Goal: Entertainment & Leisure: Consume media (video, audio)

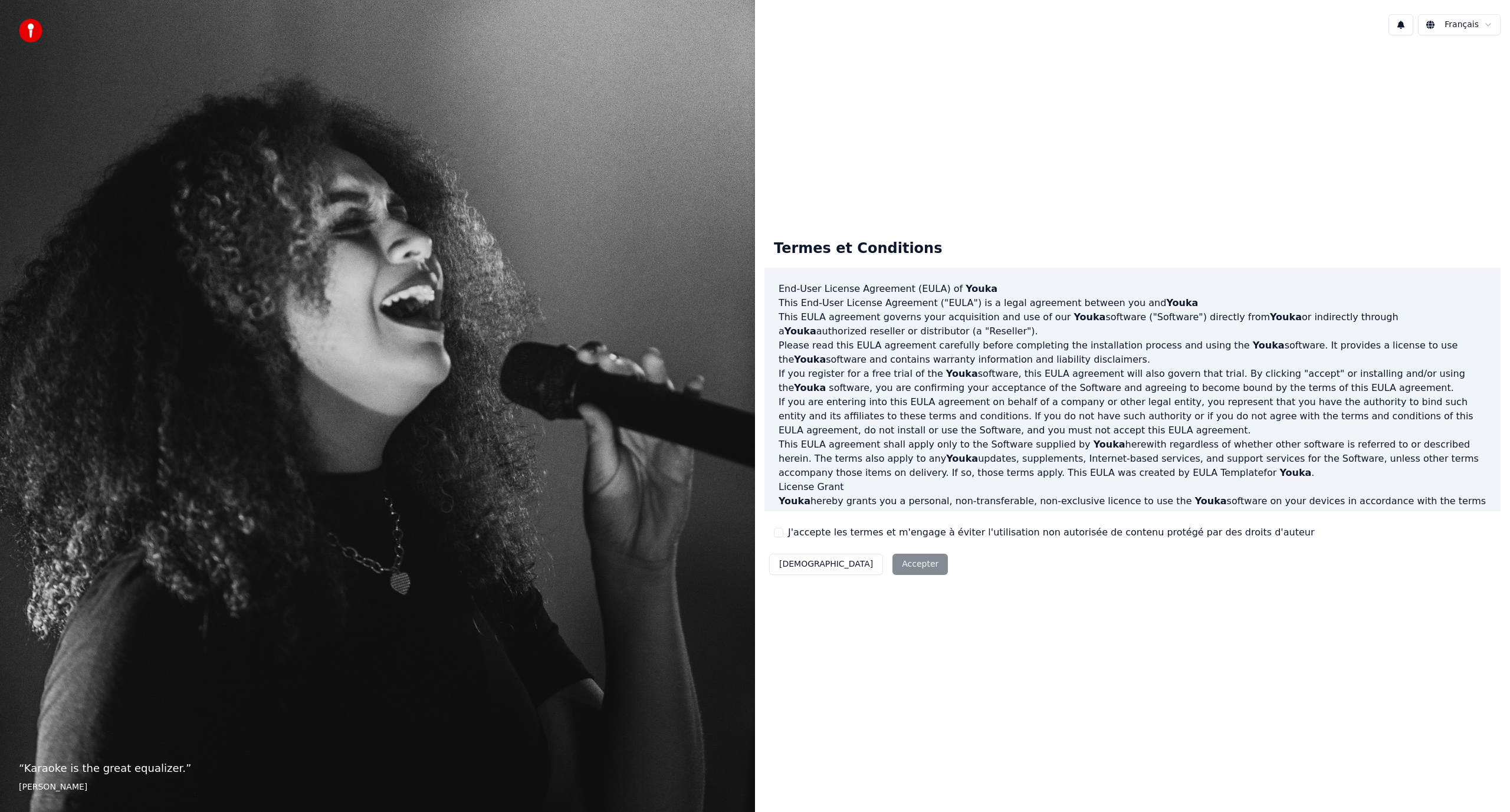
click at [779, 534] on button "J'accepte les termes et m'engage à éviter l'utilisation non autorisée de conten…" at bounding box center [779, 533] width 9 height 9
click at [892, 566] on button "Accepter" at bounding box center [920, 564] width 56 height 22
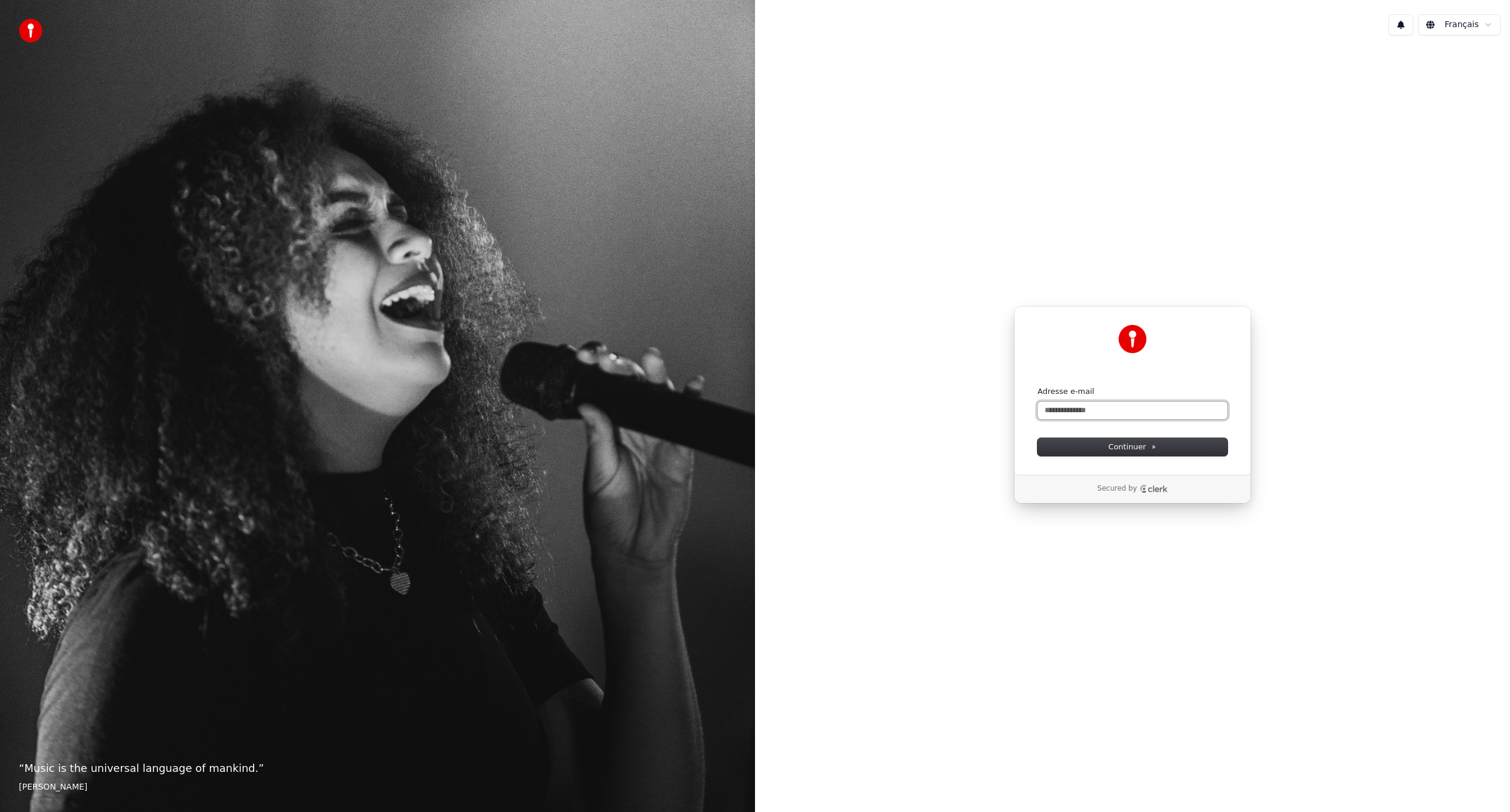
click at [1099, 408] on input "Adresse e-mail" at bounding box center [1132, 410] width 190 height 18
type input "*"
click at [1145, 447] on span "Continuer" at bounding box center [1132, 446] width 48 height 10
type input "**********"
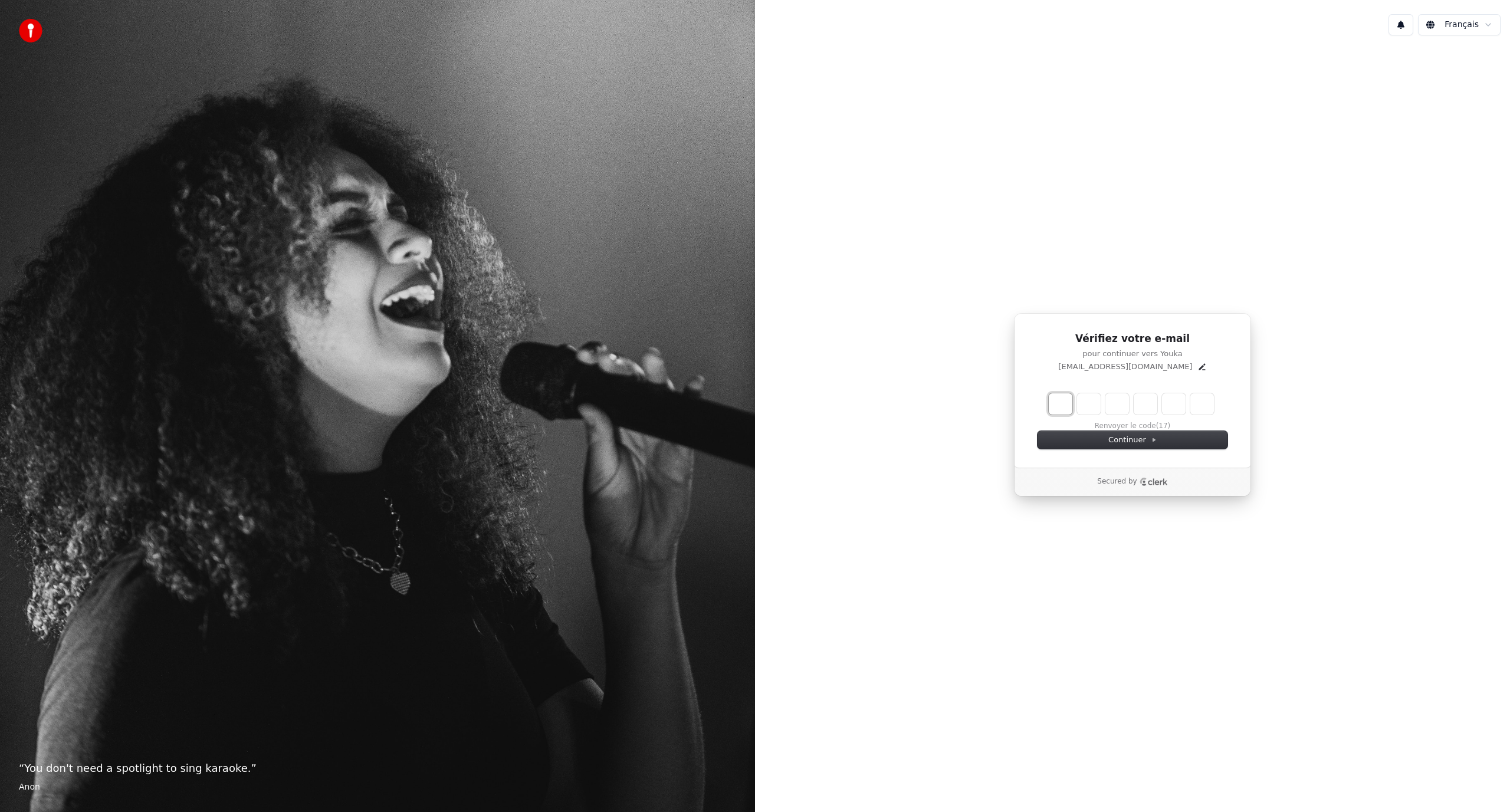
click at [1056, 411] on input "Enter verification code. Digit 1" at bounding box center [1060, 404] width 24 height 22
type input "*"
type input "**"
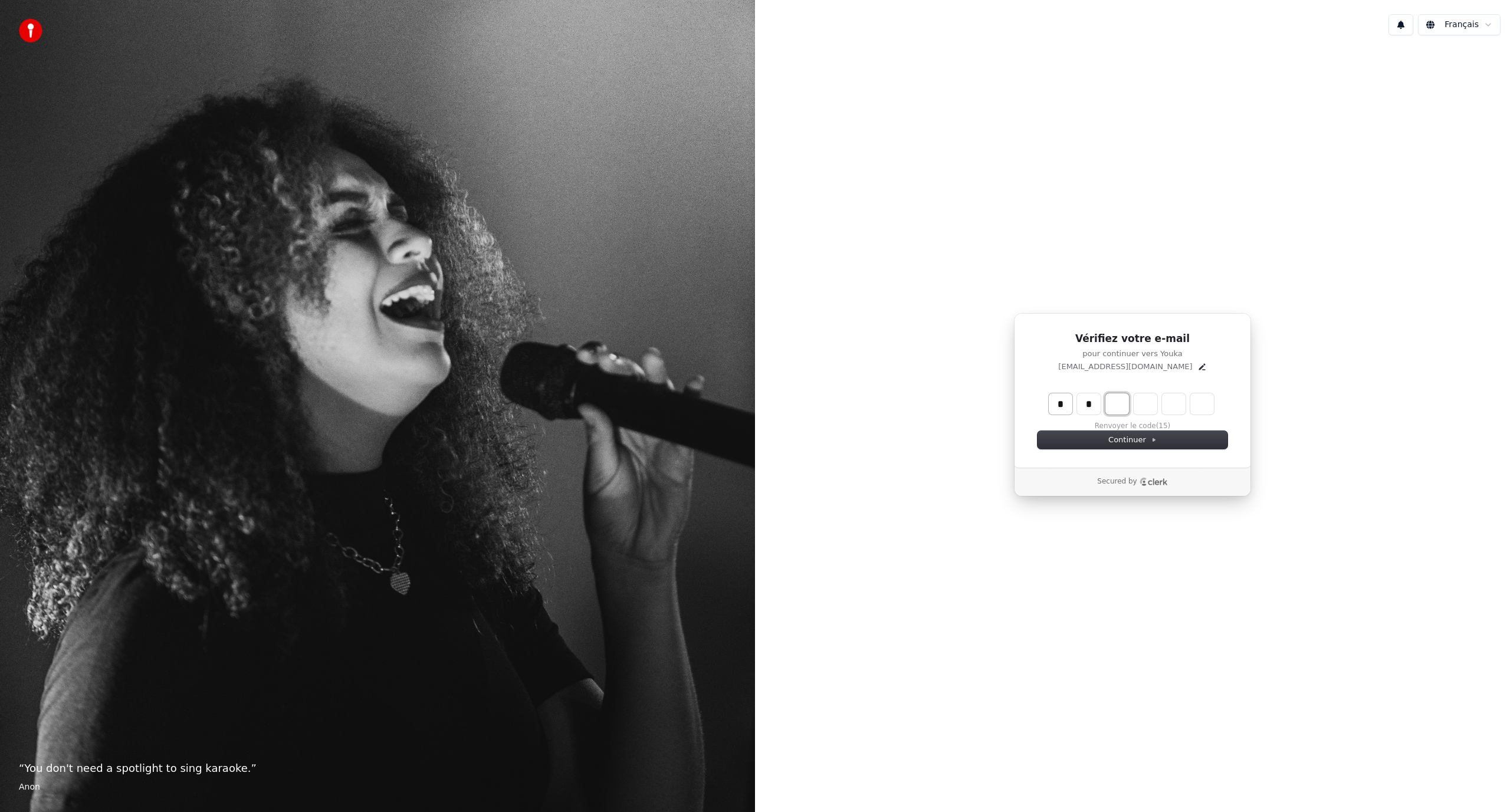
type input "*"
type input "***"
type input "*"
type input "****"
type input "*"
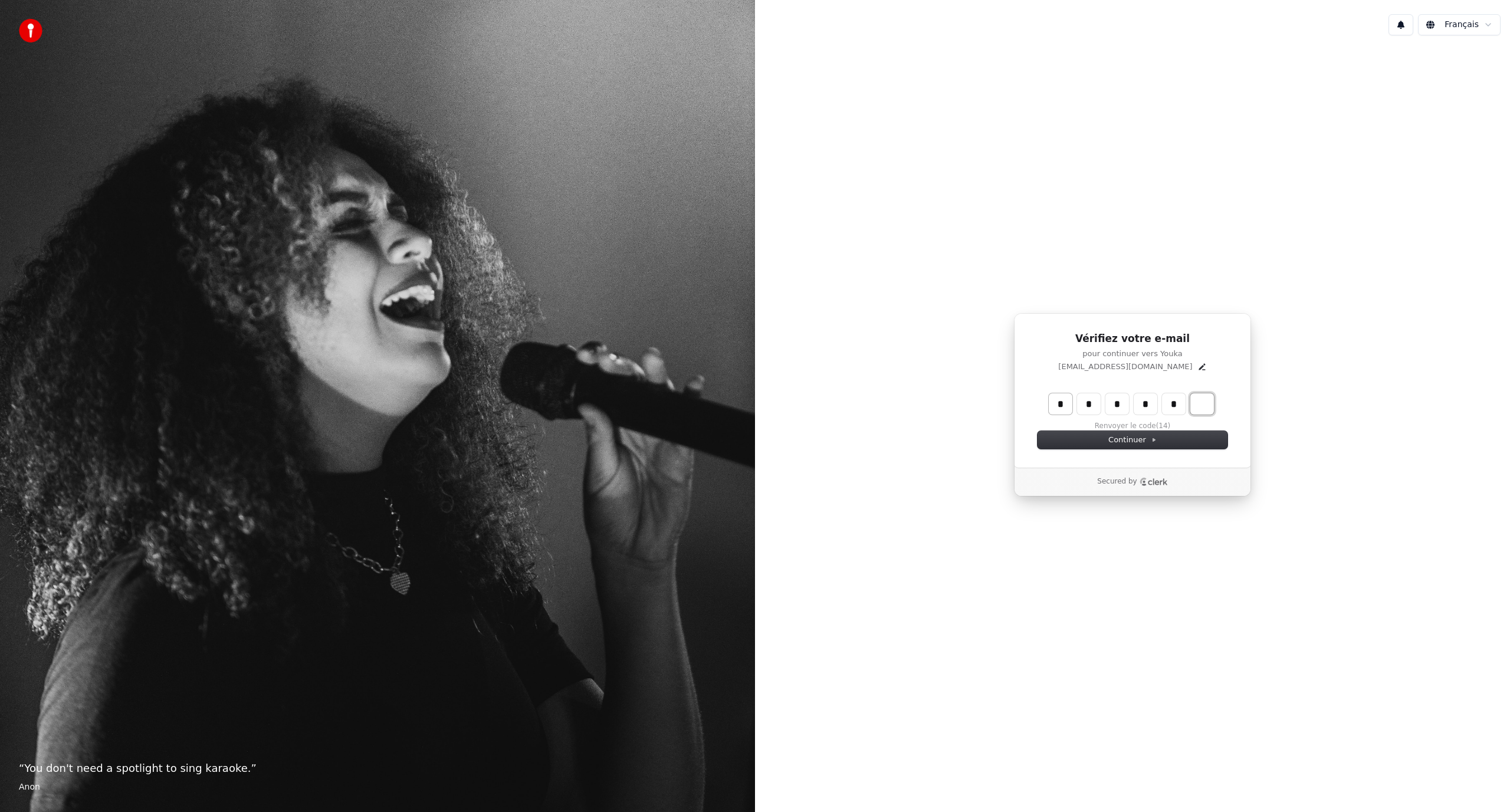
type input "******"
type input "*"
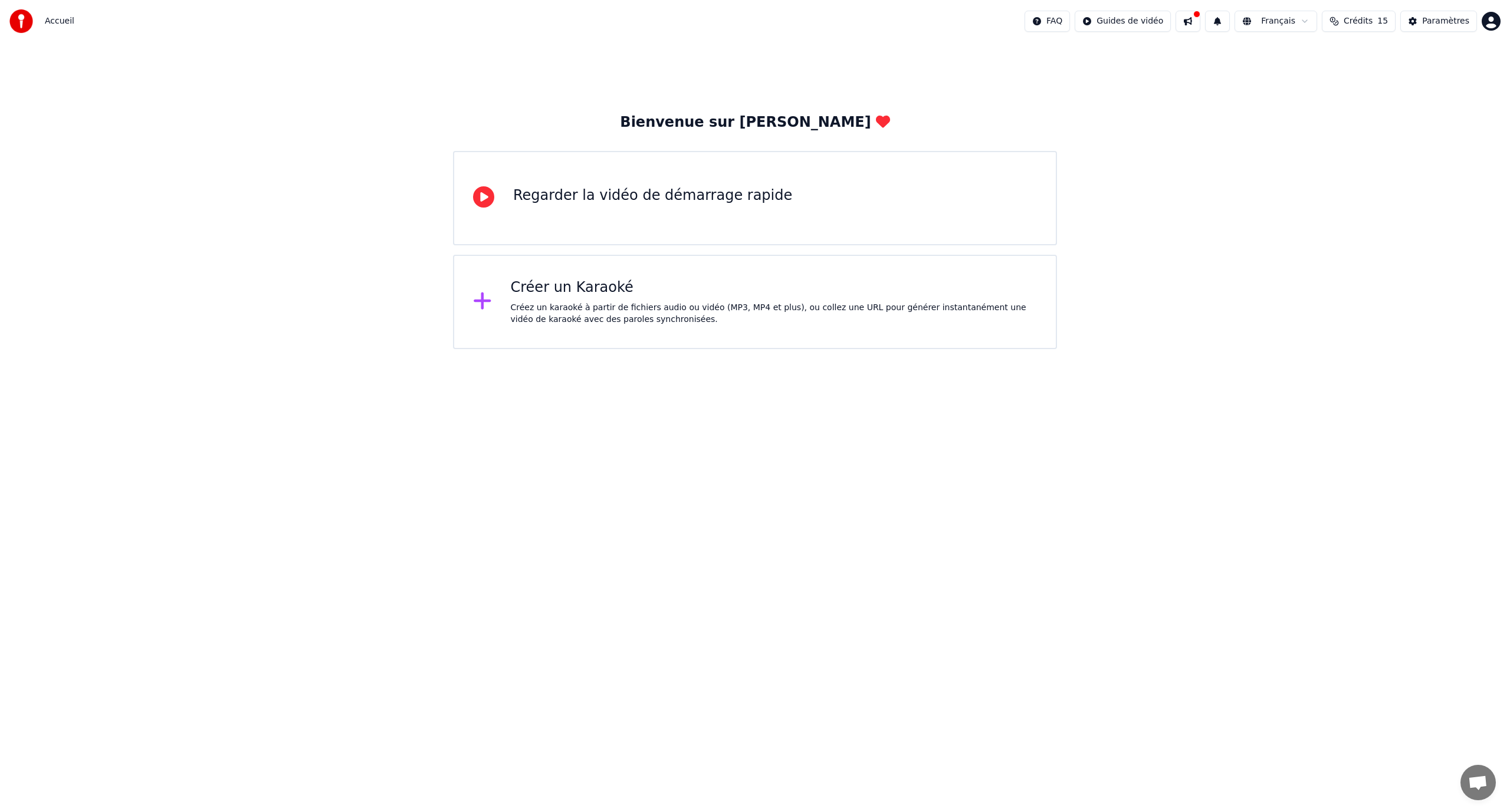
click at [559, 302] on div "Créez un karaoké à partir de fichiers audio ou vidéo (MP3, MP4 et plus), ou col…" at bounding box center [775, 313] width 527 height 24
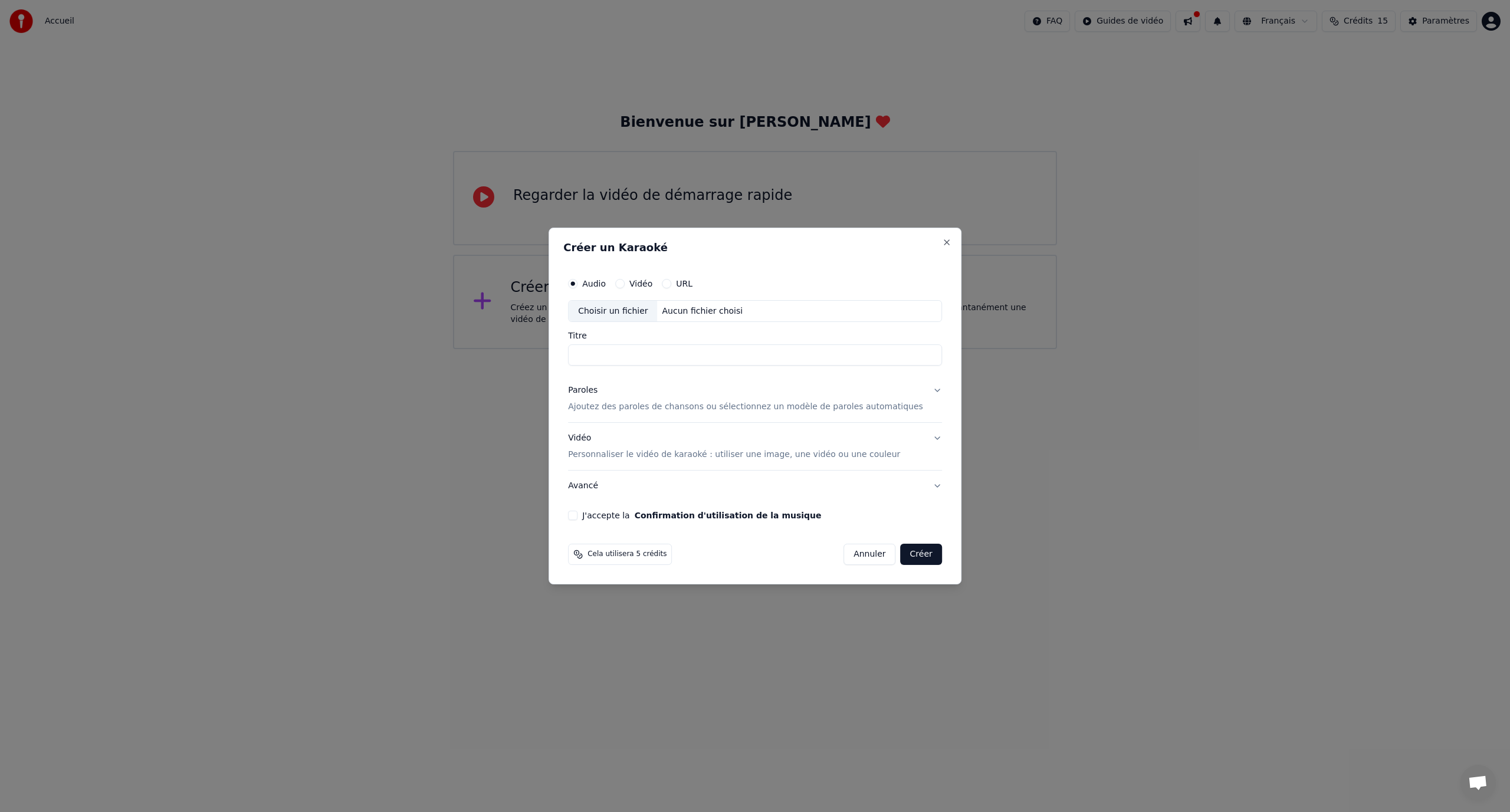
click at [671, 285] on button "URL" at bounding box center [667, 283] width 9 height 9
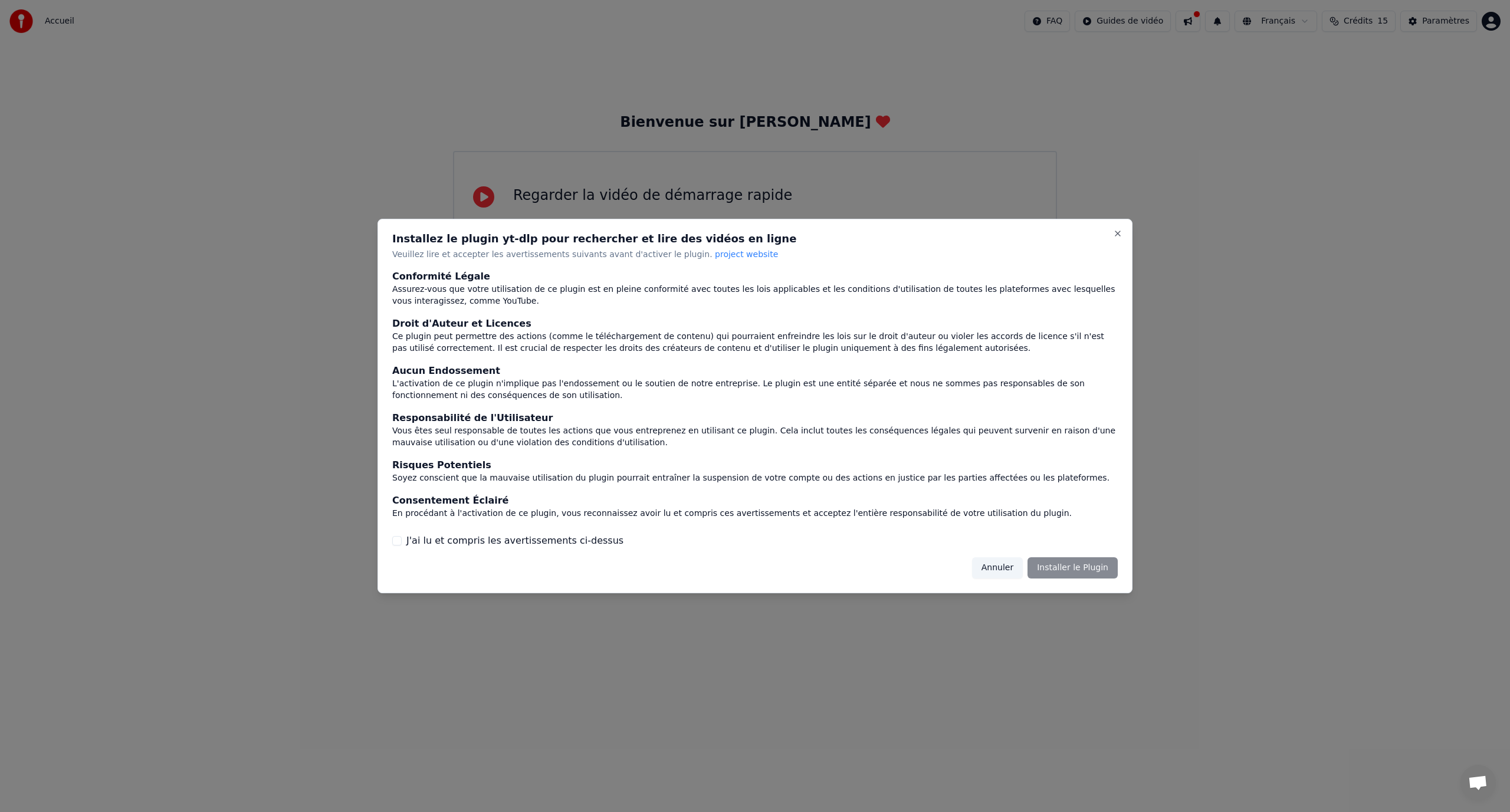
click at [396, 544] on button "J'ai lu et compris les avertissements ci-dessus" at bounding box center [397, 541] width 9 height 9
click at [1084, 567] on button "Installer le Plugin" at bounding box center [1073, 567] width 90 height 22
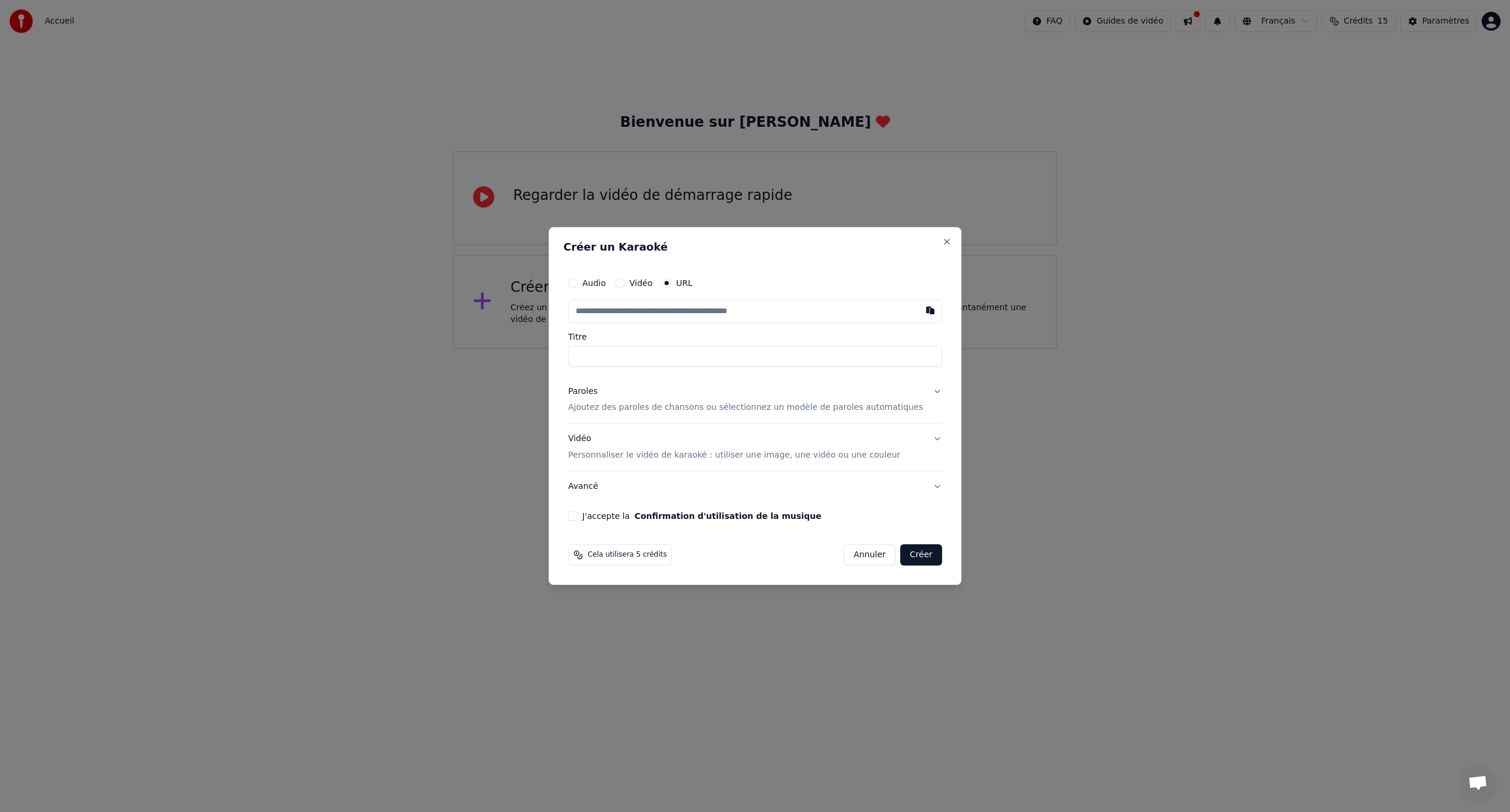
click at [628, 313] on input "text" at bounding box center [754, 310] width 374 height 24
click at [919, 308] on button "button" at bounding box center [930, 310] width 24 height 22
type input "**********"
click at [901, 561] on button "Créer" at bounding box center [922, 554] width 41 height 22
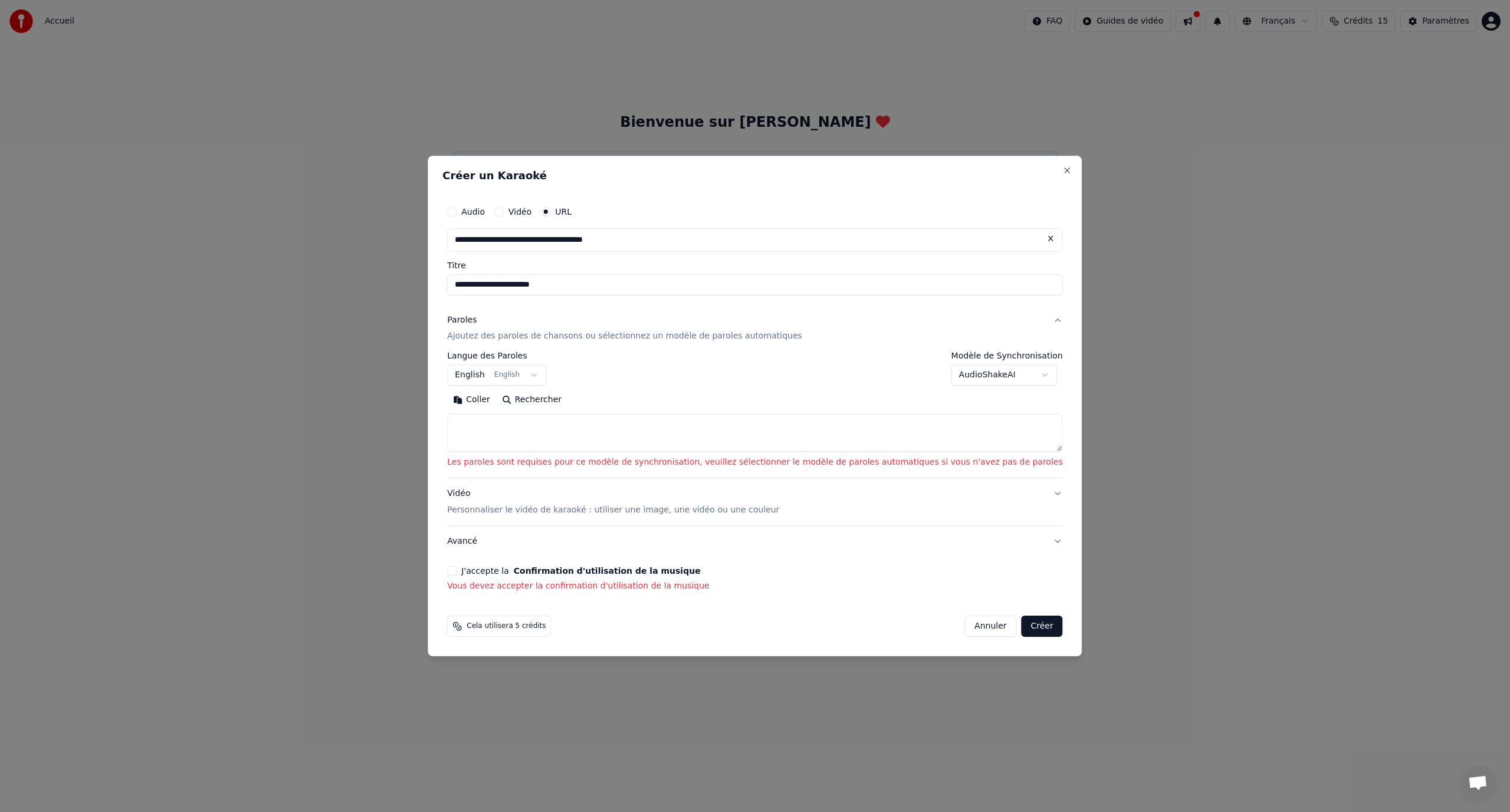
click at [486, 572] on div "**********" at bounding box center [755, 395] width 625 height 402
click at [457, 571] on button "J'accepte la Confirmation d'utilisation de la musique" at bounding box center [452, 571] width 9 height 9
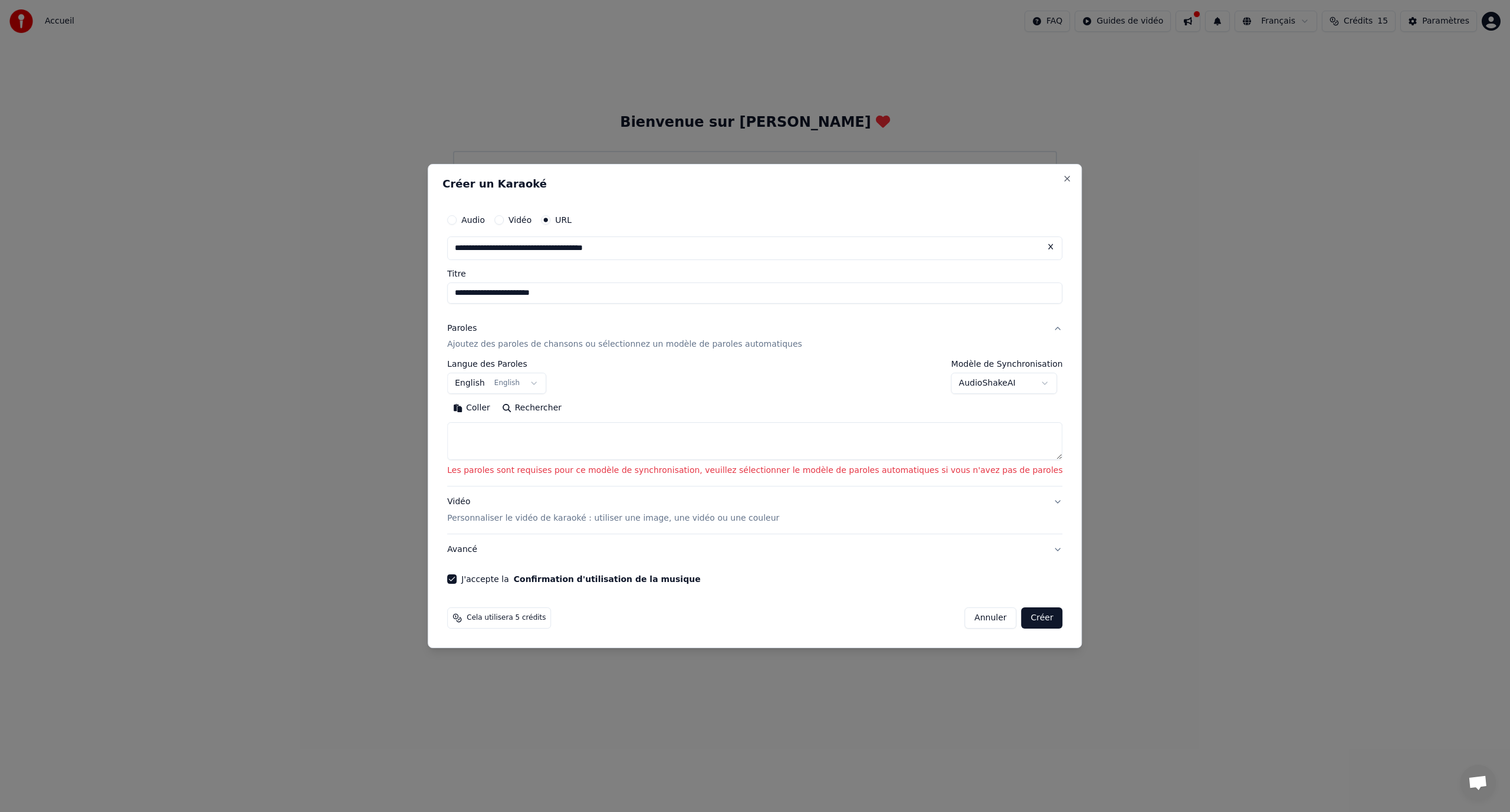
click at [1021, 617] on button "Créer" at bounding box center [1042, 617] width 41 height 22
click at [546, 383] on button "English English" at bounding box center [496, 384] width 99 height 22
click at [1021, 621] on button "Créer" at bounding box center [1042, 617] width 41 height 22
select select "**"
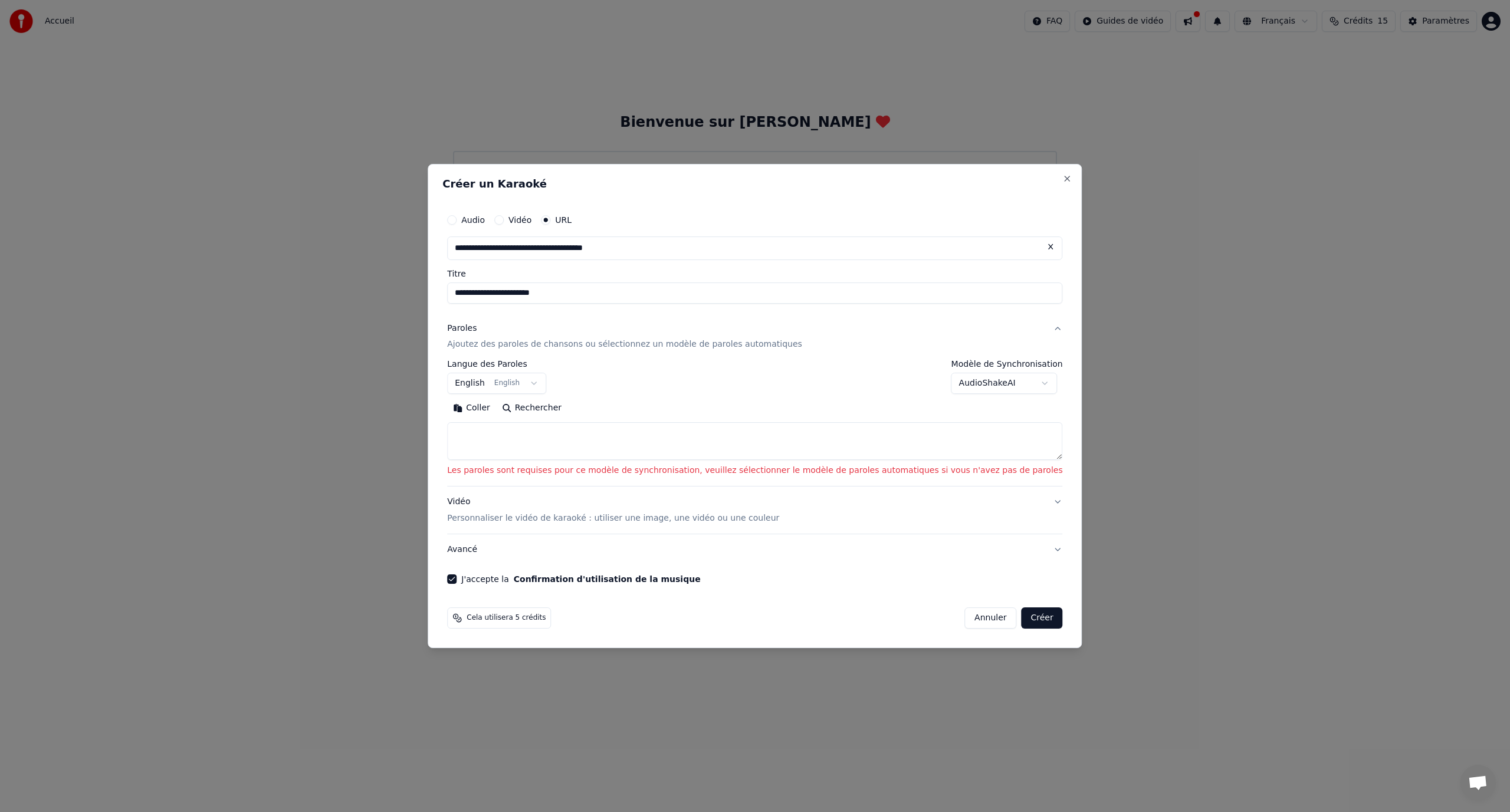
click at [1007, 349] on body "**********" at bounding box center [755, 174] width 1510 height 349
click at [1003, 349] on body "**********" at bounding box center [755, 174] width 1510 height 349
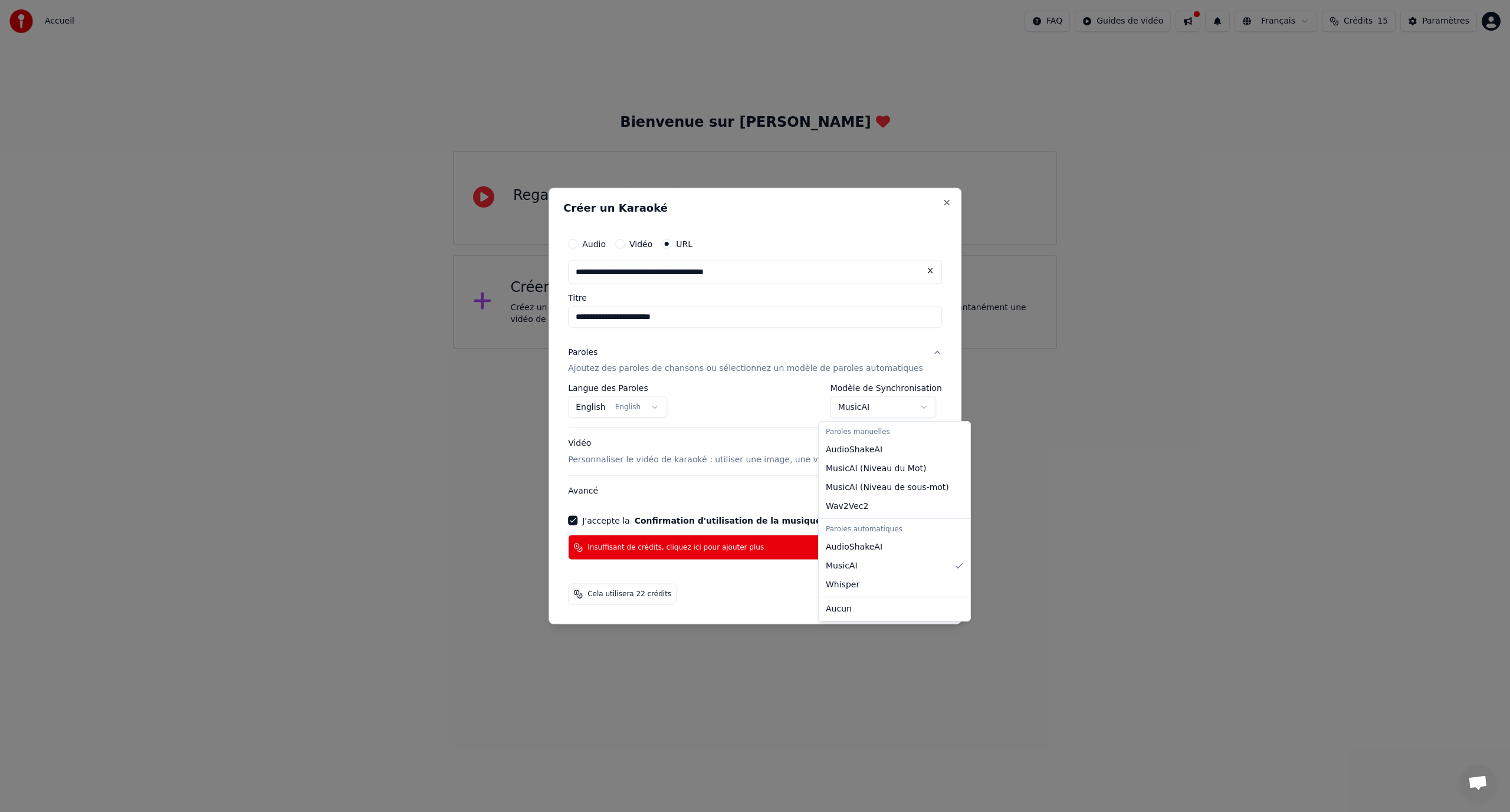
click at [910, 349] on body "**********" at bounding box center [755, 174] width 1510 height 349
select select "*******"
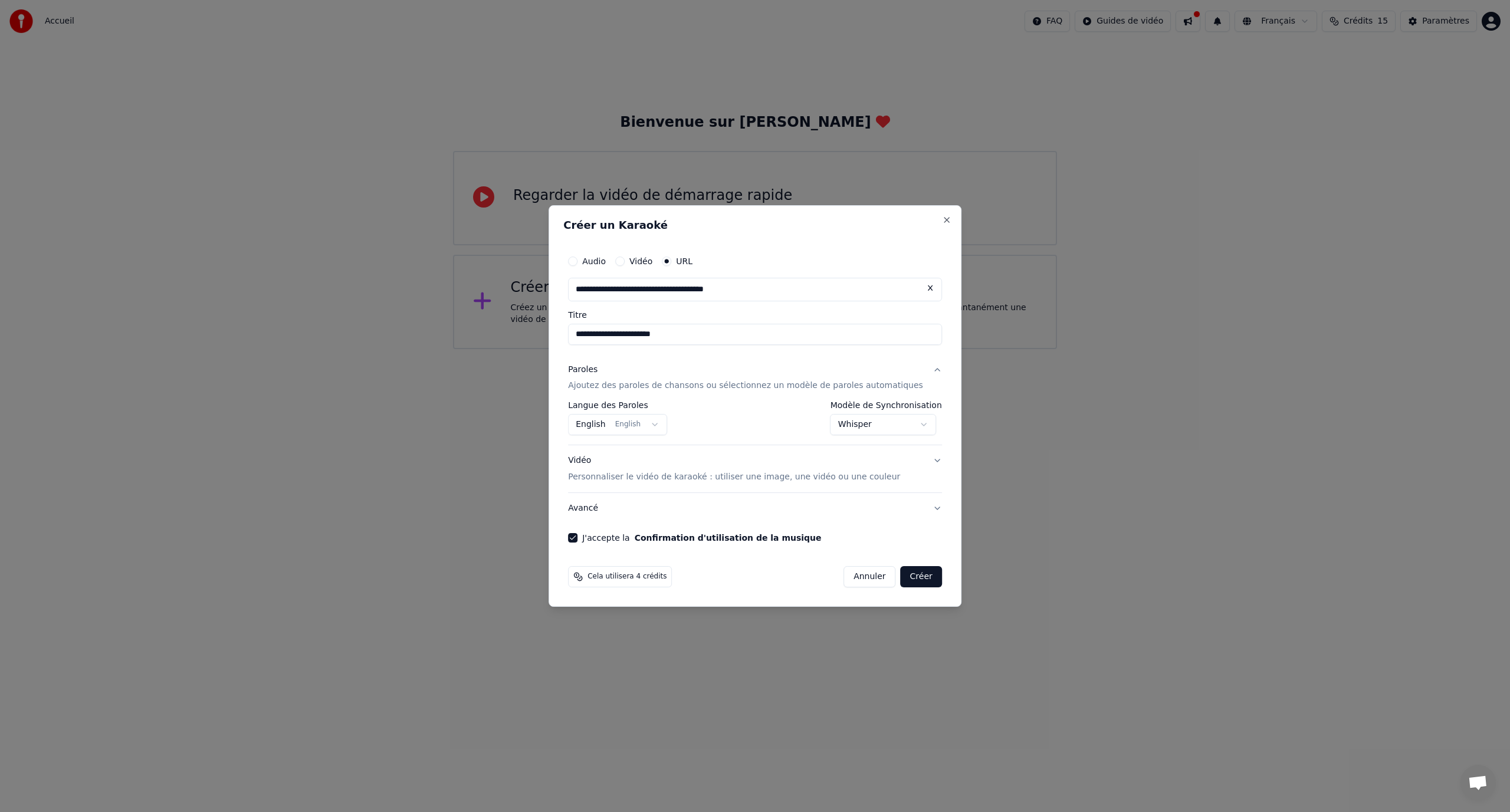
click at [907, 574] on button "Créer" at bounding box center [922, 577] width 41 height 22
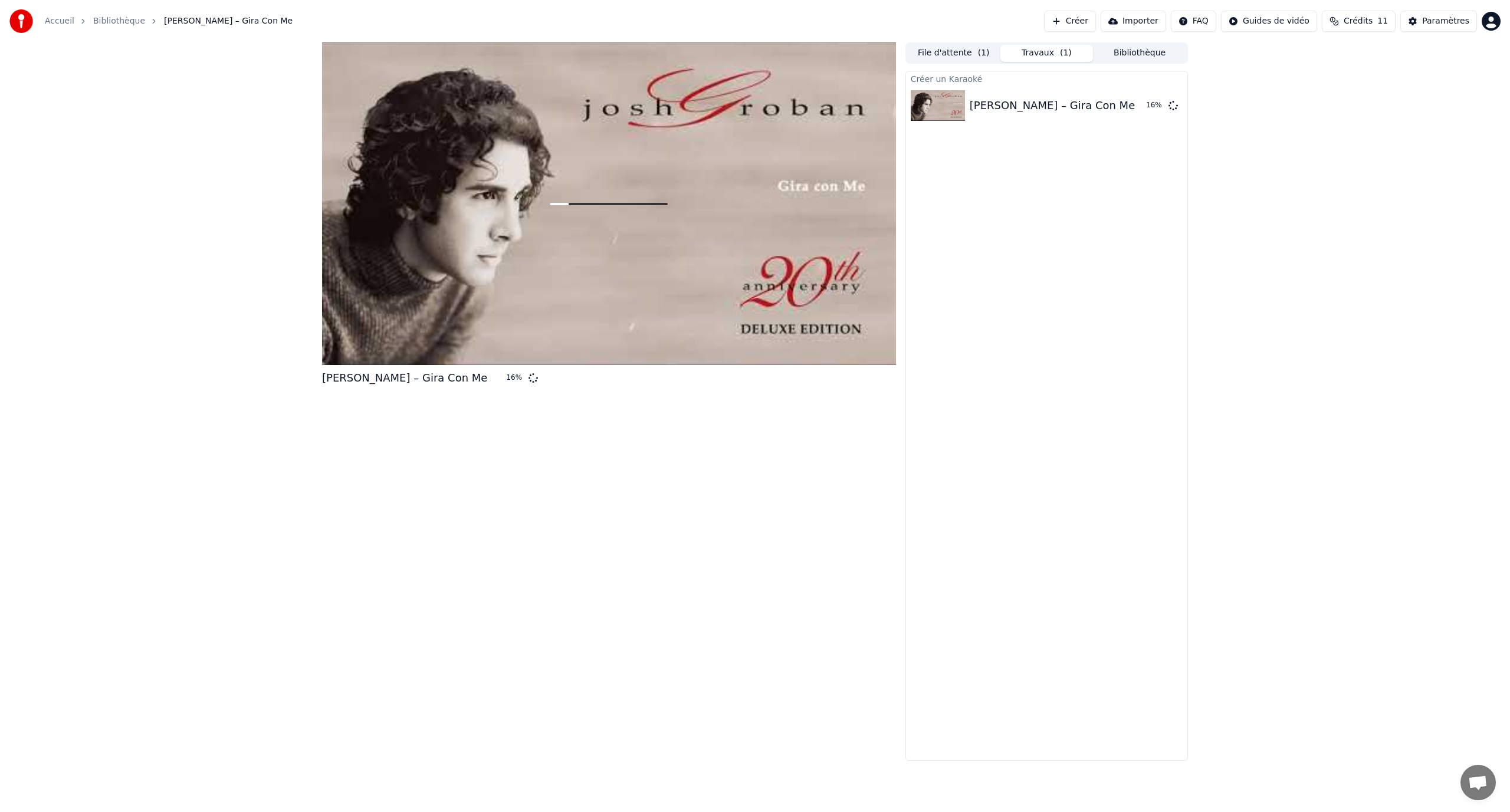
click at [1364, 24] on span "Crédits" at bounding box center [1357, 21] width 29 height 12
click at [1495, 20] on html "Accueil Bibliothèque Josh Groban – Gira Con Me Créer Importer FAQ Guides de vid…" at bounding box center [755, 406] width 1510 height 812
click at [1293, 59] on html "Accueil Bibliothèque Josh Groban – Gira Con Me Créer Importer FAQ Guides de vid…" at bounding box center [755, 406] width 1510 height 812
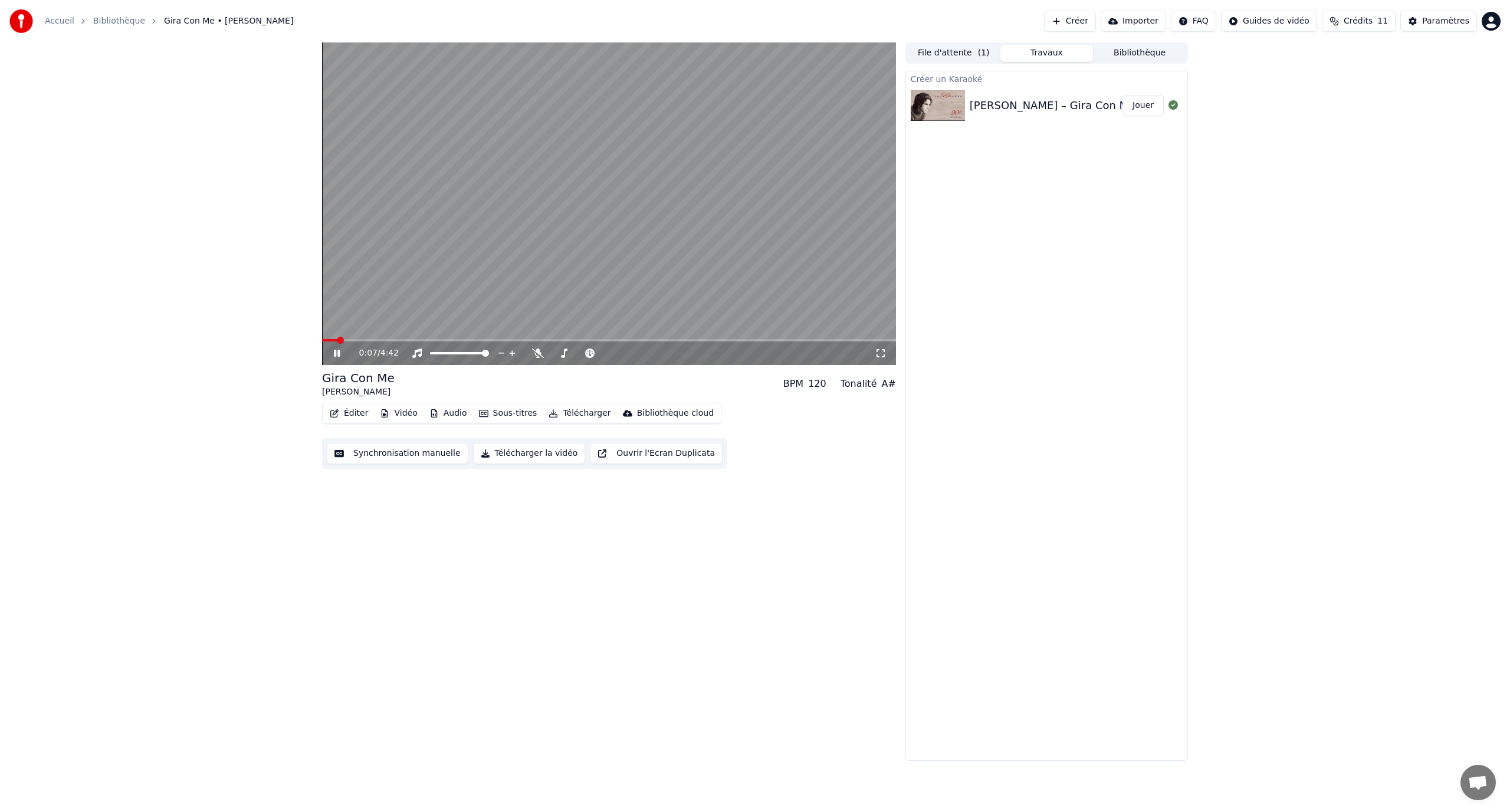
click at [803, 386] on div "BPM" at bounding box center [793, 383] width 20 height 14
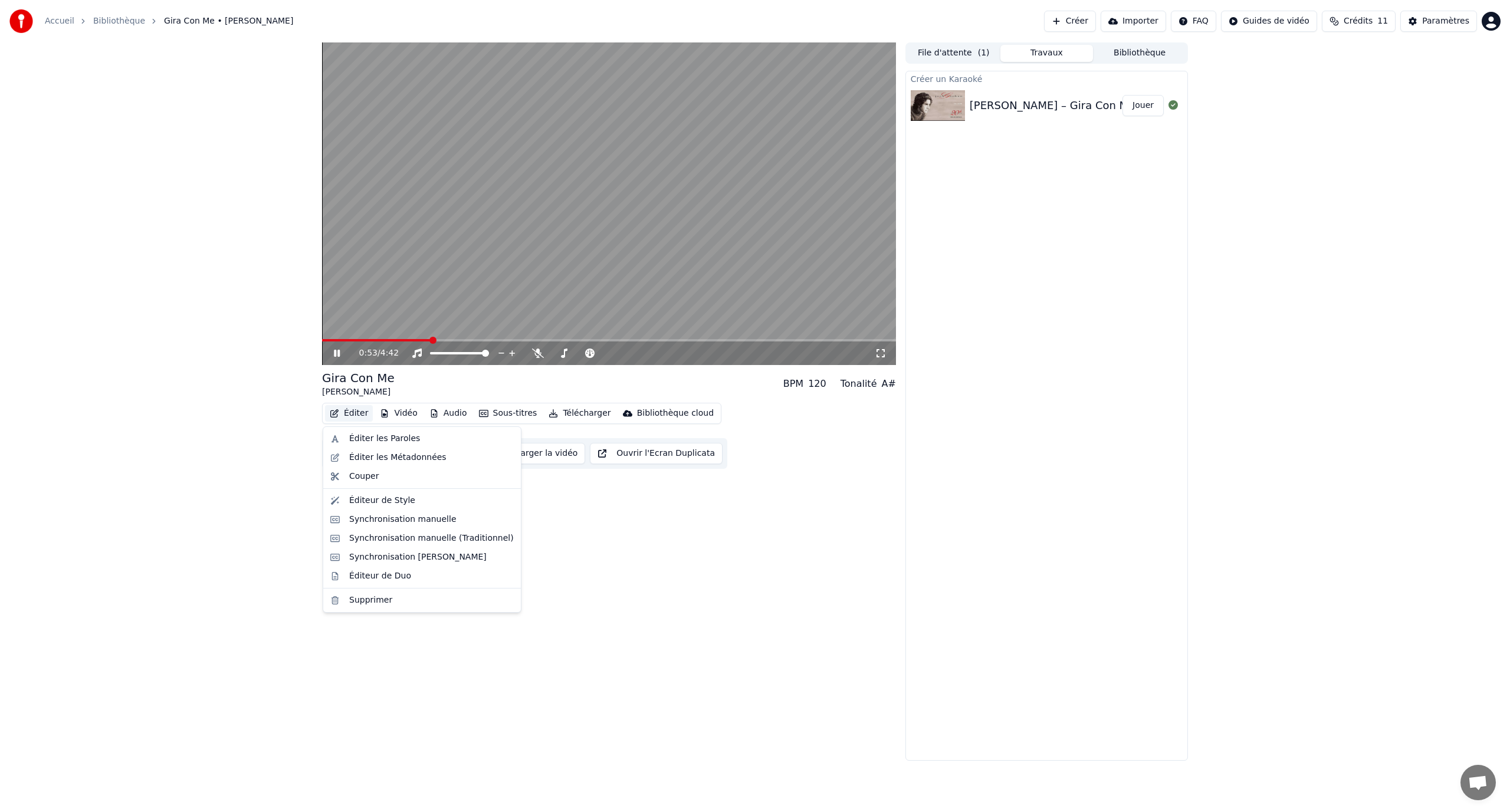
click at [351, 415] on button "Éditer" at bounding box center [348, 413] width 48 height 17
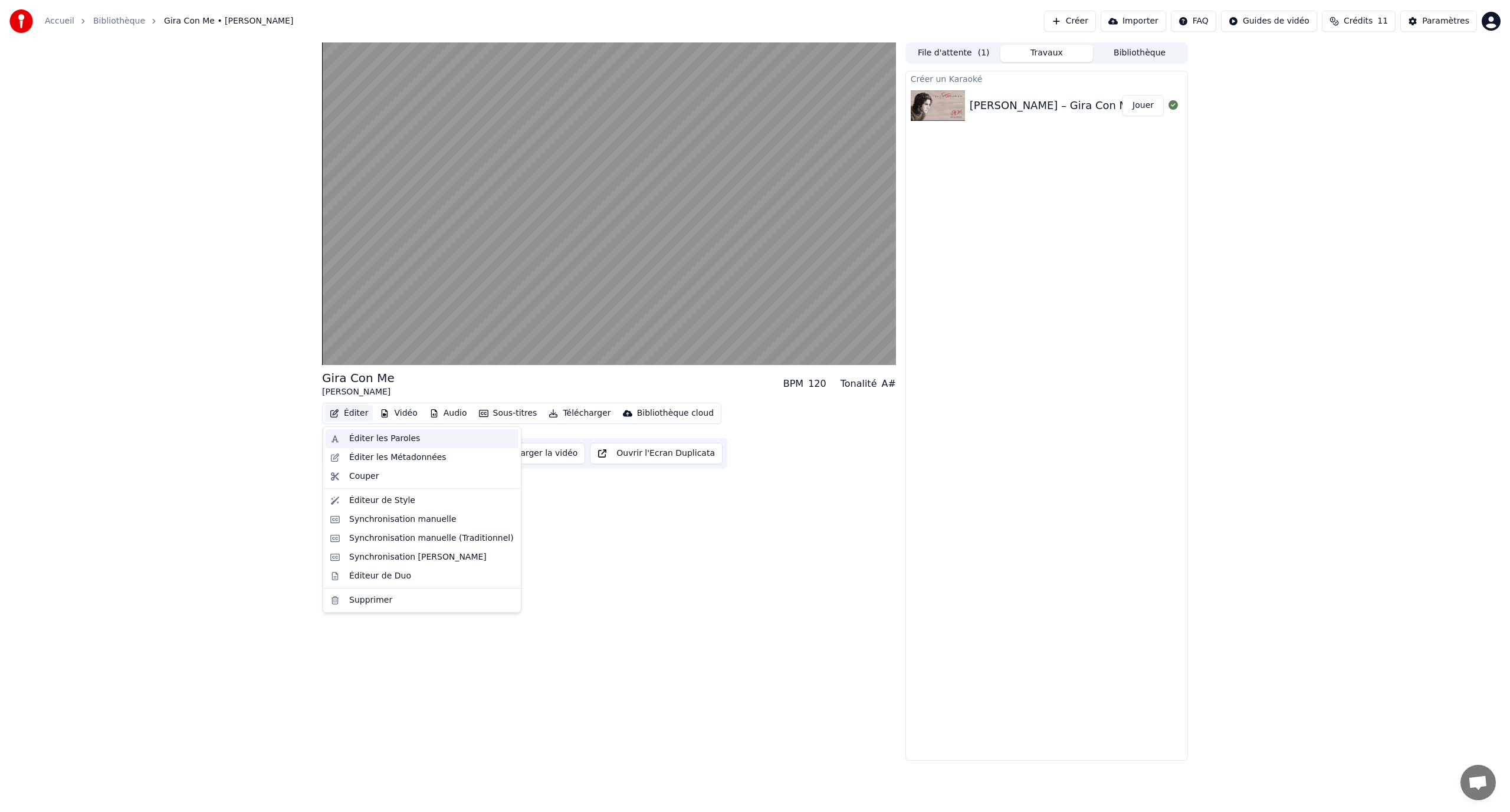
click at [380, 444] on div "Éditer les Paroles" at bounding box center [422, 438] width 193 height 19
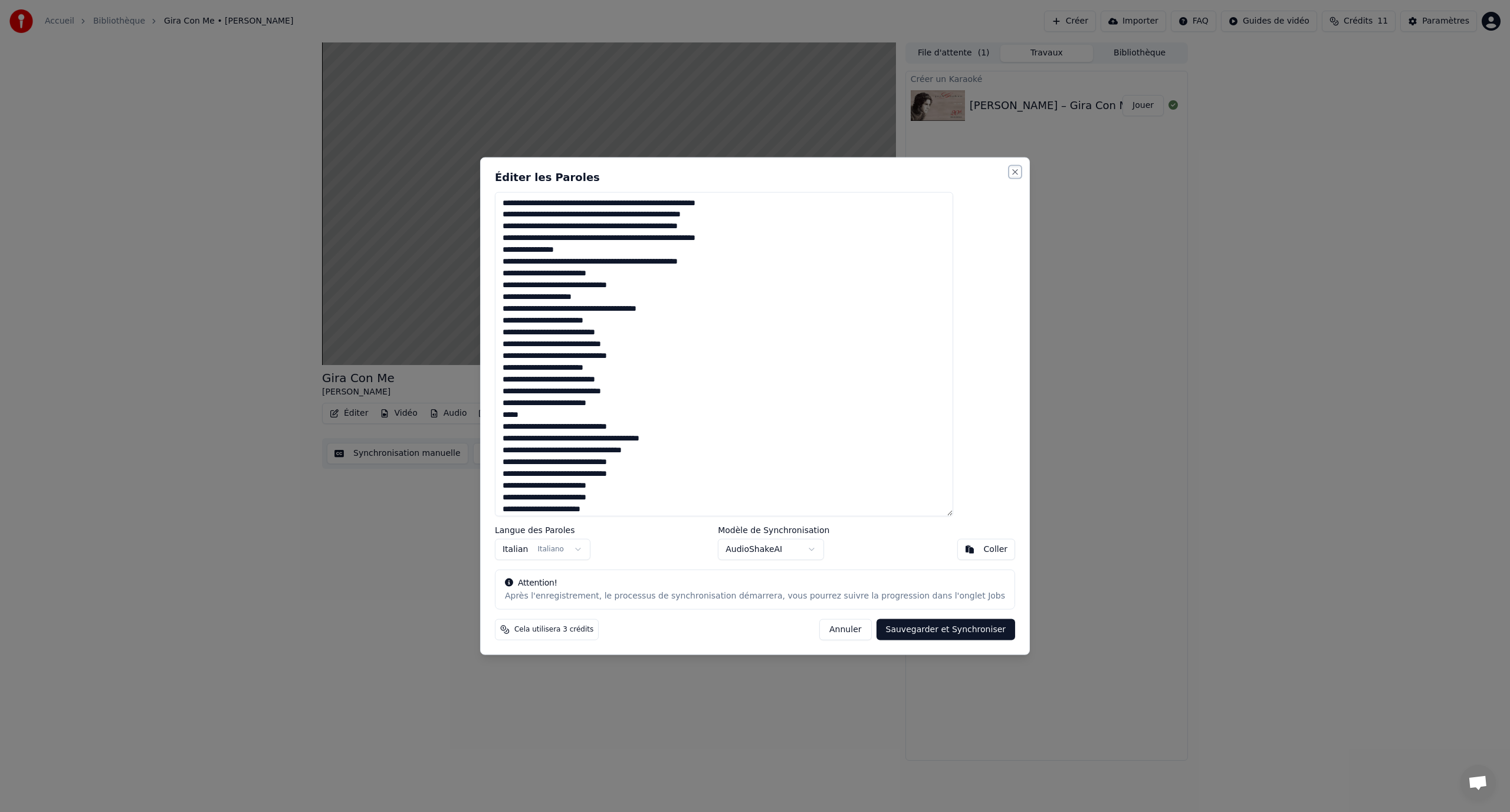
click at [1010, 170] on button "Close" at bounding box center [1015, 171] width 9 height 9
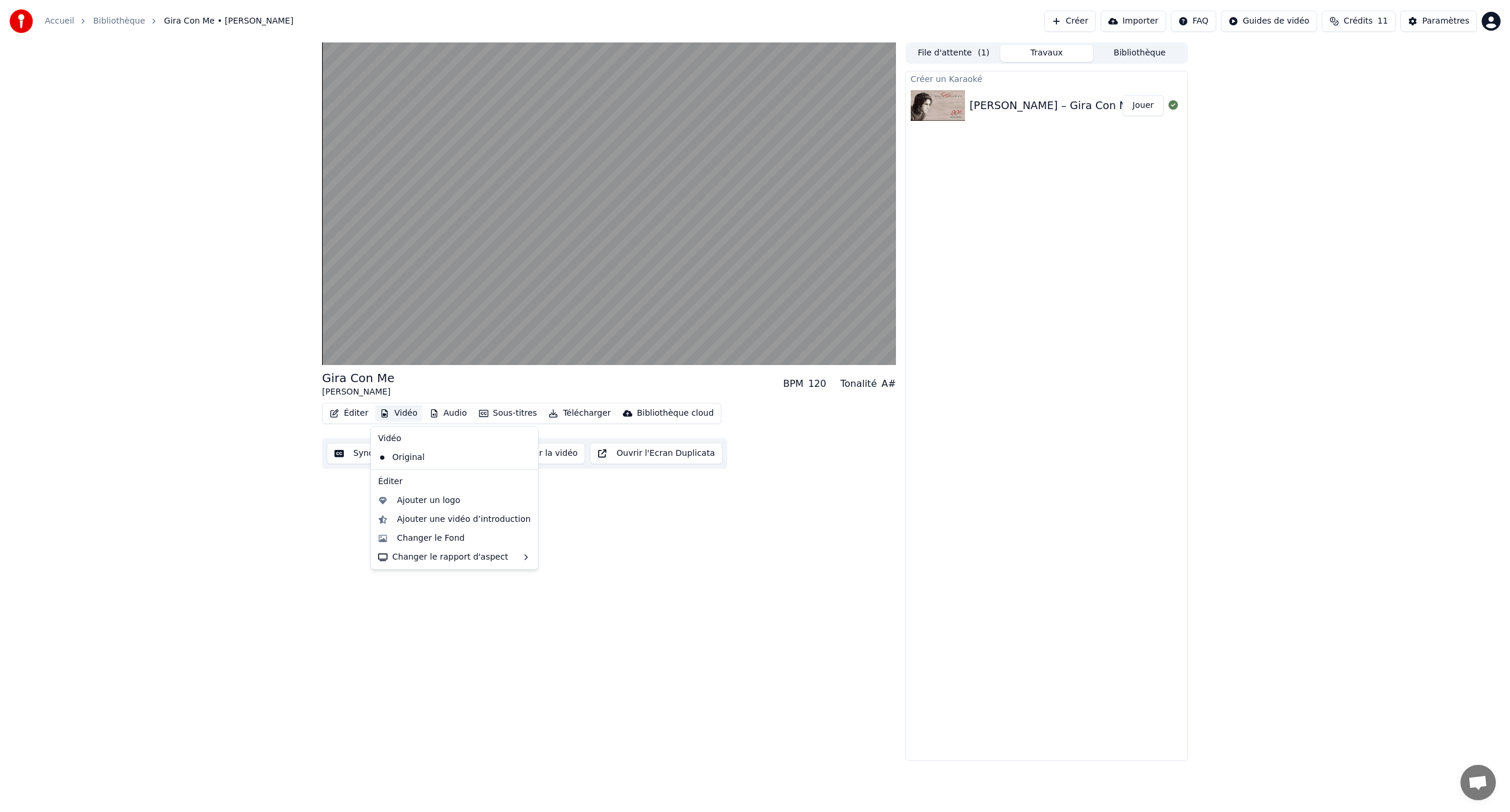
click at [407, 417] on button "Vidéo" at bounding box center [399, 413] width 47 height 17
click at [420, 501] on div "Ajouter un logo" at bounding box center [428, 501] width 63 height 12
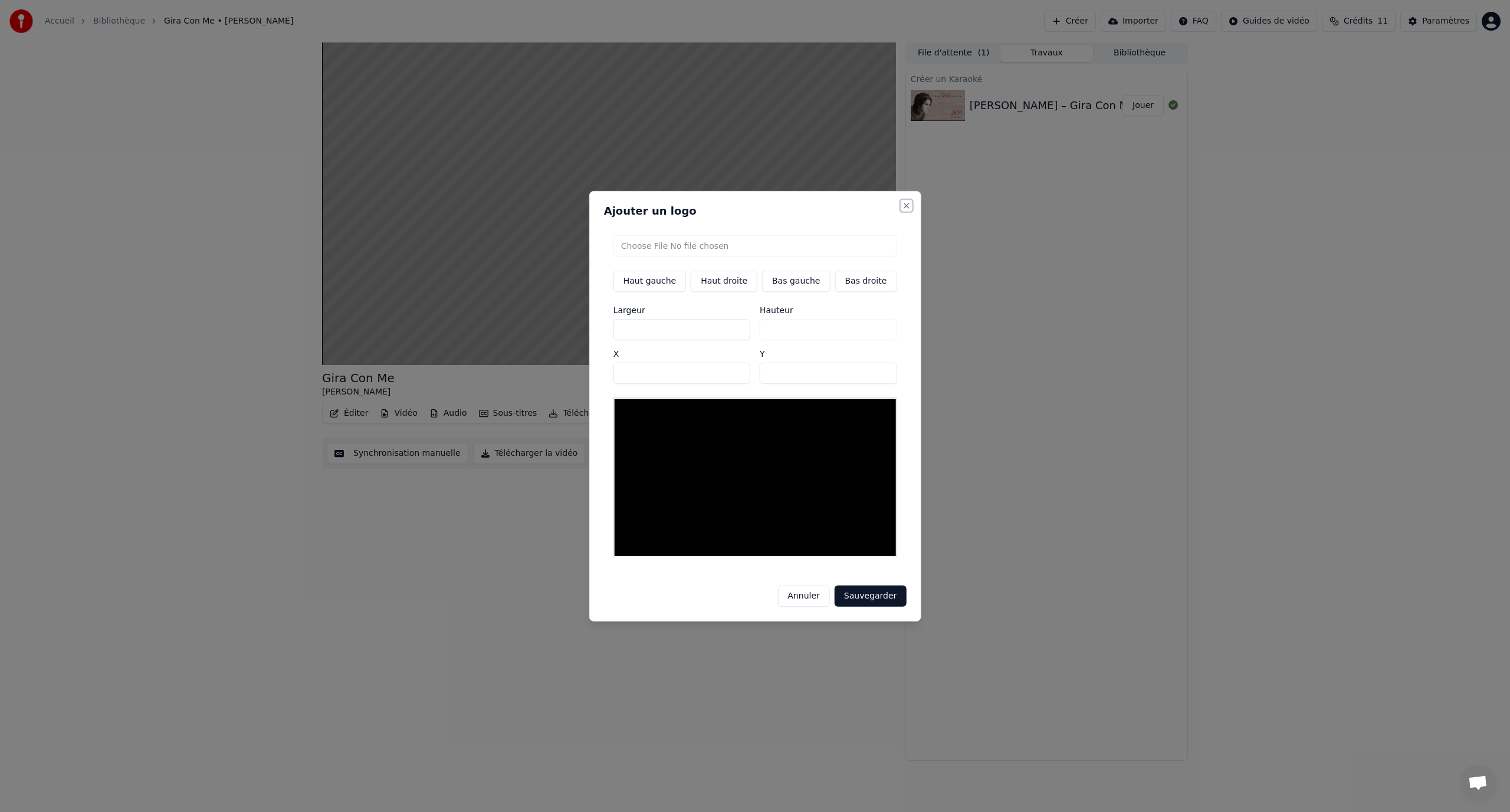
click at [901, 210] on button "Close" at bounding box center [906, 205] width 9 height 9
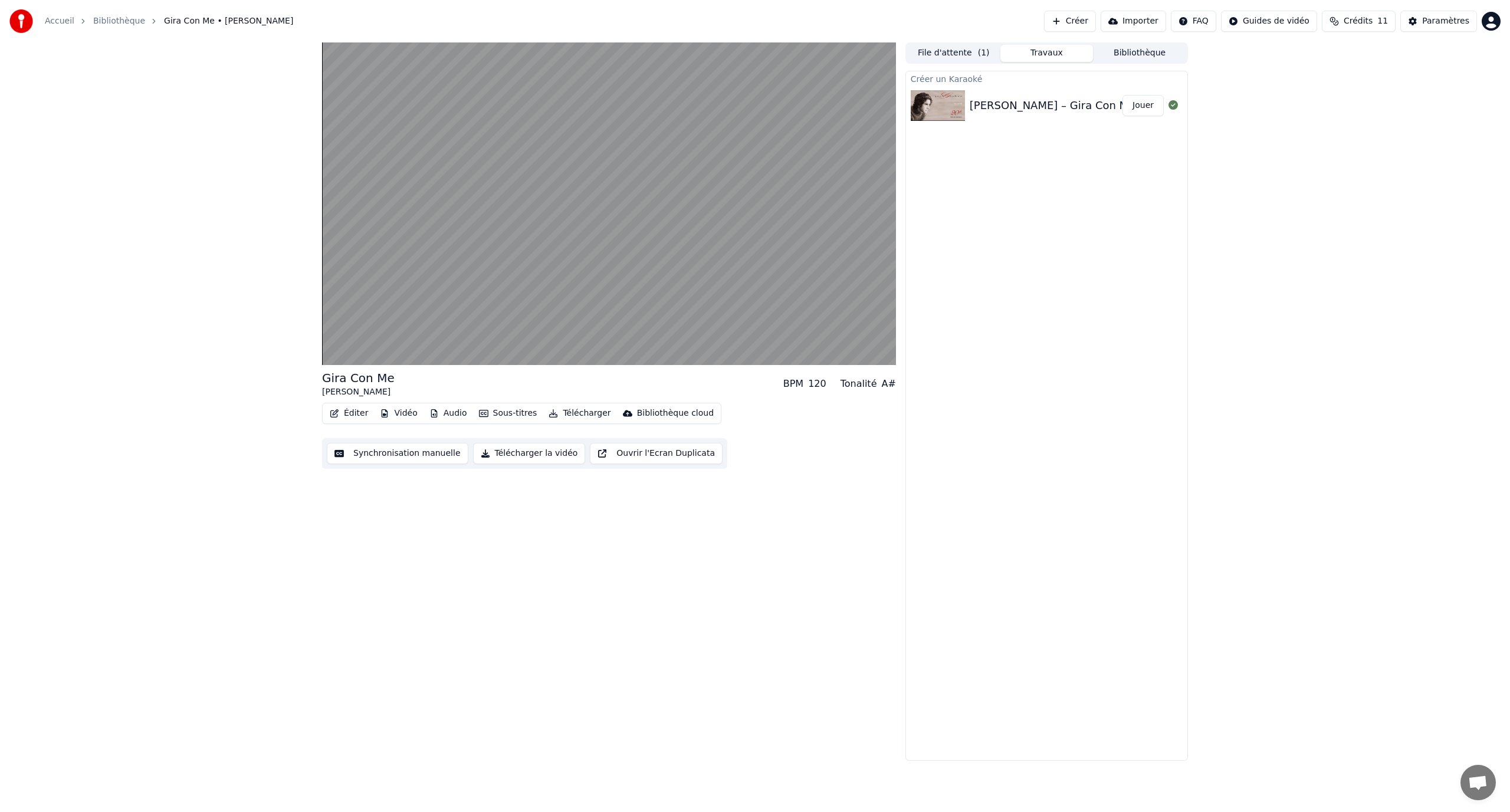
click at [446, 417] on button "Audio" at bounding box center [448, 413] width 47 height 17
click at [1015, 353] on div "Créer un Karaoké Josh Groban – Gira Con Me Jouer" at bounding box center [1047, 415] width 282 height 690
click at [1143, 57] on button "Bibliothèque" at bounding box center [1139, 54] width 93 height 17
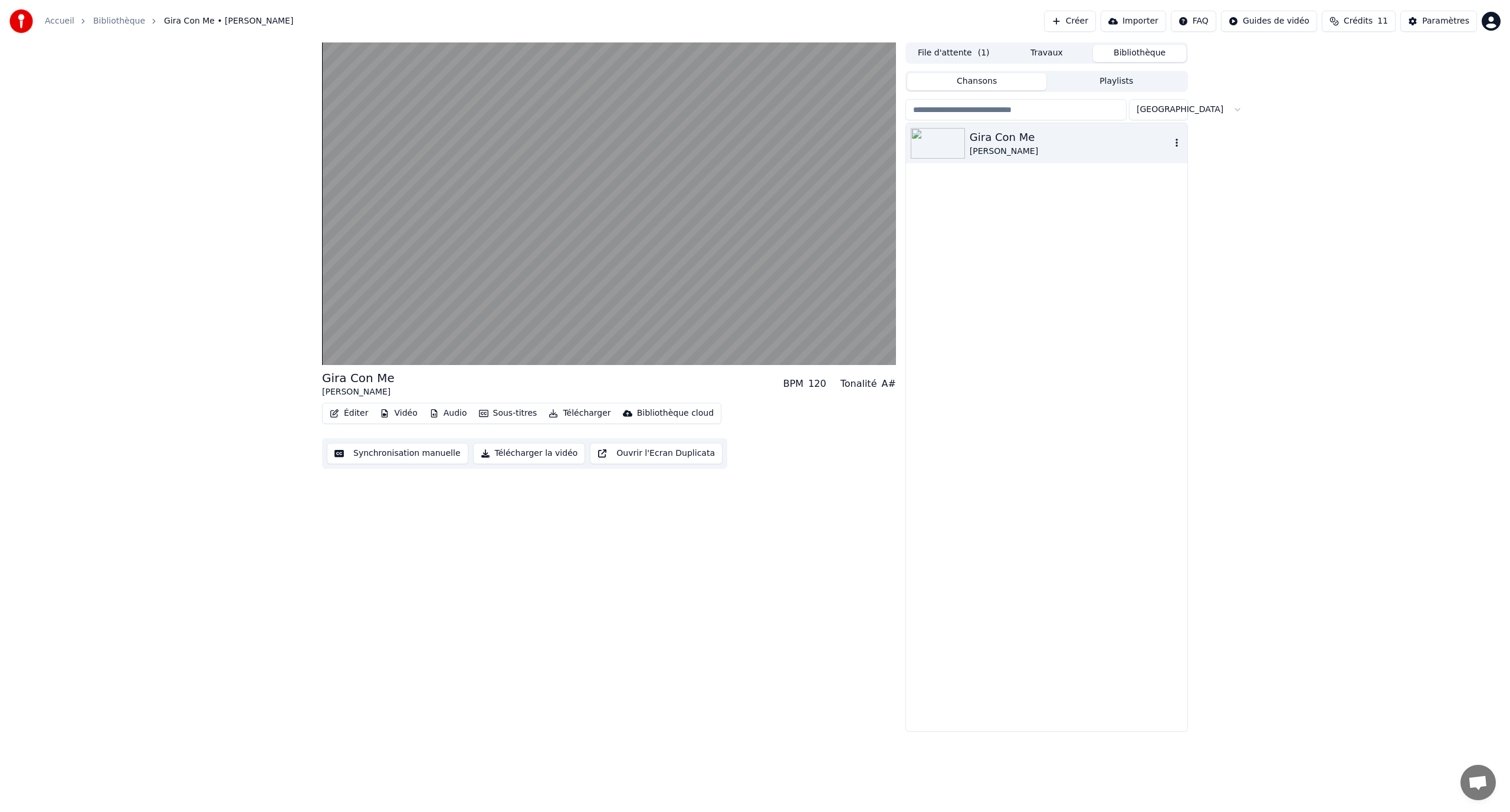
click at [1173, 140] on div "Gira Con Me Josh Groban" at bounding box center [1046, 143] width 281 height 40
click at [1173, 140] on icon "button" at bounding box center [1177, 143] width 12 height 9
click at [1148, 203] on div "Ouvrir le Dossier" at bounding box center [1182, 203] width 138 height 19
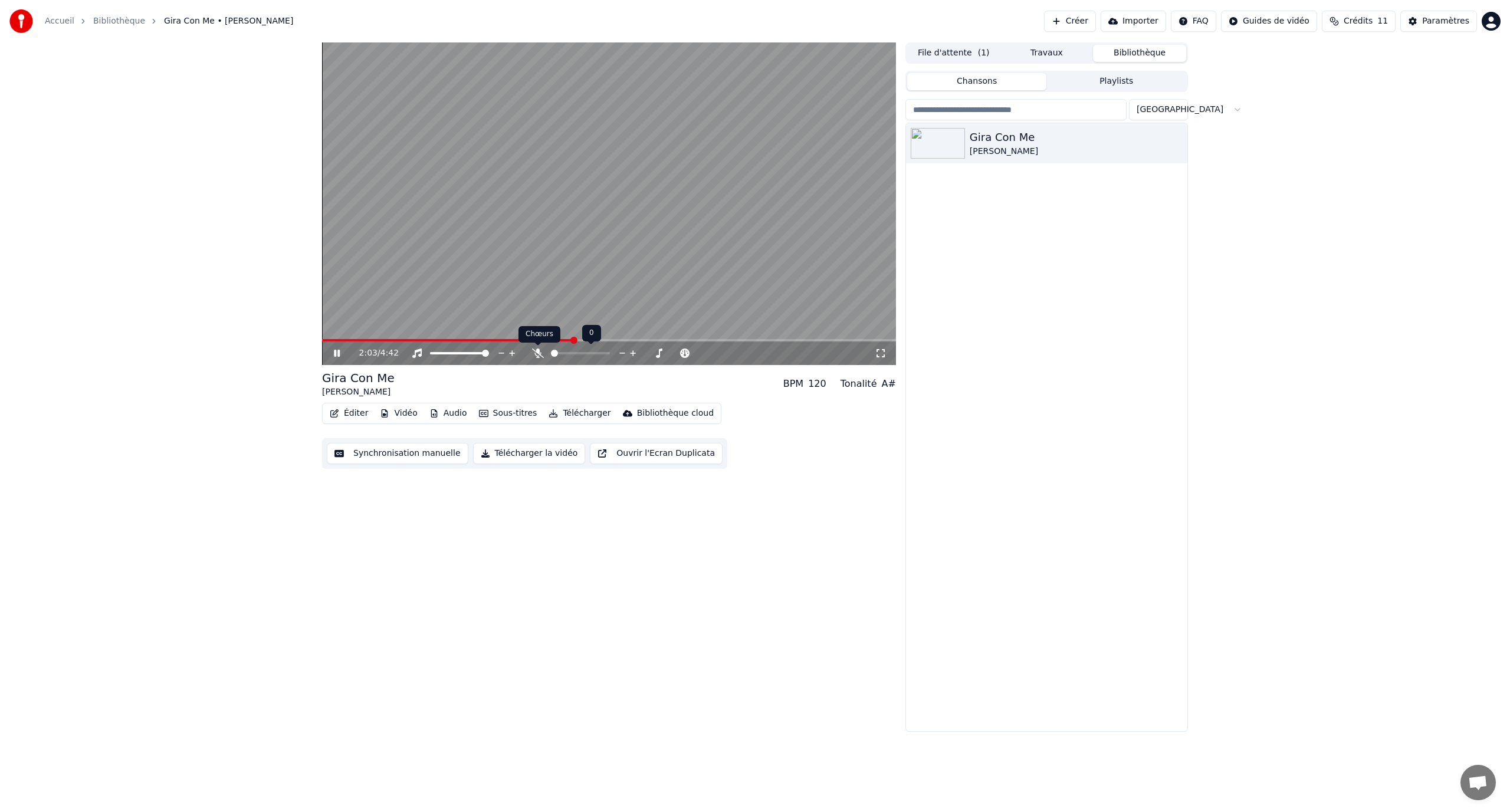
click at [539, 353] on icon at bounding box center [538, 353] width 12 height 9
click at [624, 351] on icon at bounding box center [622, 353] width 11 height 12
drag, startPoint x: 610, startPoint y: 351, endPoint x: 626, endPoint y: 351, distance: 16.0
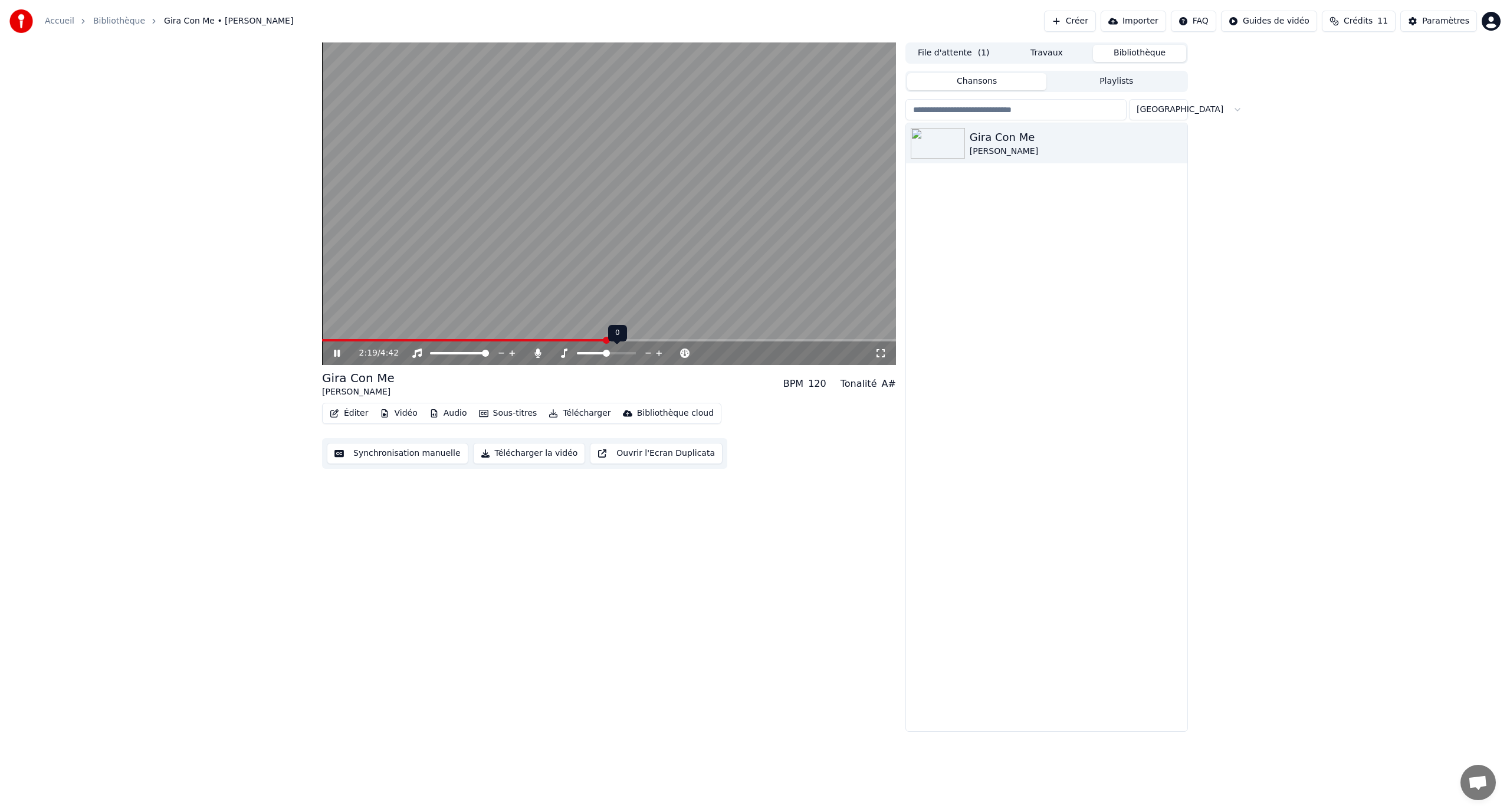
click at [626, 351] on div at bounding box center [617, 353] width 95 height 12
click at [602, 350] on span at bounding box center [602, 354] width 8 height 8
click at [540, 354] on icon at bounding box center [538, 353] width 7 height 9
click at [632, 355] on icon at bounding box center [634, 353] width 11 height 12
click at [578, 353] on span at bounding box center [580, 353] width 59 height 3
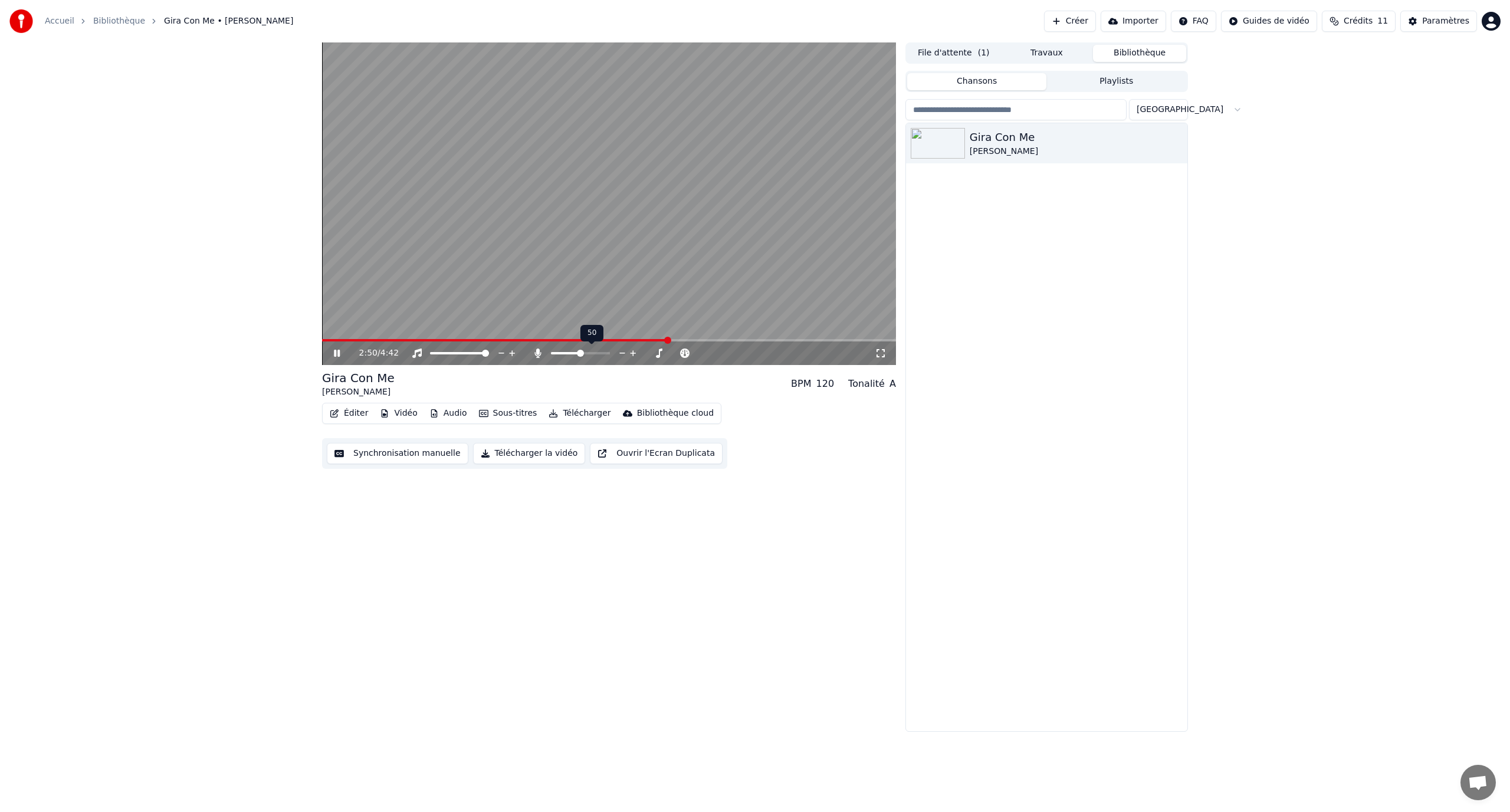
click at [581, 350] on span at bounding box center [581, 354] width 8 height 8
click at [538, 353] on icon at bounding box center [538, 353] width 7 height 9
click at [537, 354] on icon at bounding box center [538, 353] width 12 height 9
click at [537, 354] on icon at bounding box center [538, 353] width 7 height 9
click at [539, 350] on icon at bounding box center [538, 353] width 12 height 9
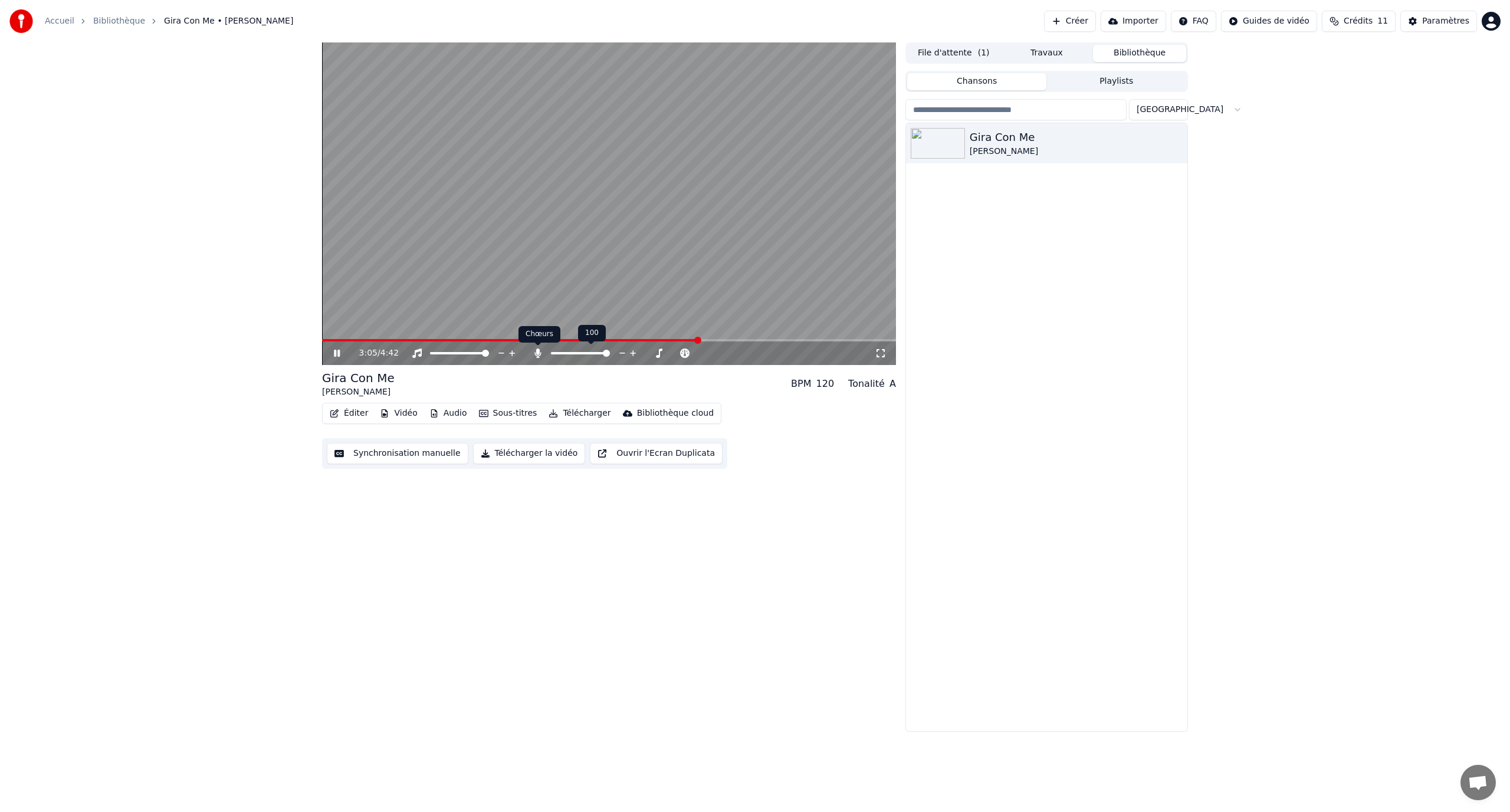
click at [537, 353] on icon at bounding box center [538, 353] width 7 height 9
click at [539, 353] on icon at bounding box center [538, 353] width 12 height 9
click at [877, 355] on icon at bounding box center [880, 353] width 12 height 9
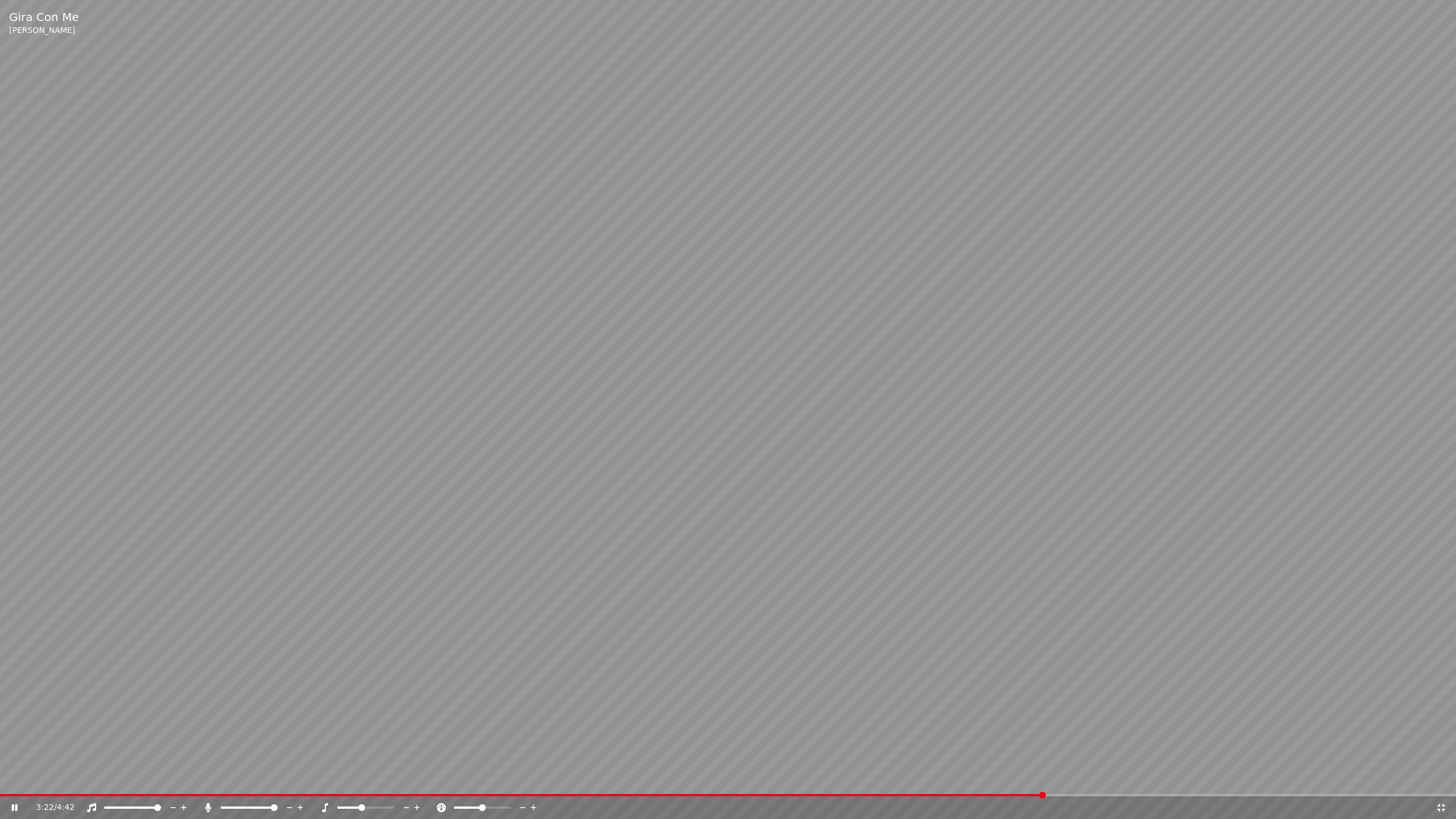
click at [208, 783] on icon at bounding box center [208, 808] width 6 height 9
click at [208, 783] on video at bounding box center [728, 410] width 1456 height 819
click at [208, 783] on icon at bounding box center [208, 808] width 12 height 9
click at [208, 783] on icon at bounding box center [208, 808] width 6 height 9
click at [208, 783] on icon at bounding box center [208, 808] width 12 height 9
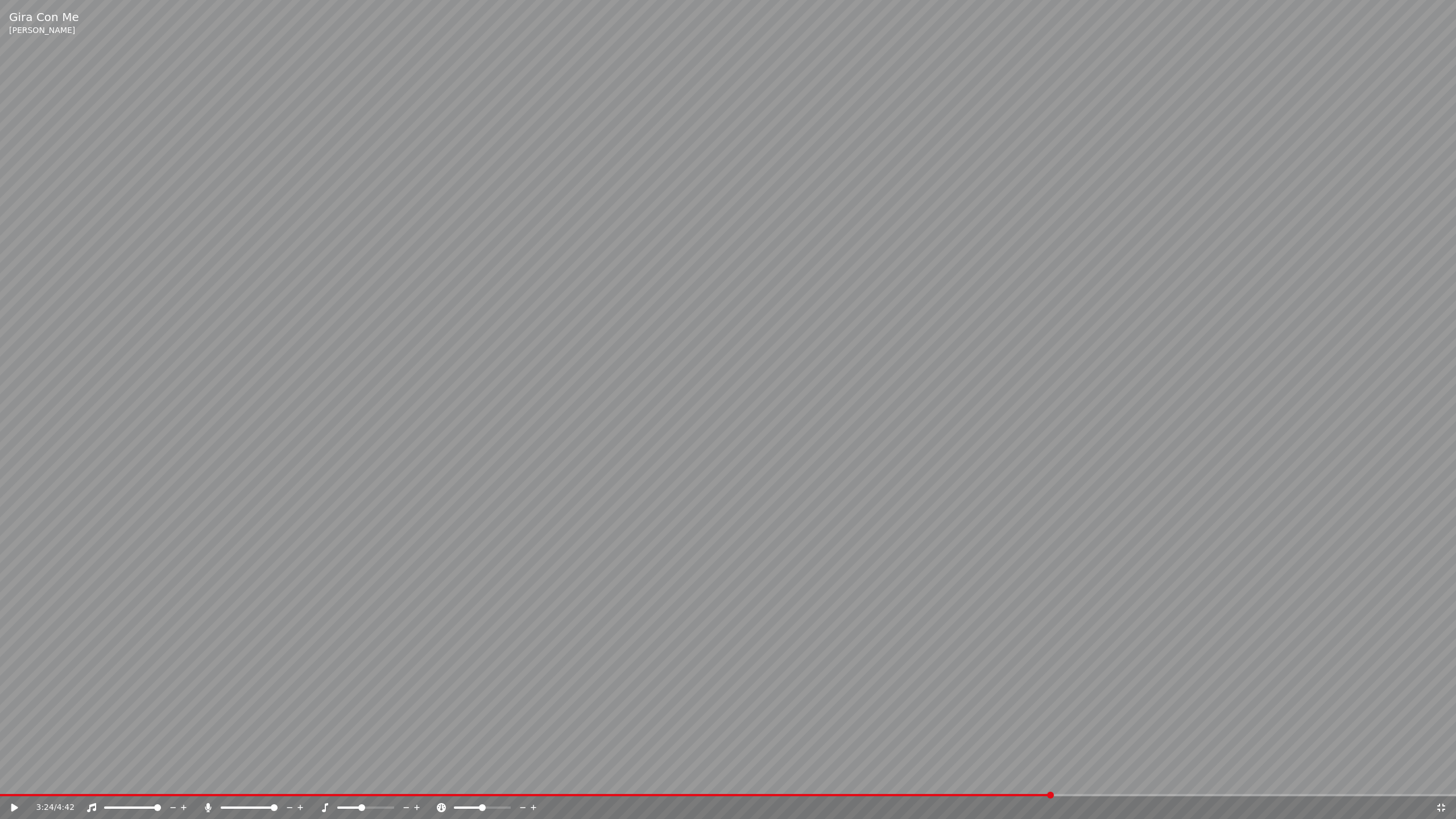
click at [15, 783] on icon at bounding box center [15, 807] width 7 height 8
click at [205, 783] on icon at bounding box center [208, 808] width 12 height 9
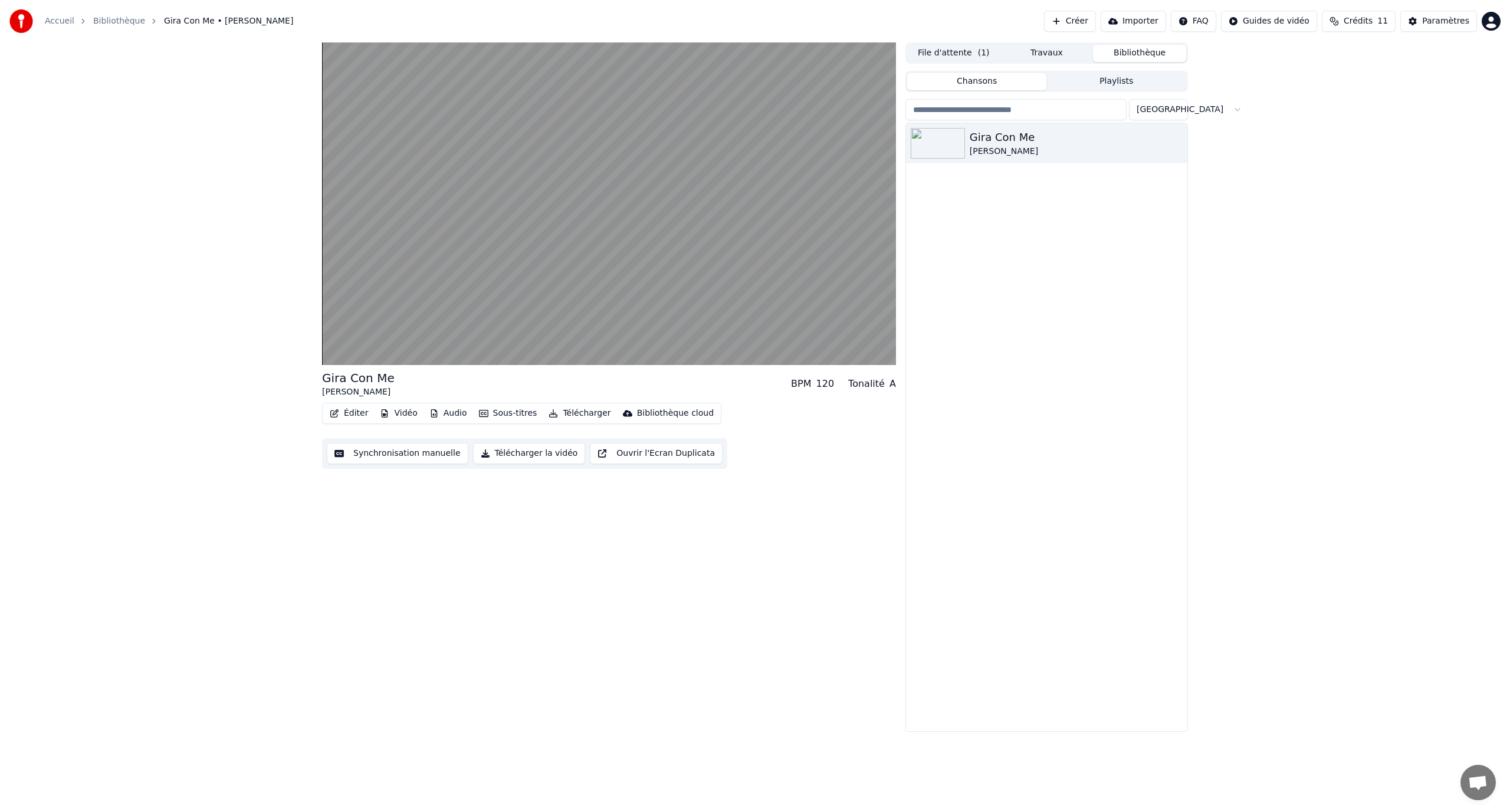
click at [486, 454] on button "Télécharger la vidéo" at bounding box center [530, 454] width 113 height 22
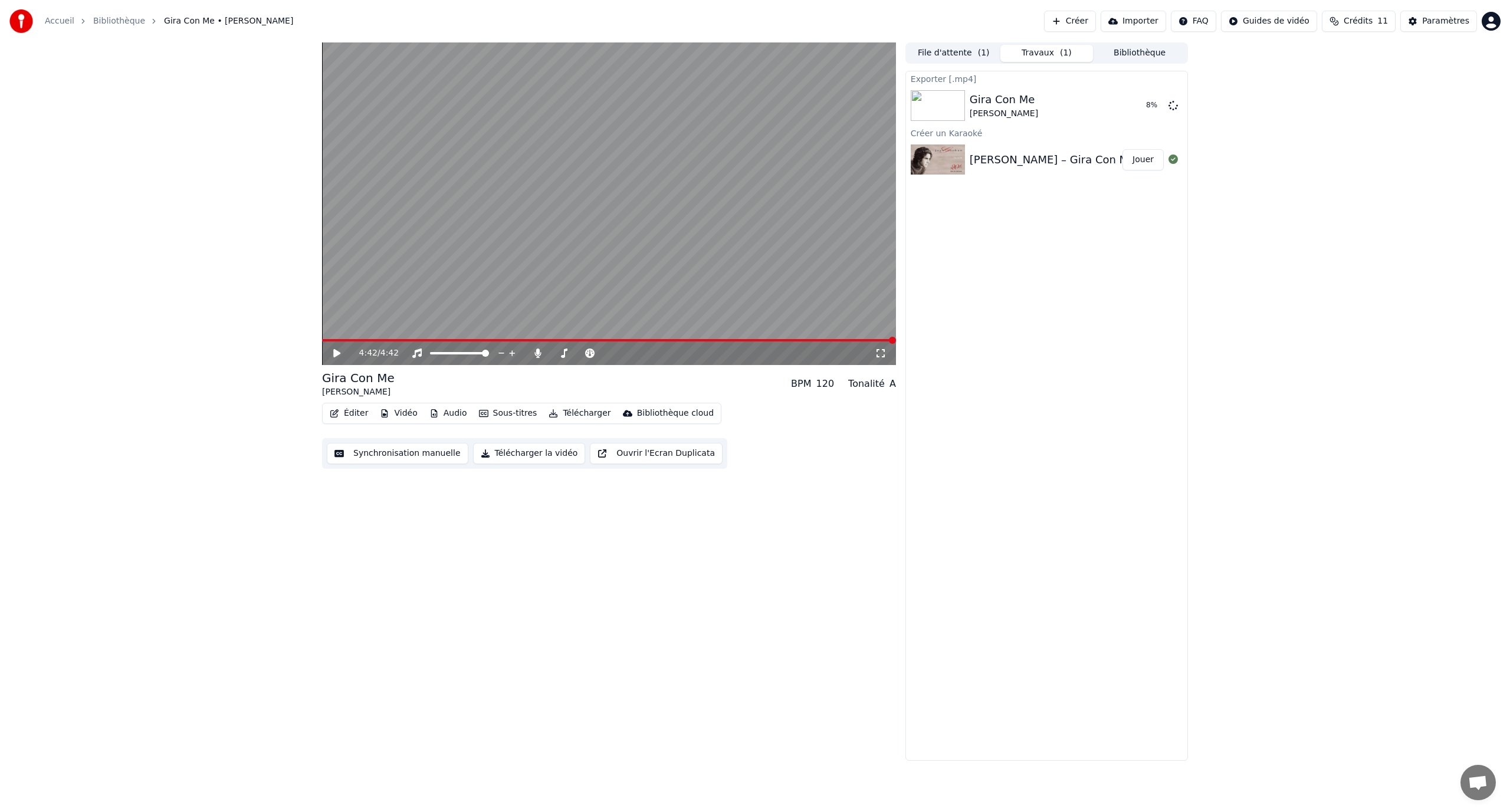
click at [1492, 18] on html "Accueil Bibliothèque Gira Con Me • Josh Groban Créer Importer FAQ Guides de vid…" at bounding box center [755, 406] width 1510 height 812
click at [1408, 71] on span "Facturation" at bounding box center [1419, 76] width 47 height 12
click at [493, 411] on button "Sous-titres" at bounding box center [508, 413] width 68 height 17
click at [427, 543] on div "Changer le Fond" at bounding box center [431, 538] width 68 height 12
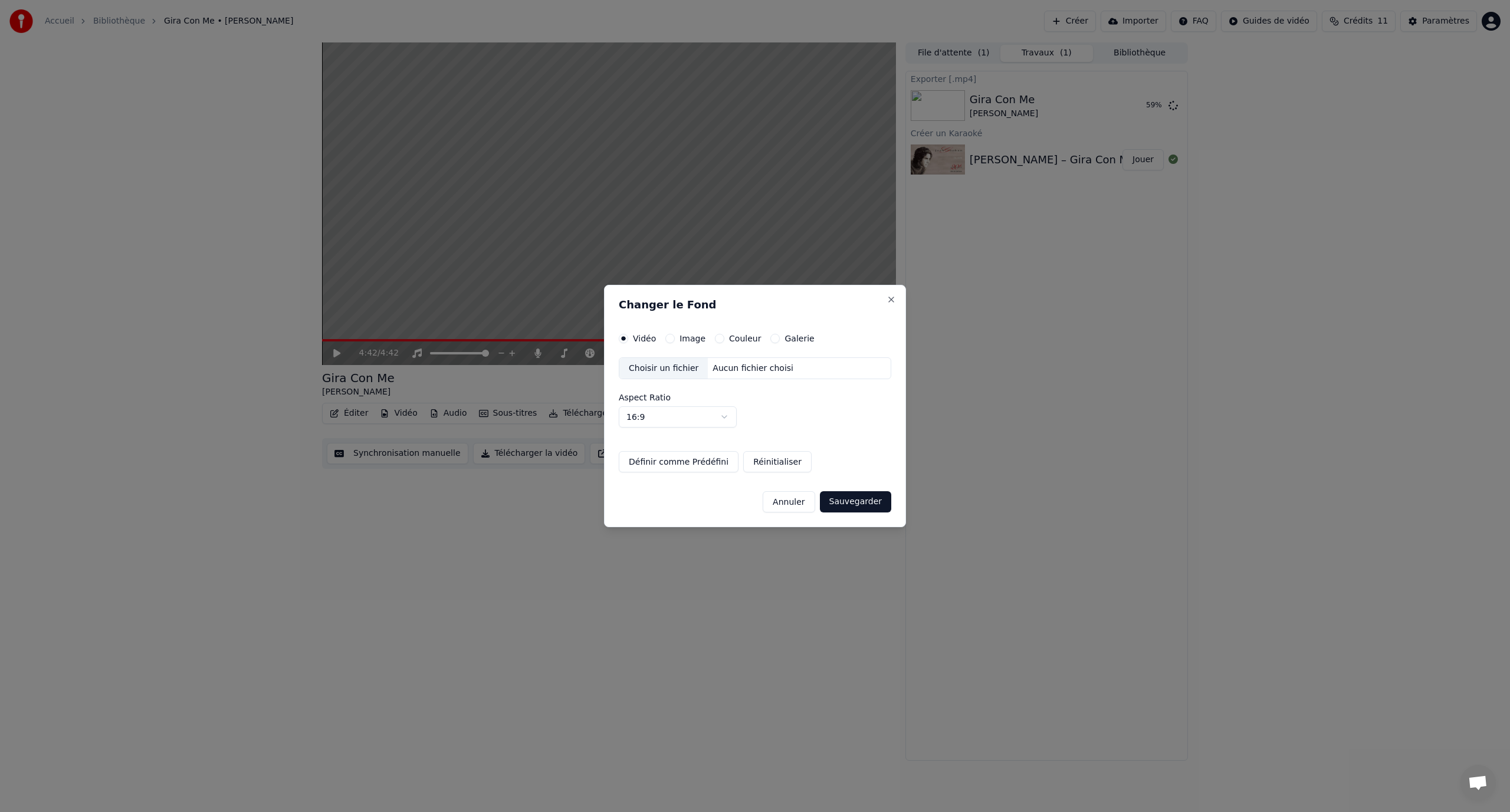
click at [672, 341] on button "Image" at bounding box center [670, 339] width 9 height 9
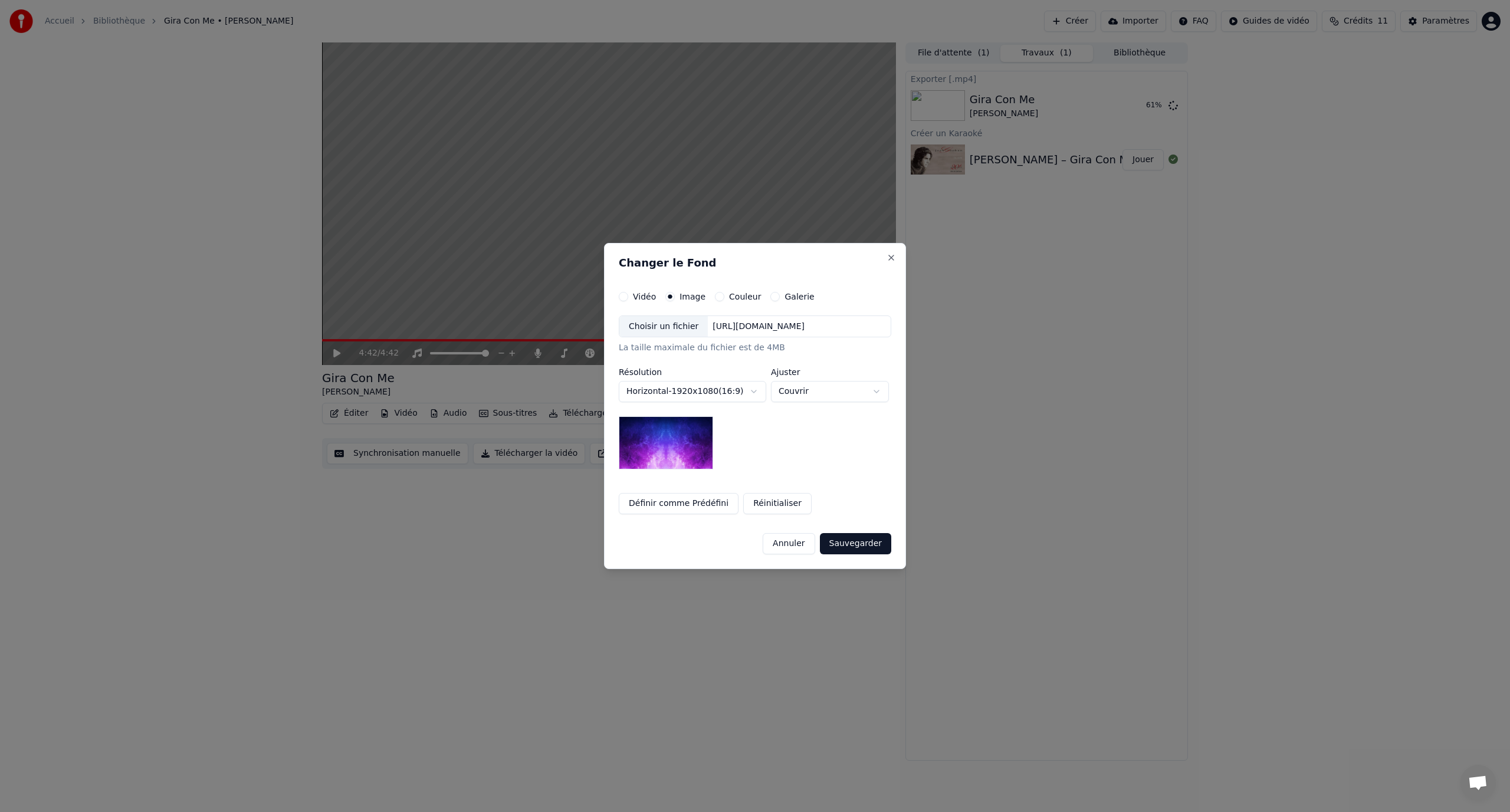
click at [669, 443] on img at bounding box center [666, 442] width 94 height 53
click at [715, 300] on button "Couleur" at bounding box center [719, 296] width 9 height 9
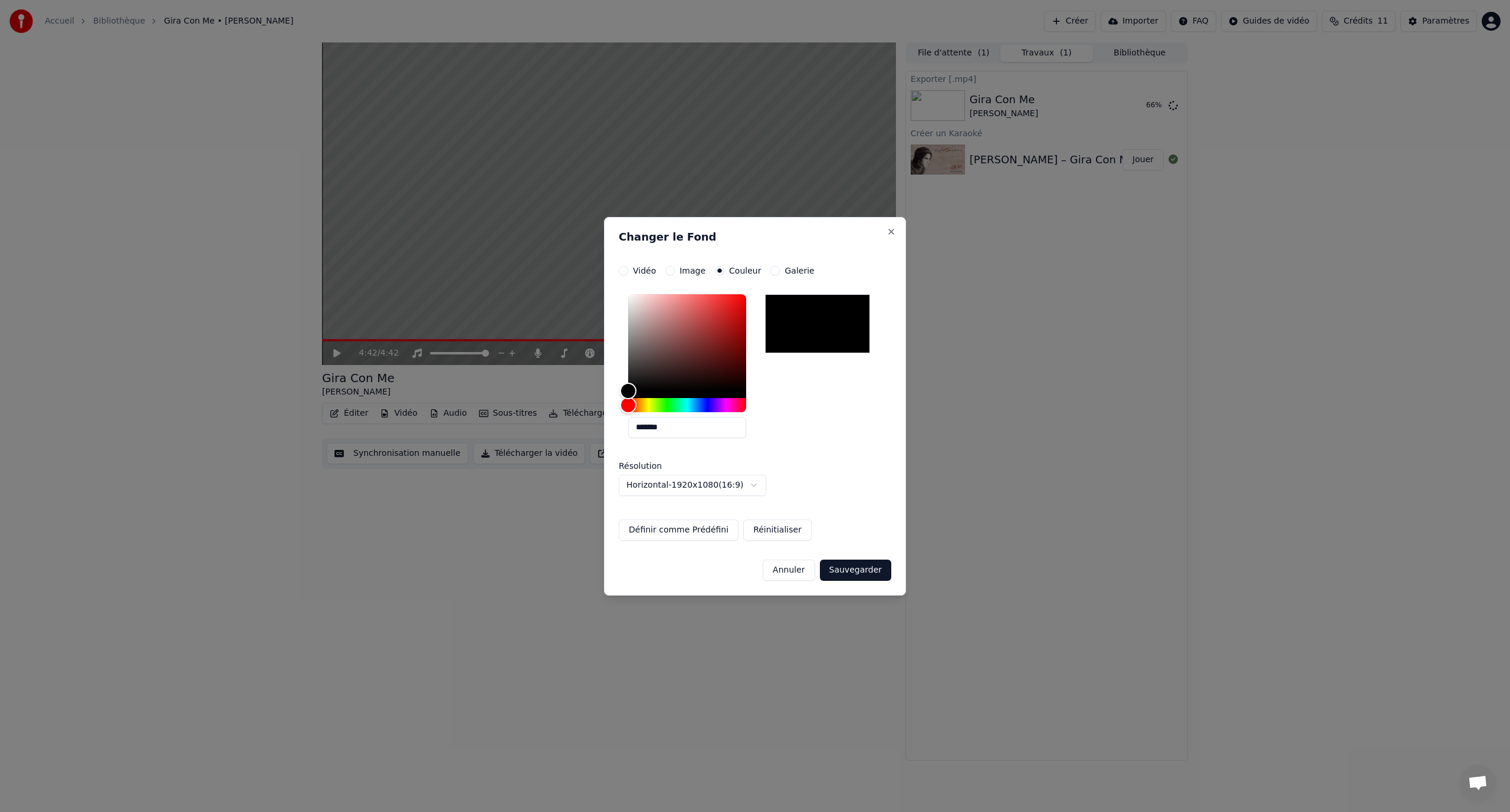
click at [770, 270] on button "Galerie" at bounding box center [775, 271] width 9 height 9
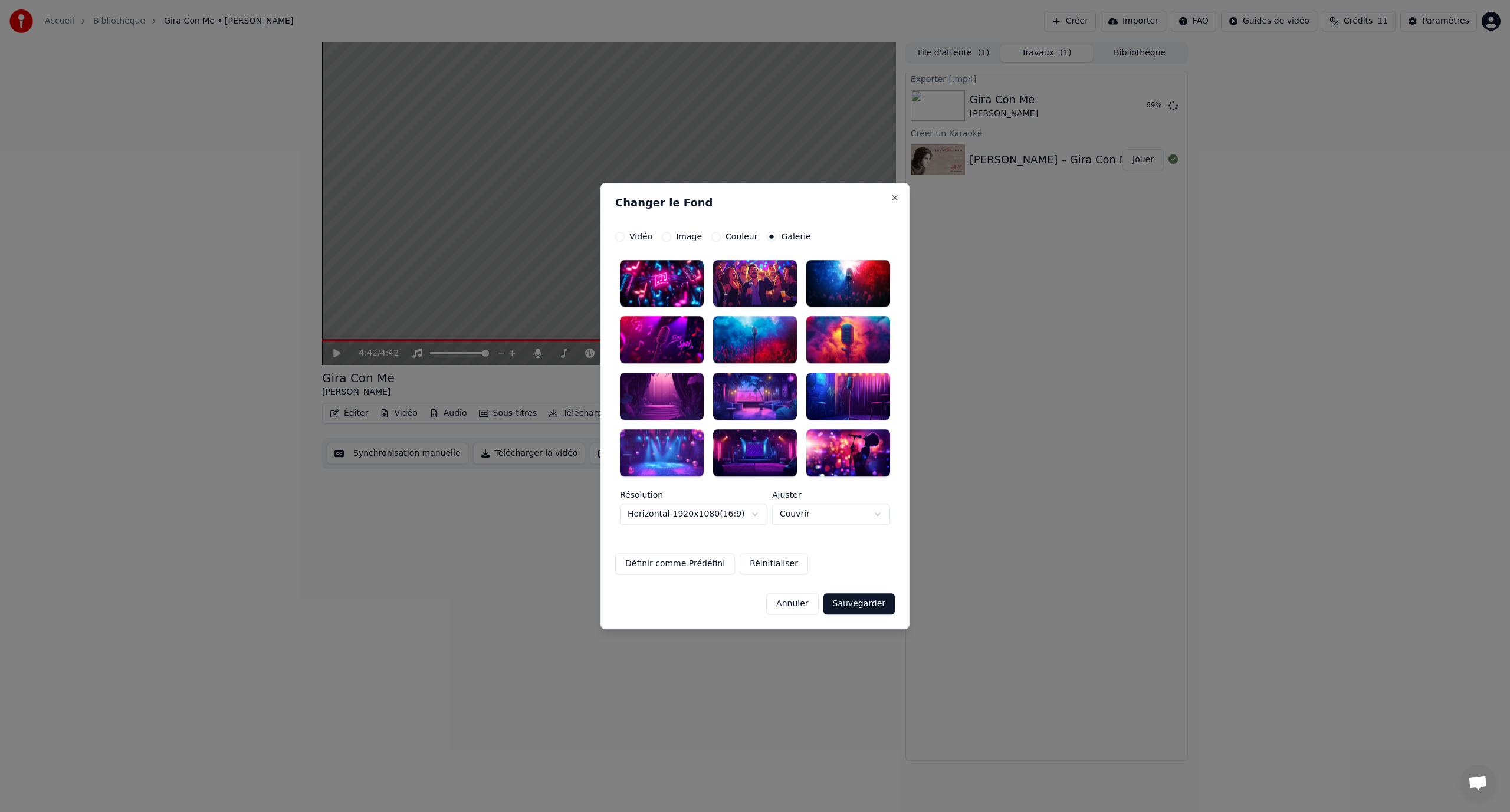
click at [817, 331] on div at bounding box center [848, 340] width 84 height 47
click at [868, 605] on button "Sauvegarder" at bounding box center [859, 603] width 72 height 22
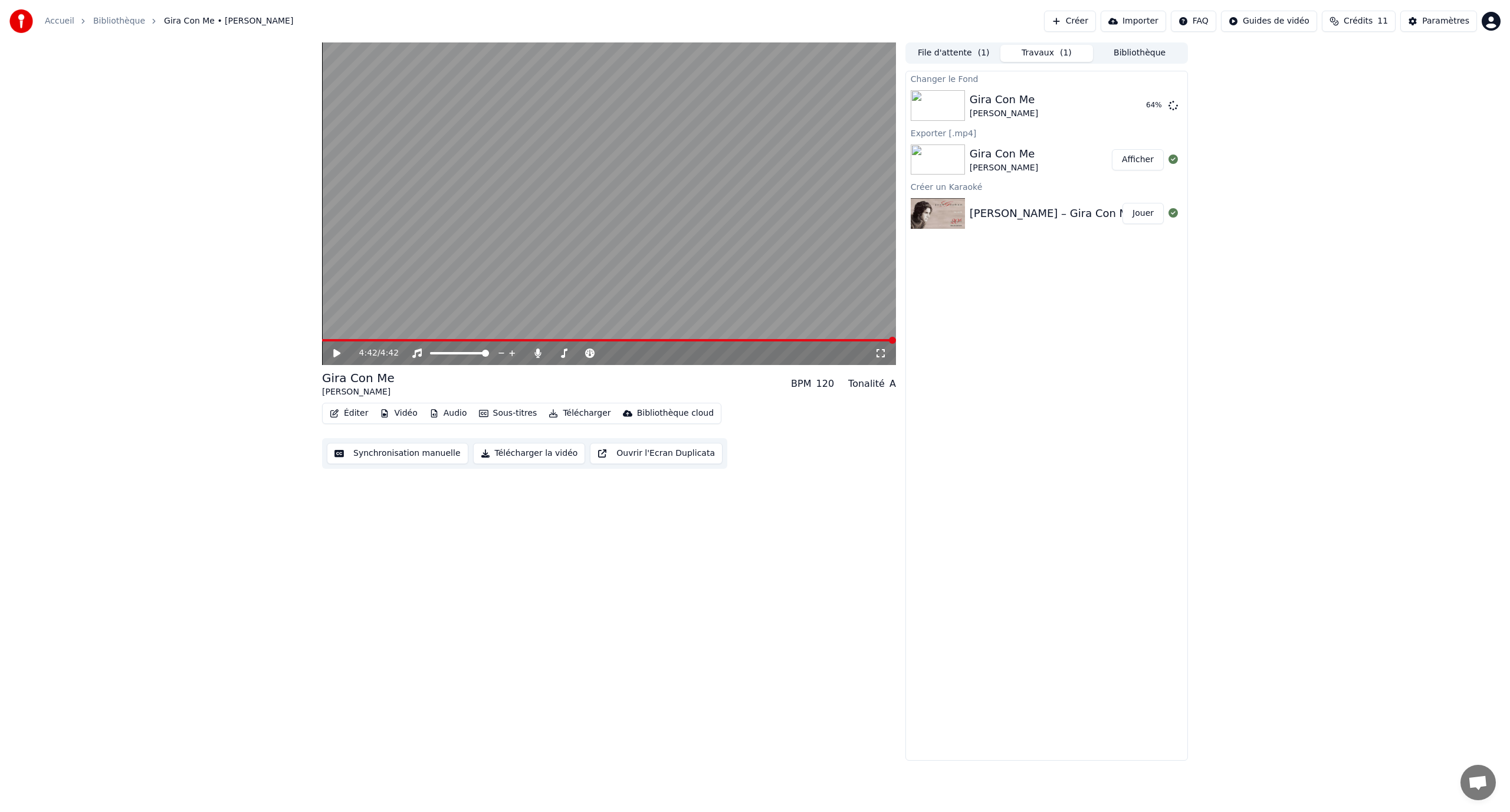
click at [1149, 162] on button "Afficher" at bounding box center [1137, 160] width 52 height 22
click at [1132, 105] on button "Jouer" at bounding box center [1143, 105] width 41 height 22
click at [538, 350] on icon at bounding box center [538, 353] width 7 height 9
click at [537, 353] on icon at bounding box center [538, 353] width 12 height 9
click at [635, 354] on icon at bounding box center [634, 353] width 11 height 12
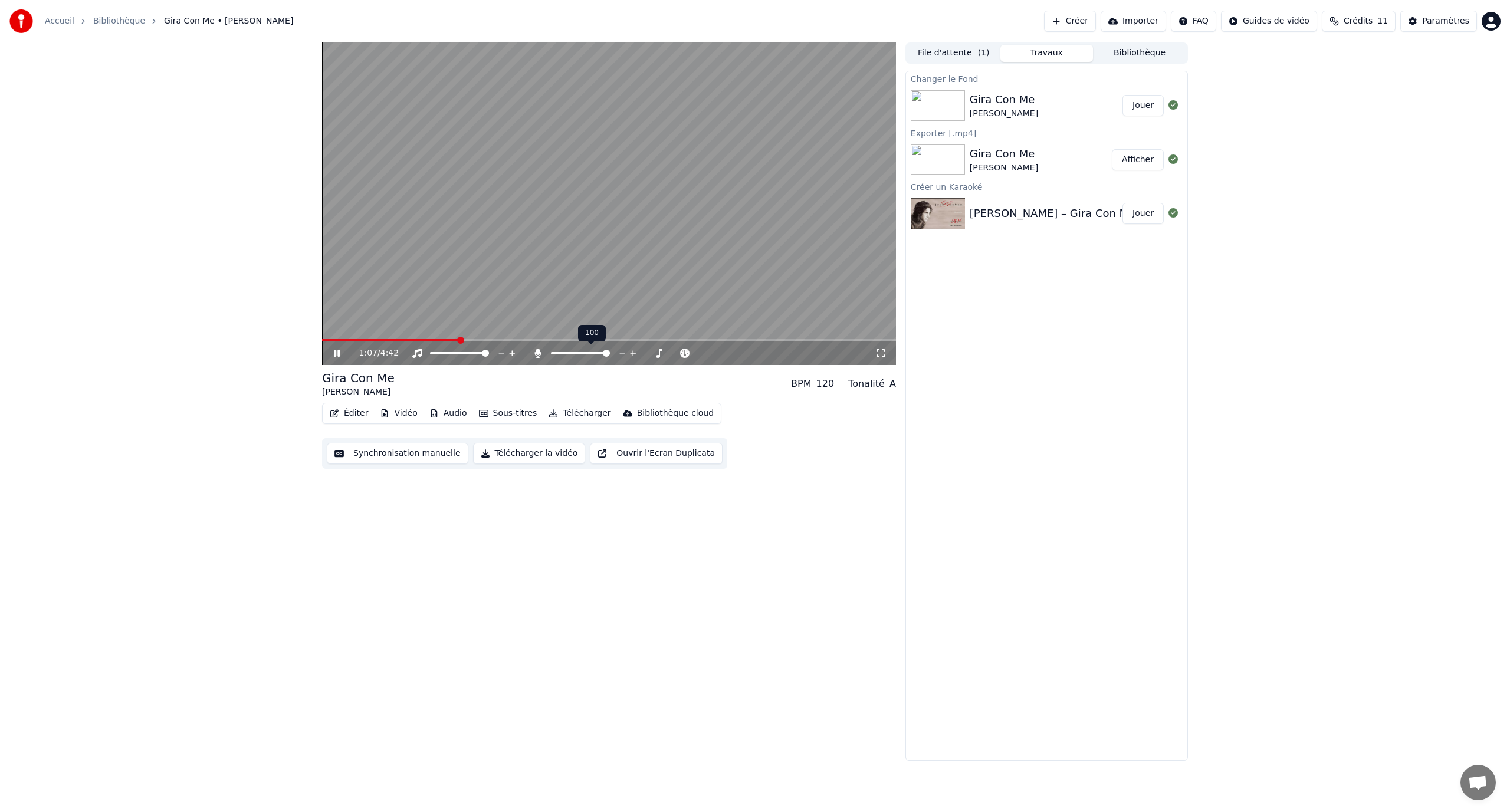
click at [631, 349] on icon at bounding box center [634, 353] width 11 height 12
click at [591, 353] on icon at bounding box center [590, 353] width 9 height 9
click at [685, 349] on icon at bounding box center [685, 353] width 11 height 12
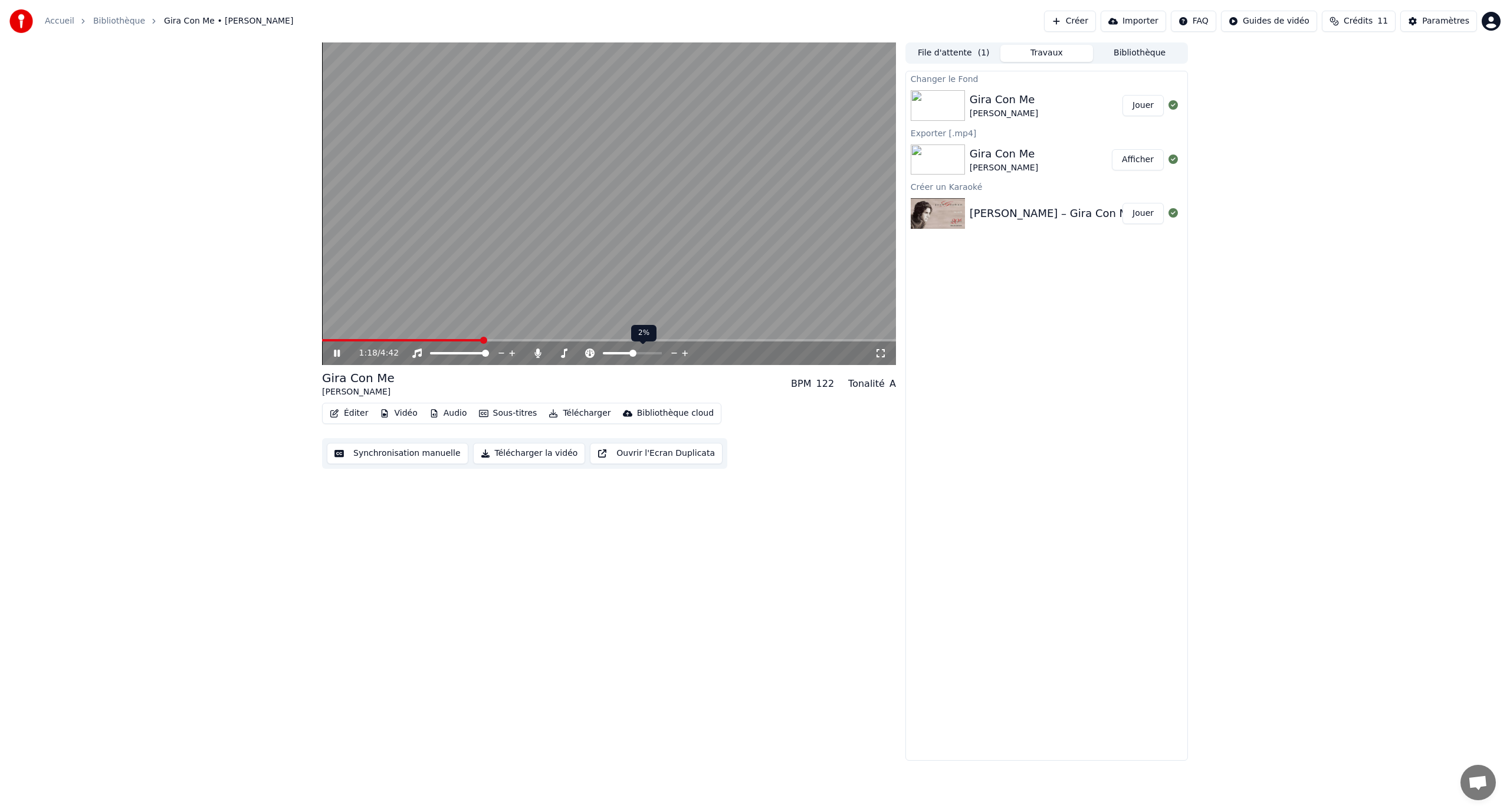
click at [685, 349] on icon at bounding box center [685, 353] width 11 height 12
click at [674, 349] on icon at bounding box center [675, 353] width 11 height 12
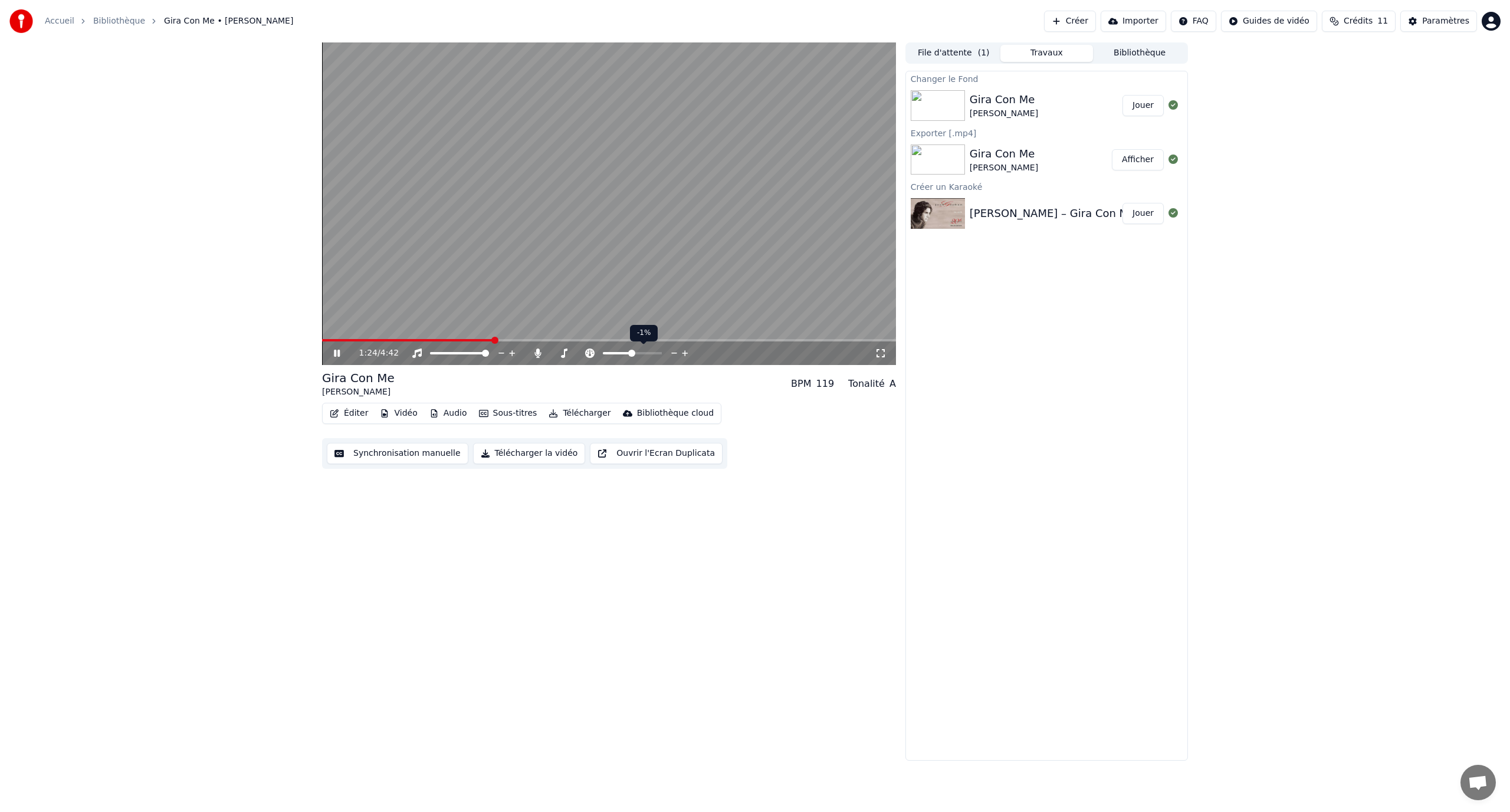
click at [674, 349] on icon at bounding box center [675, 353] width 11 height 12
click at [684, 349] on icon at bounding box center [685, 353] width 11 height 12
click at [685, 350] on icon at bounding box center [685, 353] width 11 height 12
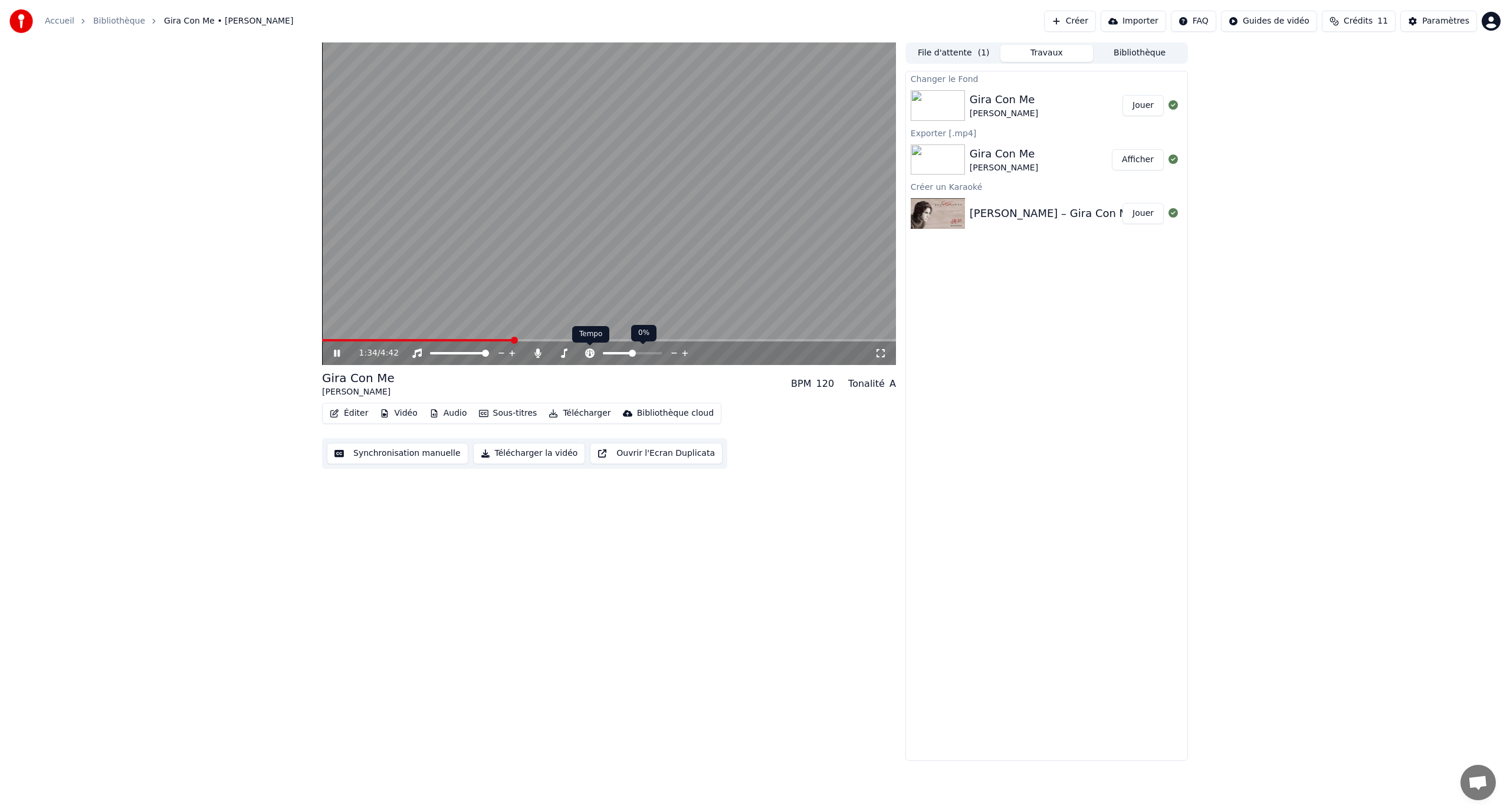
click at [595, 353] on icon at bounding box center [589, 353] width 12 height 9
click at [589, 352] on icon at bounding box center [589, 353] width 12 height 9
click at [565, 352] on icon at bounding box center [564, 353] width 12 height 9
click at [683, 351] on icon at bounding box center [685, 353] width 11 height 12
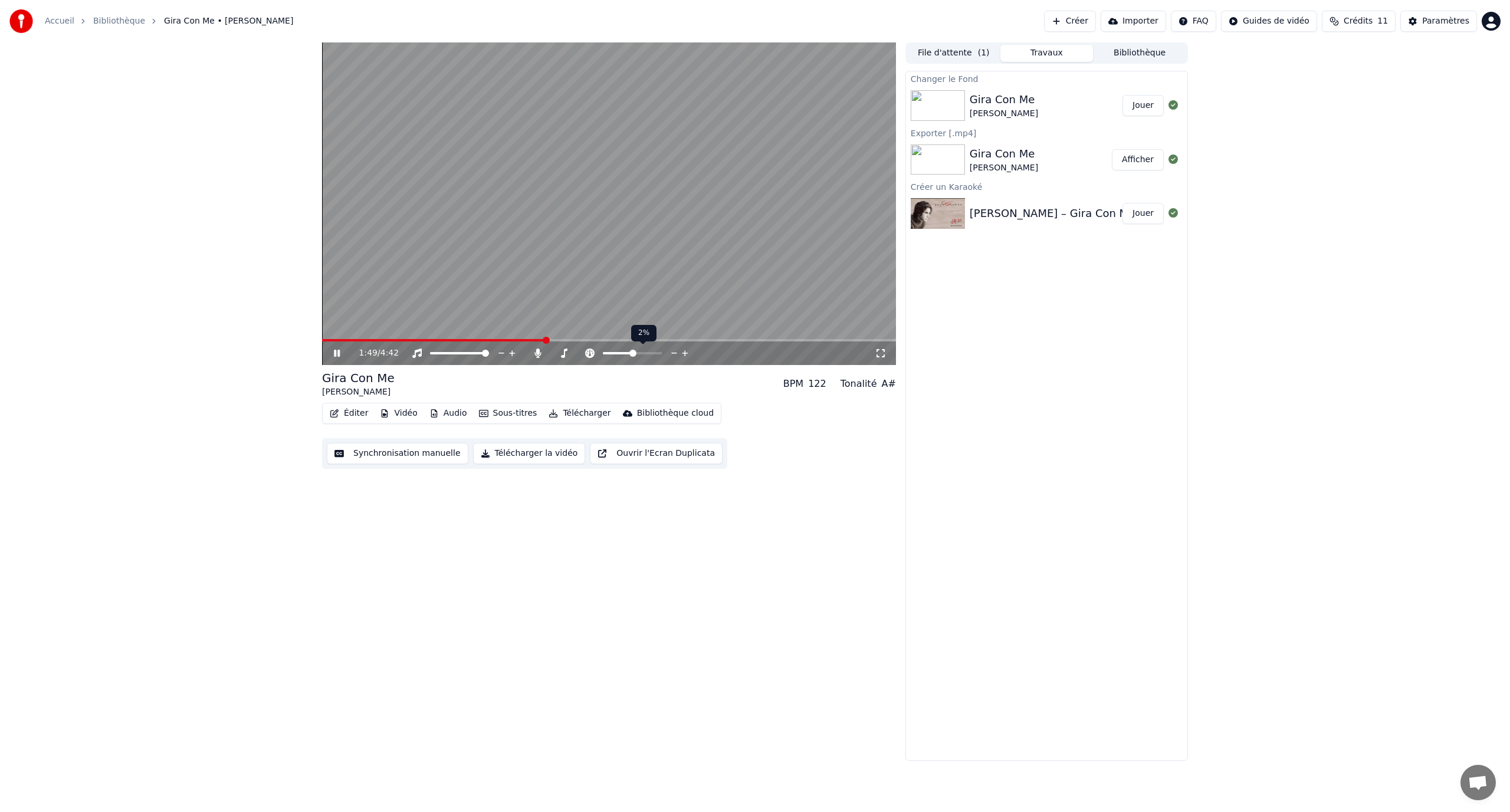
click at [673, 351] on icon at bounding box center [675, 353] width 11 height 12
click at [540, 355] on icon at bounding box center [538, 353] width 7 height 9
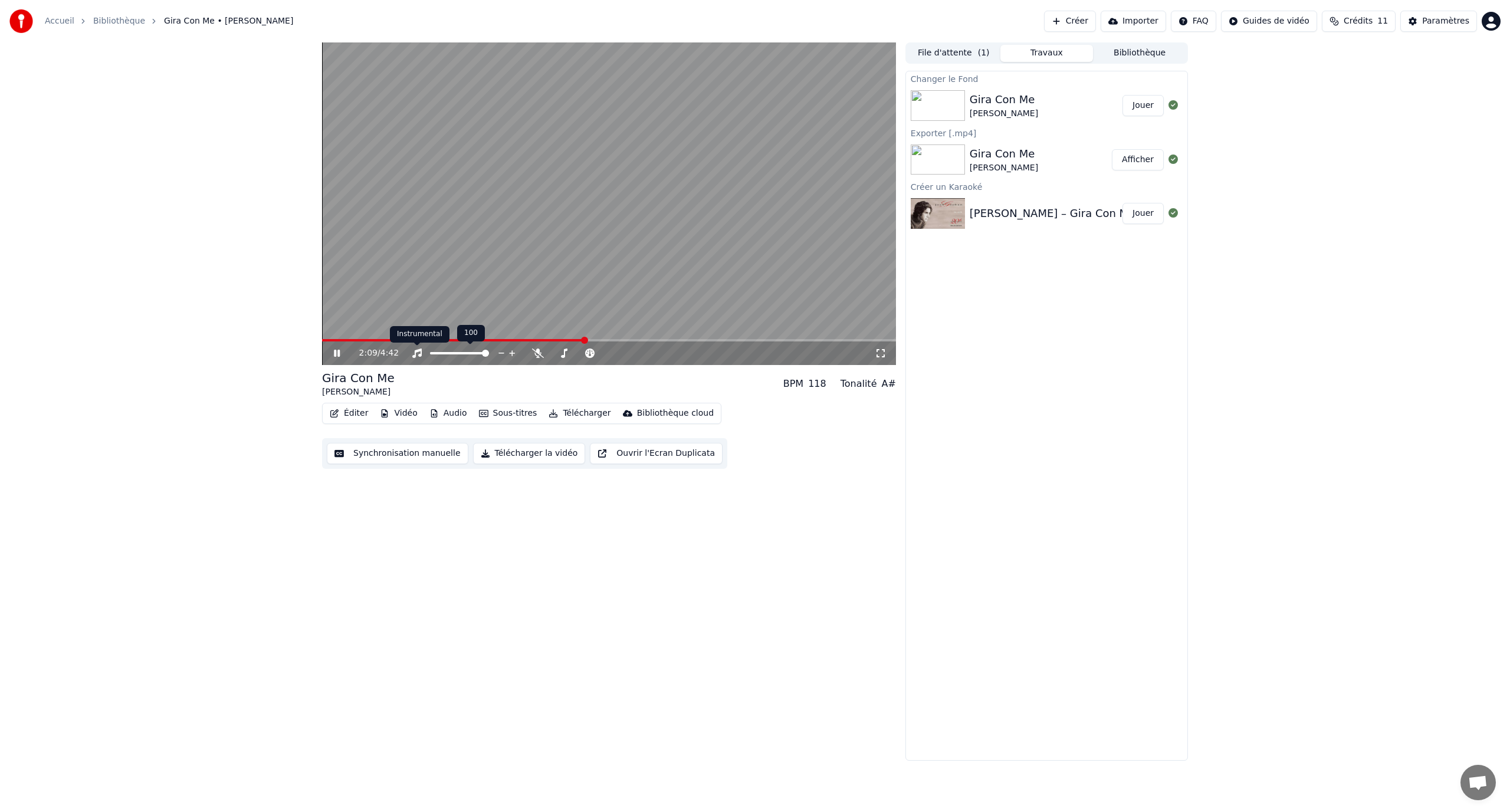
click at [411, 353] on icon at bounding box center [417, 353] width 12 height 9
click at [413, 353] on icon at bounding box center [417, 353] width 12 height 9
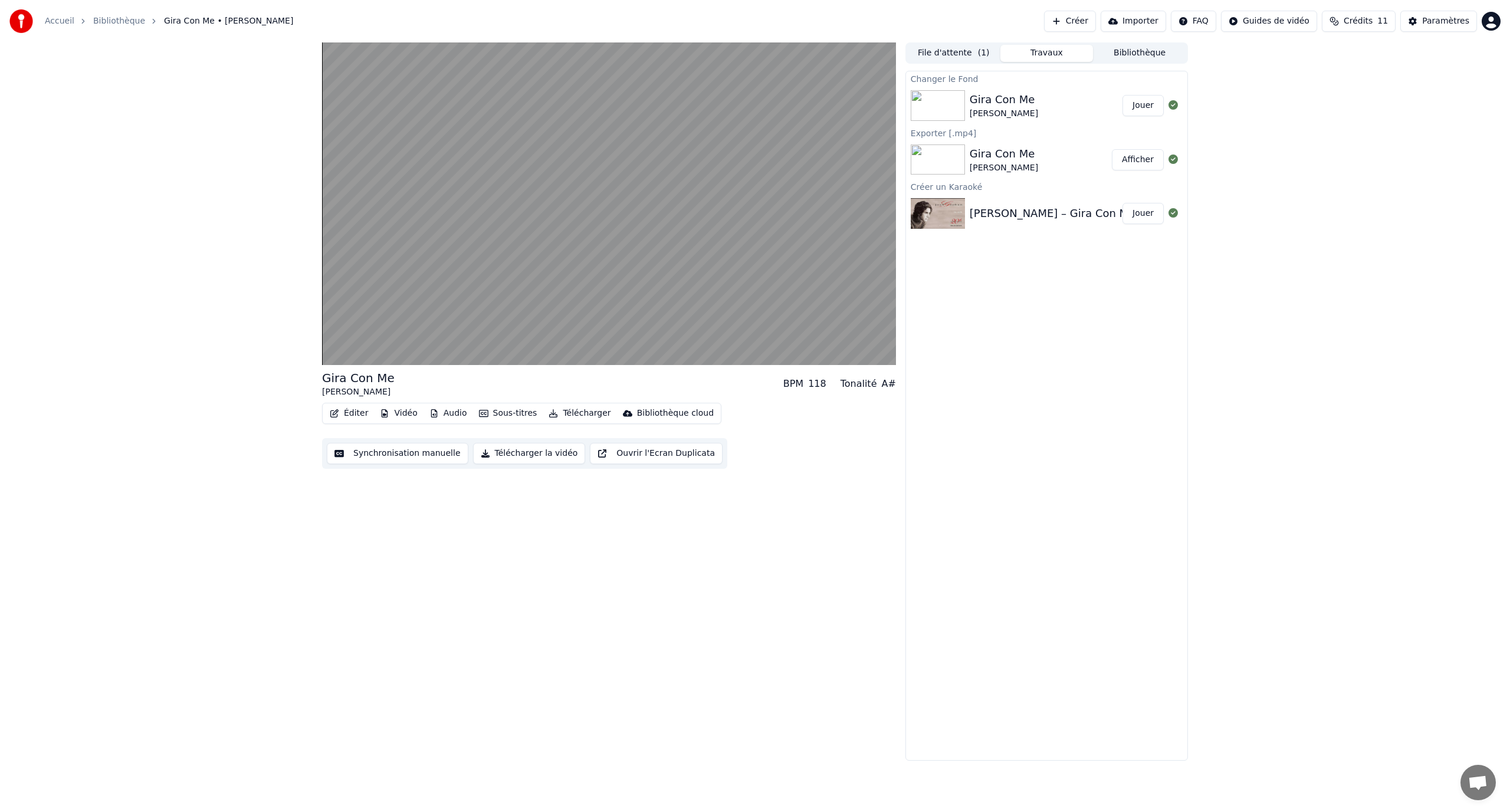
click at [1083, 22] on button "Créer" at bounding box center [1069, 21] width 52 height 22
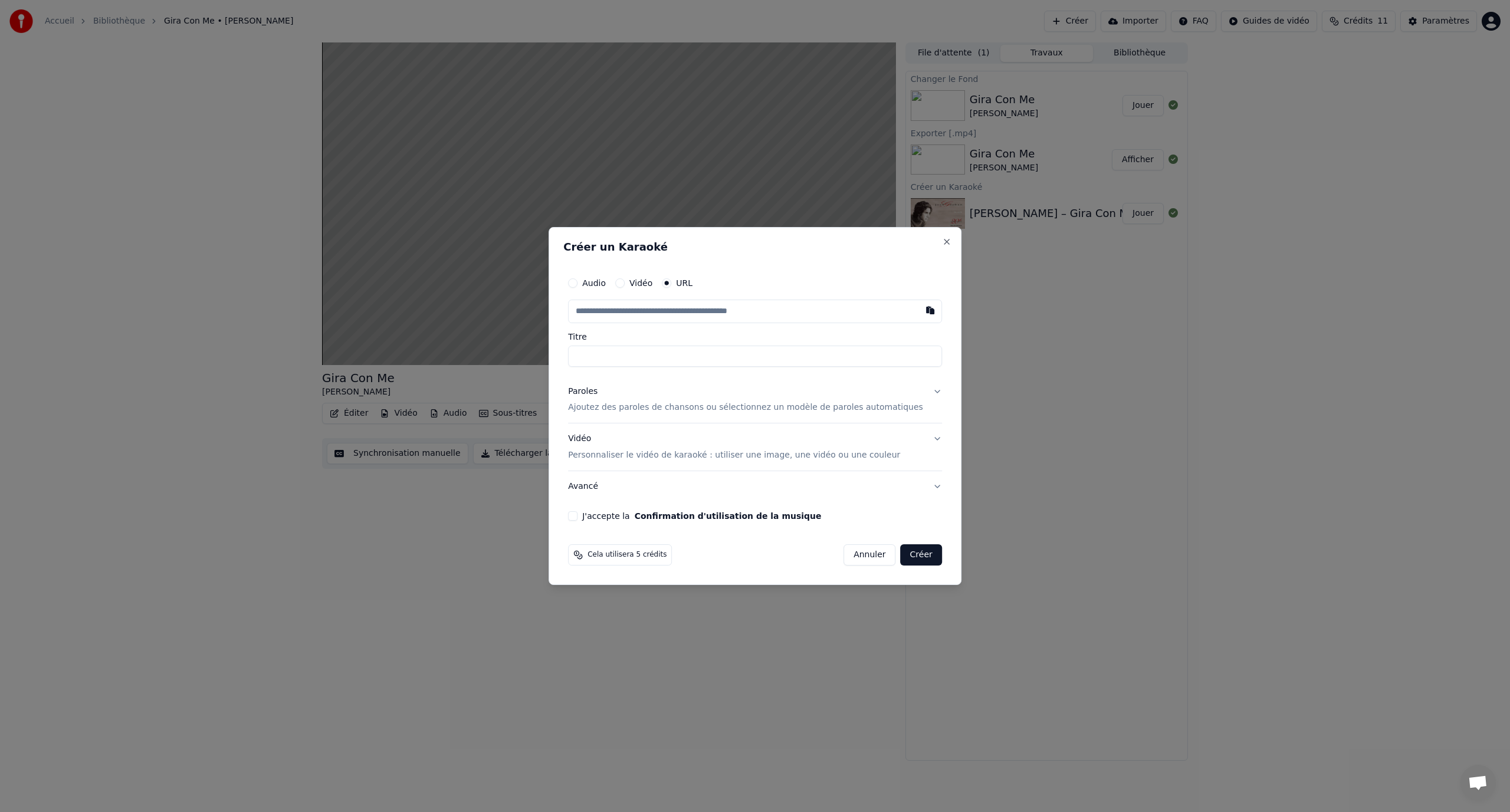
drag, startPoint x: 348, startPoint y: 334, endPoint x: 360, endPoint y: 333, distance: 12.0
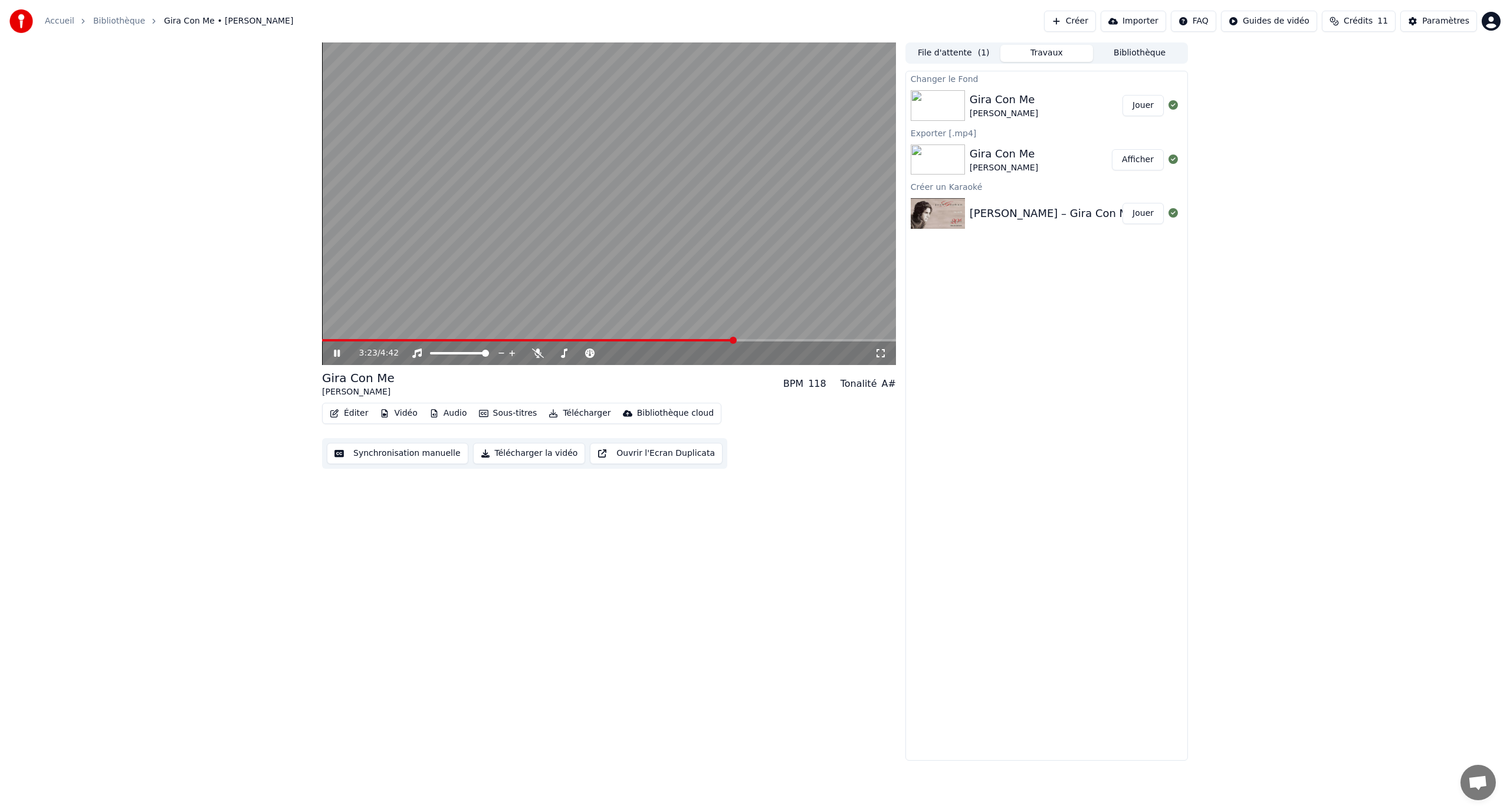
click at [338, 354] on icon at bounding box center [337, 354] width 6 height 8
click at [1089, 18] on button "Créer" at bounding box center [1069, 21] width 52 height 22
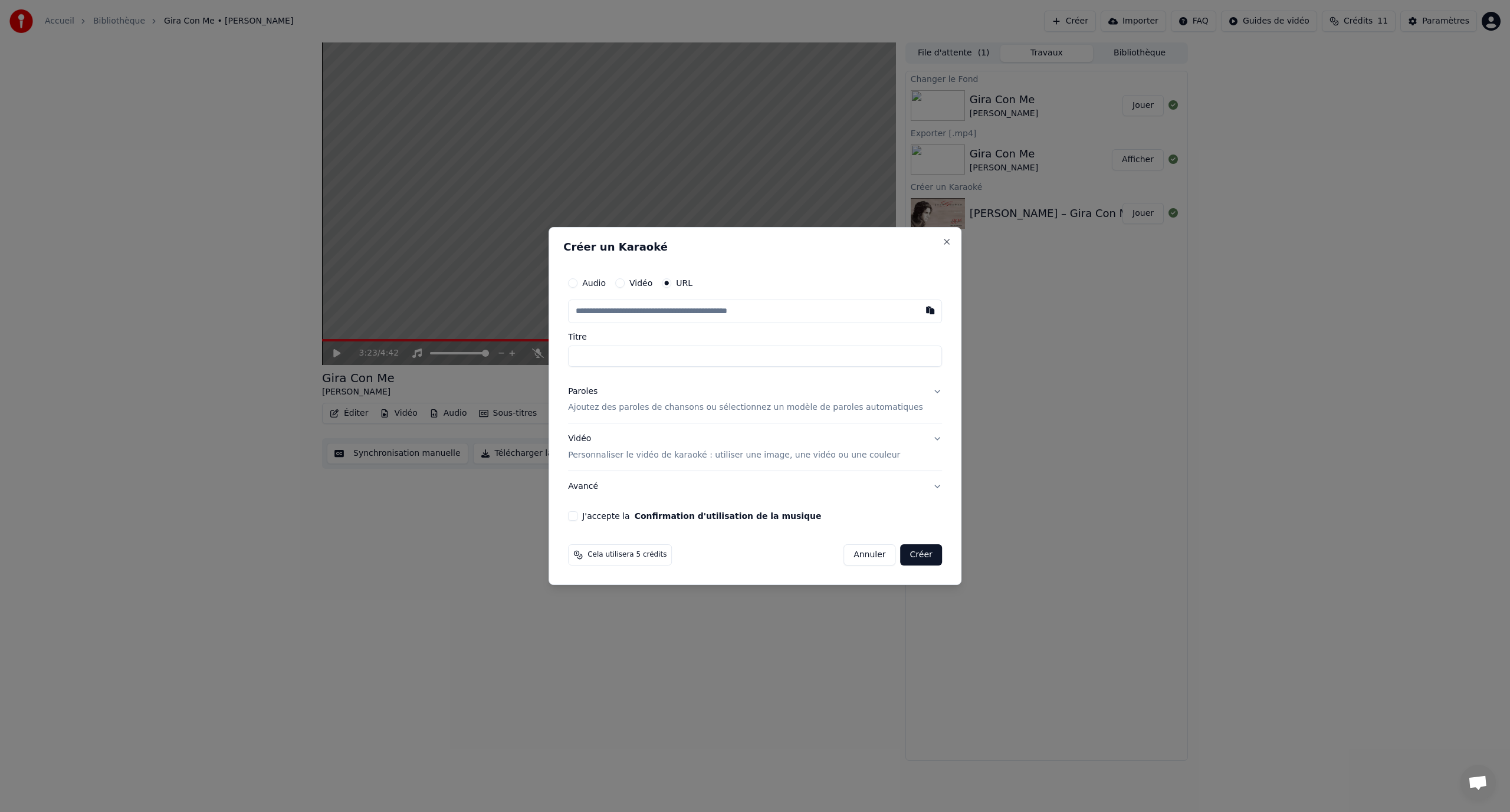
click at [633, 313] on input "text" at bounding box center [754, 310] width 374 height 24
click at [919, 313] on button "button" at bounding box center [930, 310] width 24 height 22
type input "**********"
click at [577, 518] on button "J'accepte la Confirmation d'utilisation de la musique" at bounding box center [572, 516] width 9 height 9
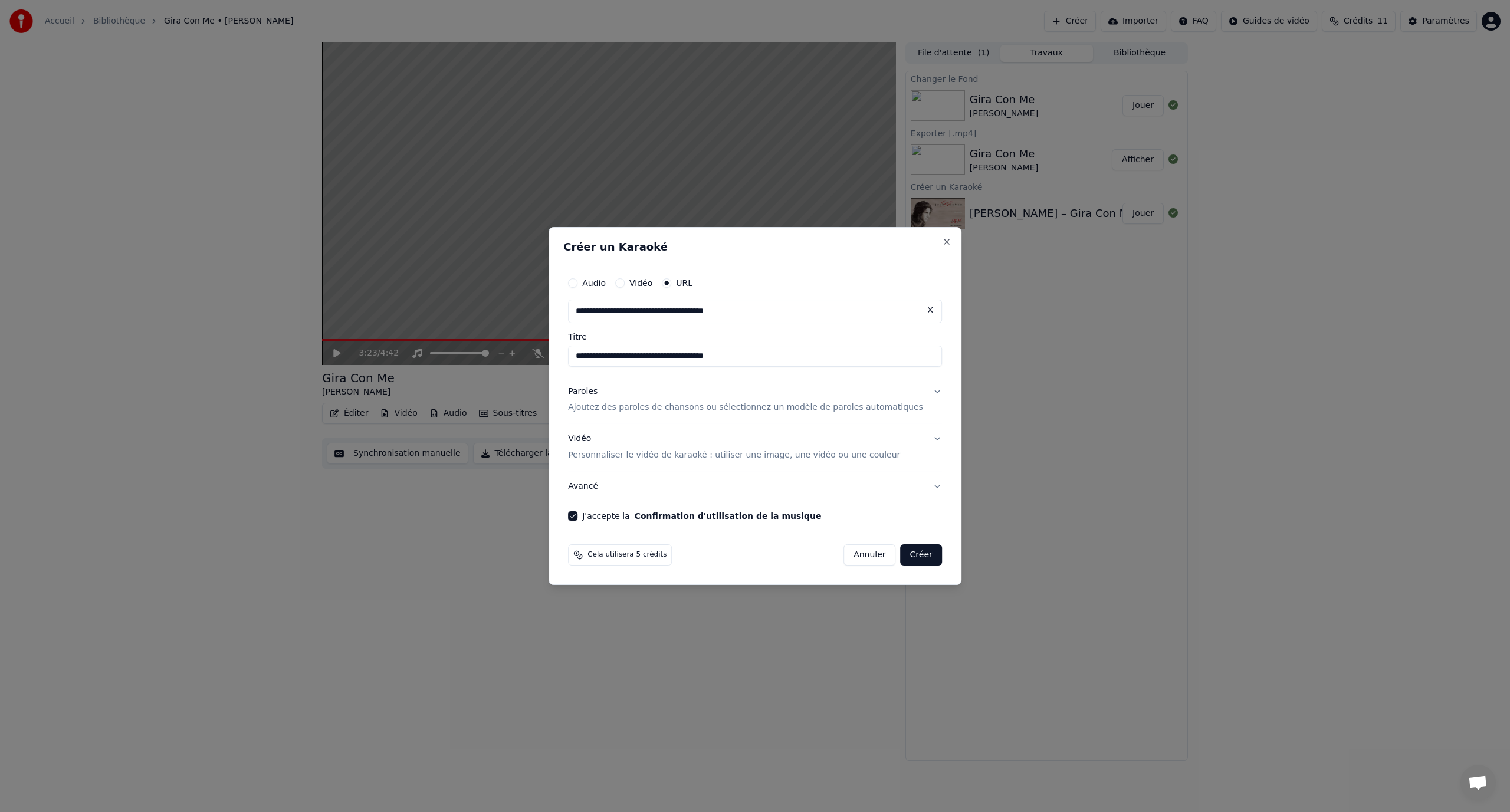
click at [901, 557] on button "Créer" at bounding box center [922, 554] width 41 height 22
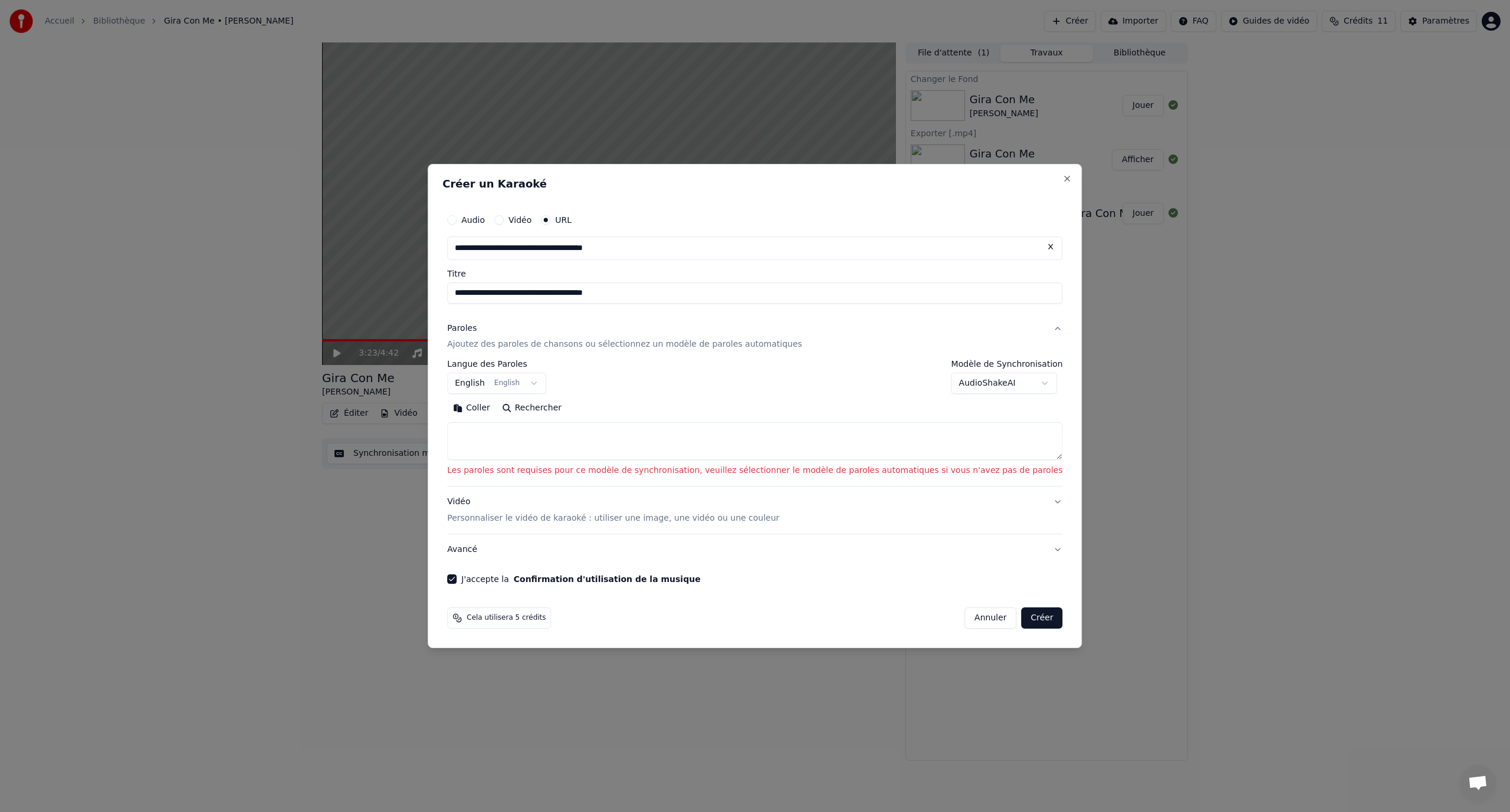
click at [1021, 623] on button "Créer" at bounding box center [1042, 617] width 41 height 22
click at [1021, 615] on button "Créer" at bounding box center [1042, 617] width 41 height 22
click at [523, 384] on body "**********" at bounding box center [755, 406] width 1510 height 812
click at [565, 381] on body "**********" at bounding box center [755, 406] width 1510 height 812
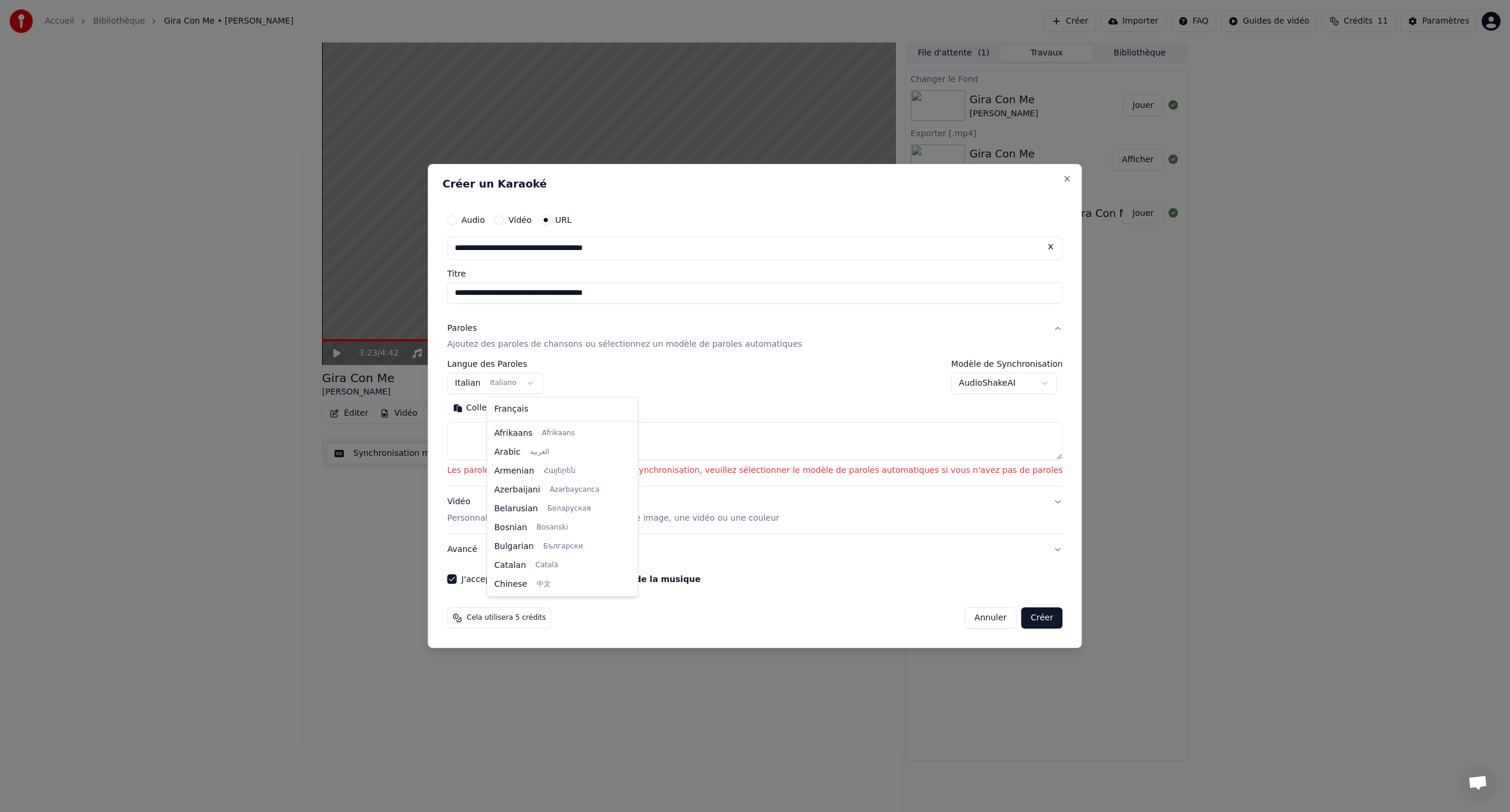
scroll to position [321, 0]
click at [565, 381] on body "**********" at bounding box center [755, 406] width 1510 height 812
click at [1021, 619] on button "Créer" at bounding box center [1042, 617] width 41 height 22
select select "**"
click at [650, 520] on p "Personnaliser le vidéo de karaoké : utiliser une image, une vidéo ou une couleur" at bounding box center [613, 518] width 332 height 12
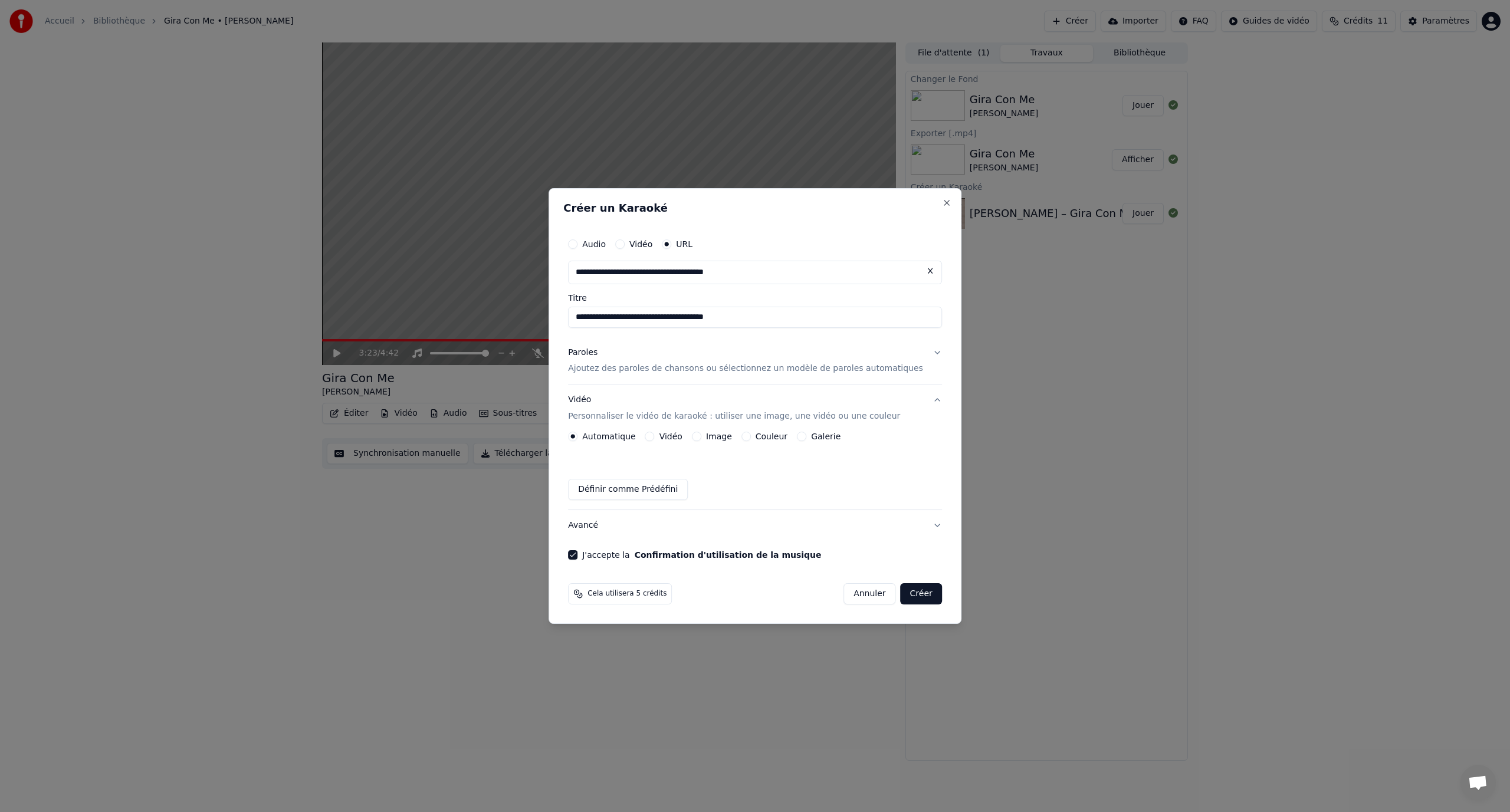
click at [903, 591] on button "Créer" at bounding box center [922, 594] width 41 height 22
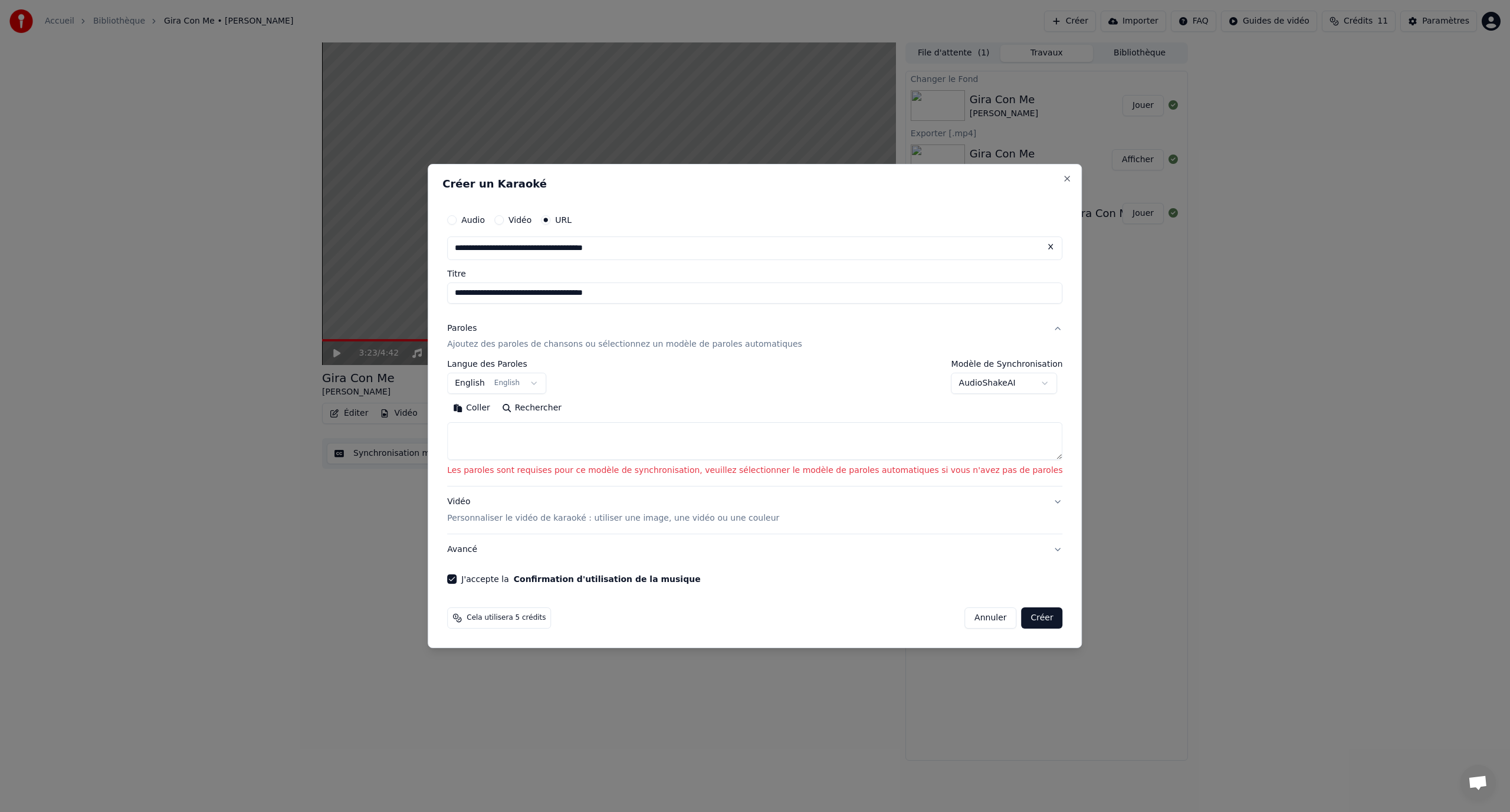
click at [496, 411] on button "Coller" at bounding box center [472, 408] width 49 height 19
type textarea "**********"
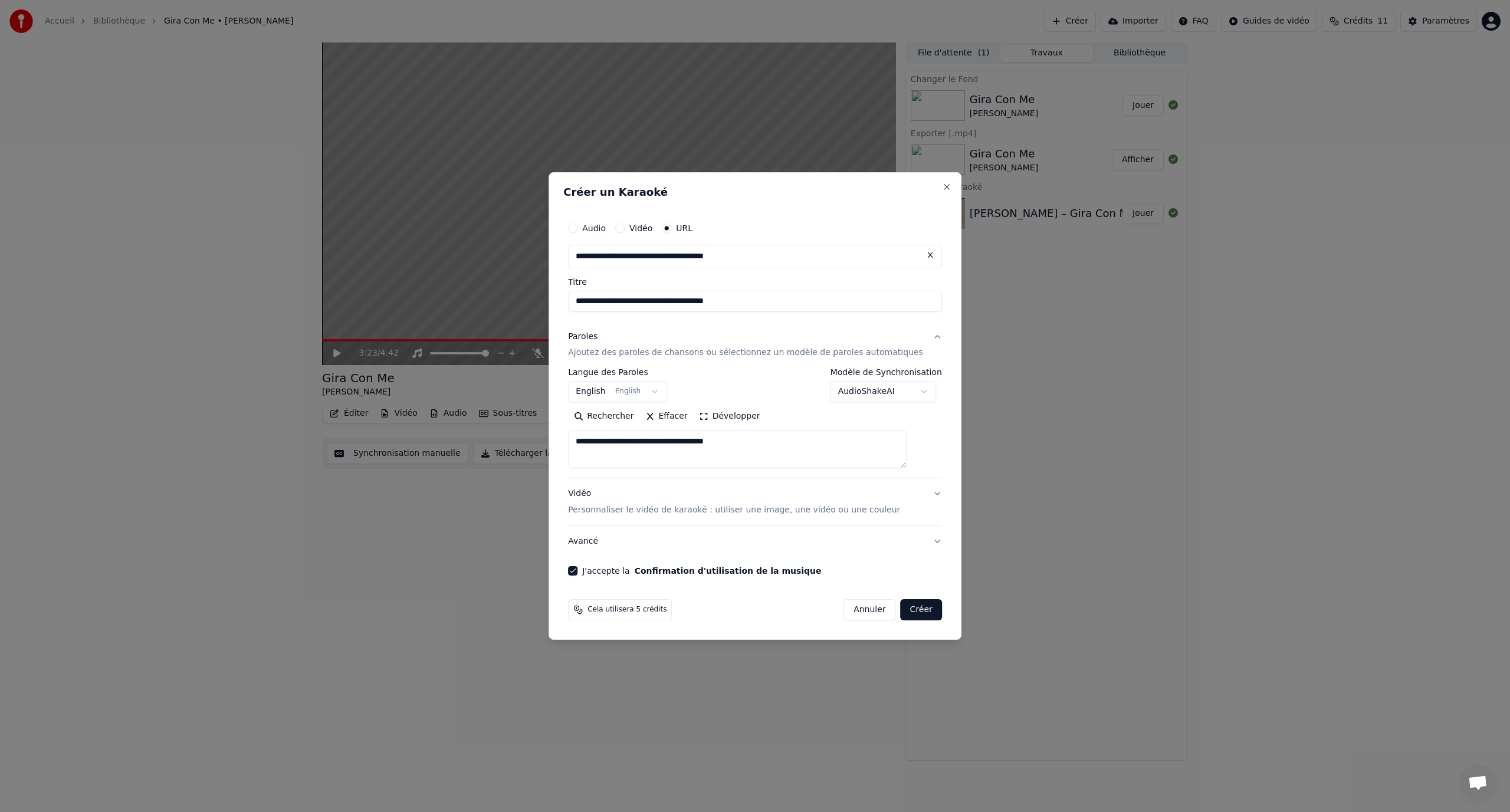
click at [901, 611] on button "Créer" at bounding box center [922, 610] width 41 height 22
select select
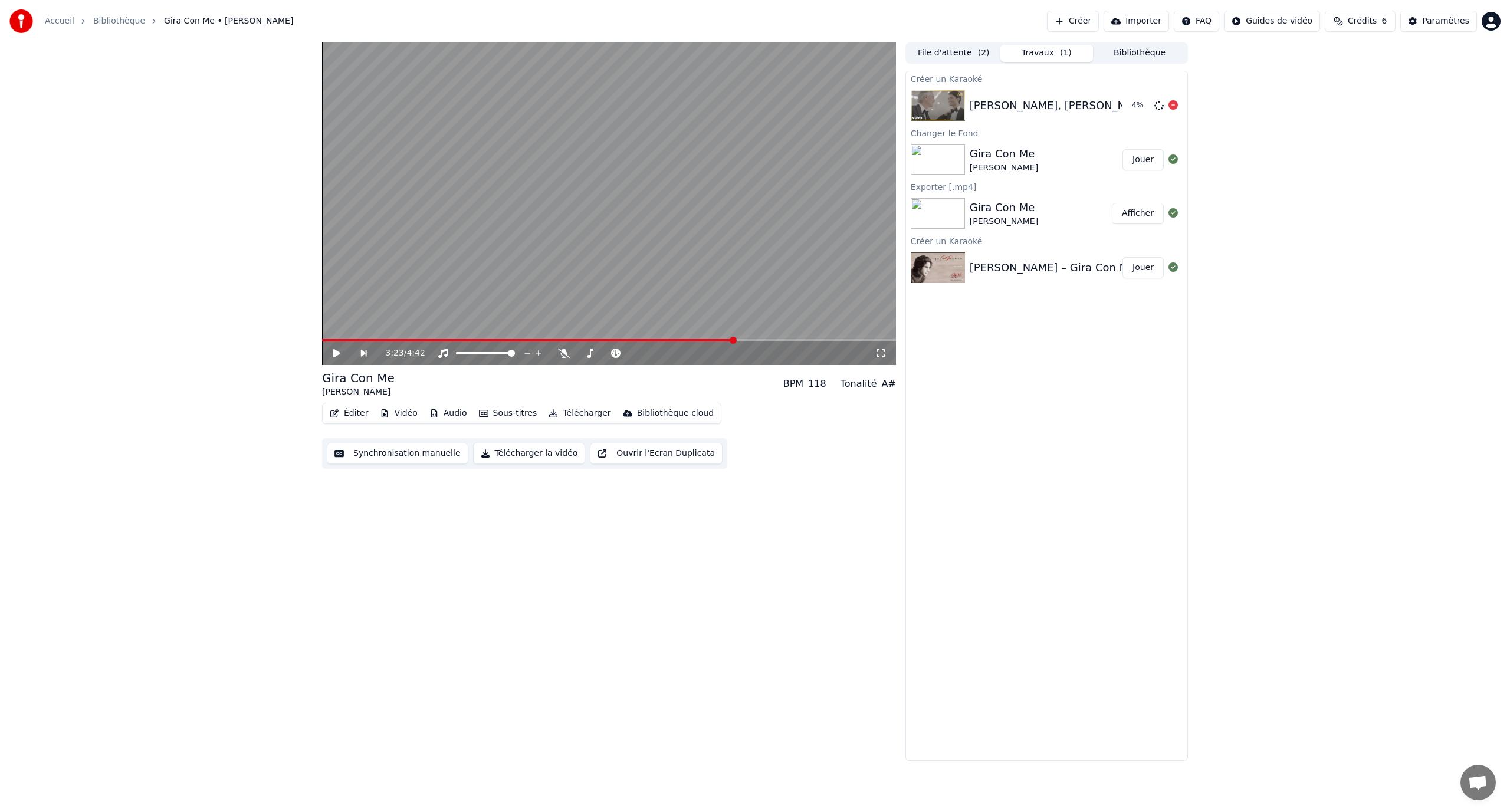
click at [993, 89] on div "Andrea Bocelli, Matteo Bocelli - Fall On Me 4 %" at bounding box center [1046, 105] width 281 height 40
click at [1144, 103] on button "Jouer" at bounding box center [1143, 105] width 41 height 22
click at [432, 342] on span at bounding box center [609, 340] width 574 height 3
click at [467, 339] on span at bounding box center [609, 340] width 574 height 3
click at [491, 337] on video at bounding box center [609, 203] width 574 height 323
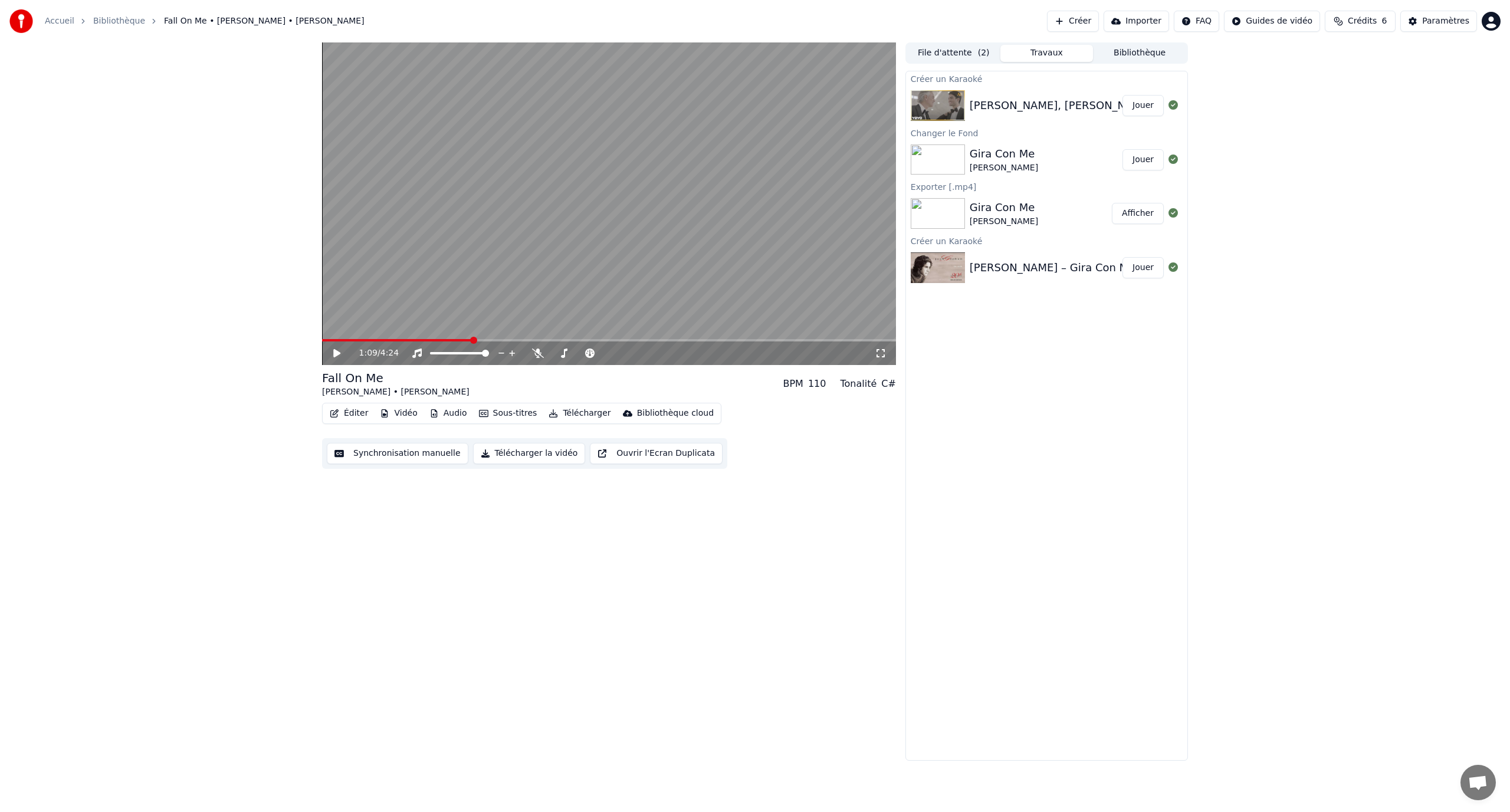
click at [498, 340] on span at bounding box center [609, 340] width 574 height 3
click at [337, 350] on icon at bounding box center [345, 353] width 27 height 9
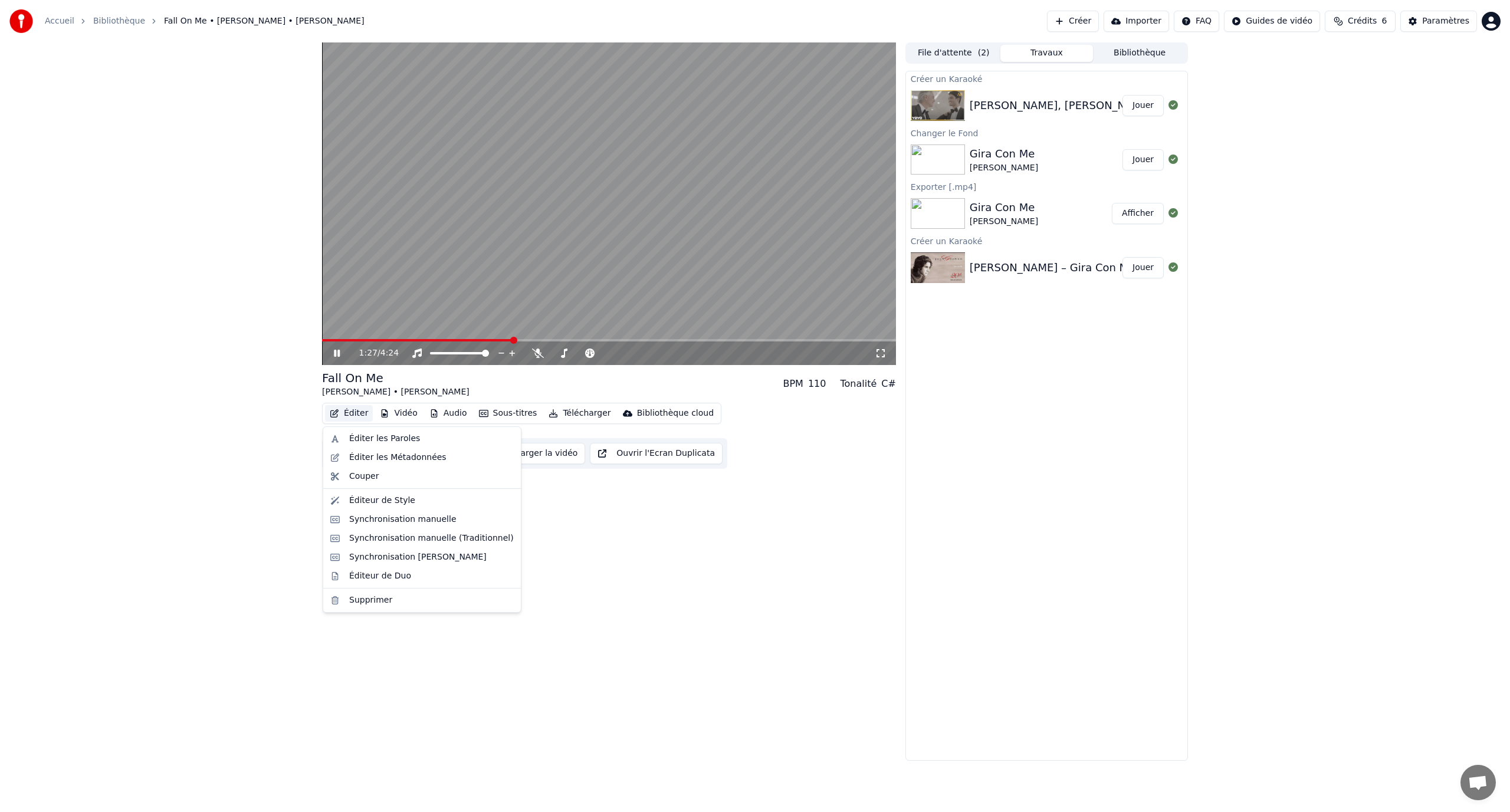
click at [349, 414] on button "Éditer" at bounding box center [348, 413] width 48 height 17
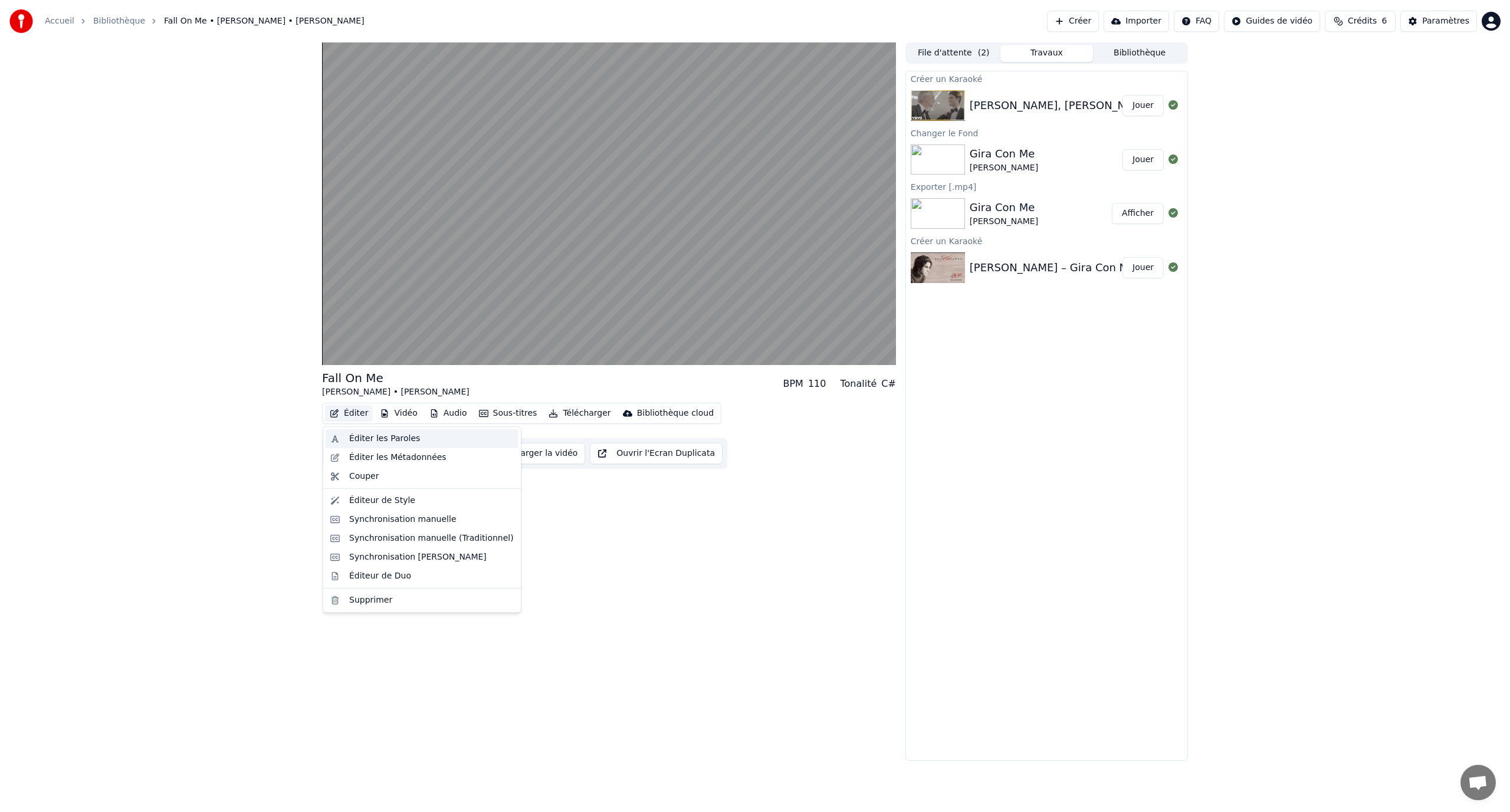
click at [365, 438] on div "Éditer les Paroles" at bounding box center [384, 438] width 71 height 12
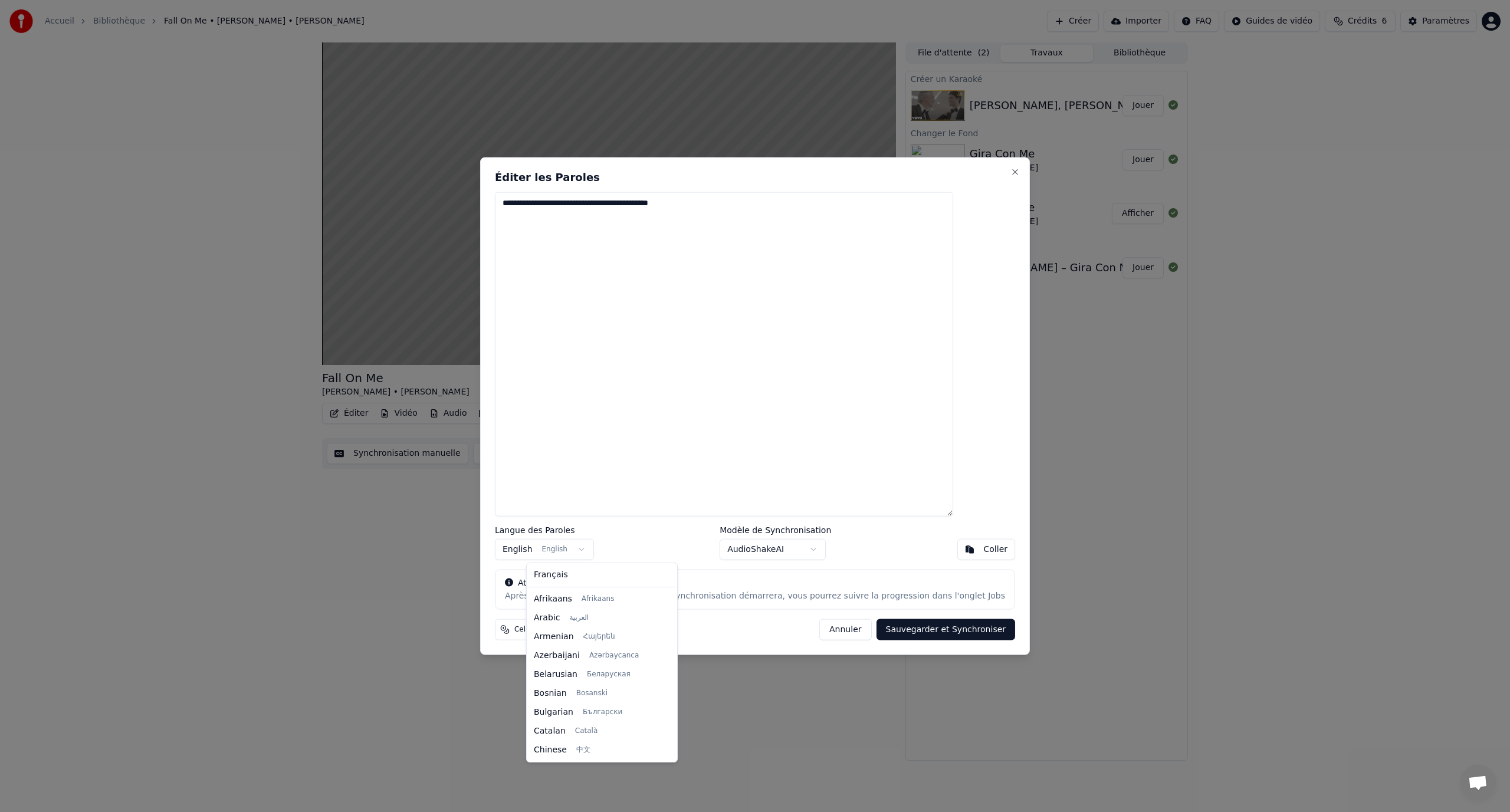
click at [599, 552] on body "**********" at bounding box center [755, 406] width 1510 height 812
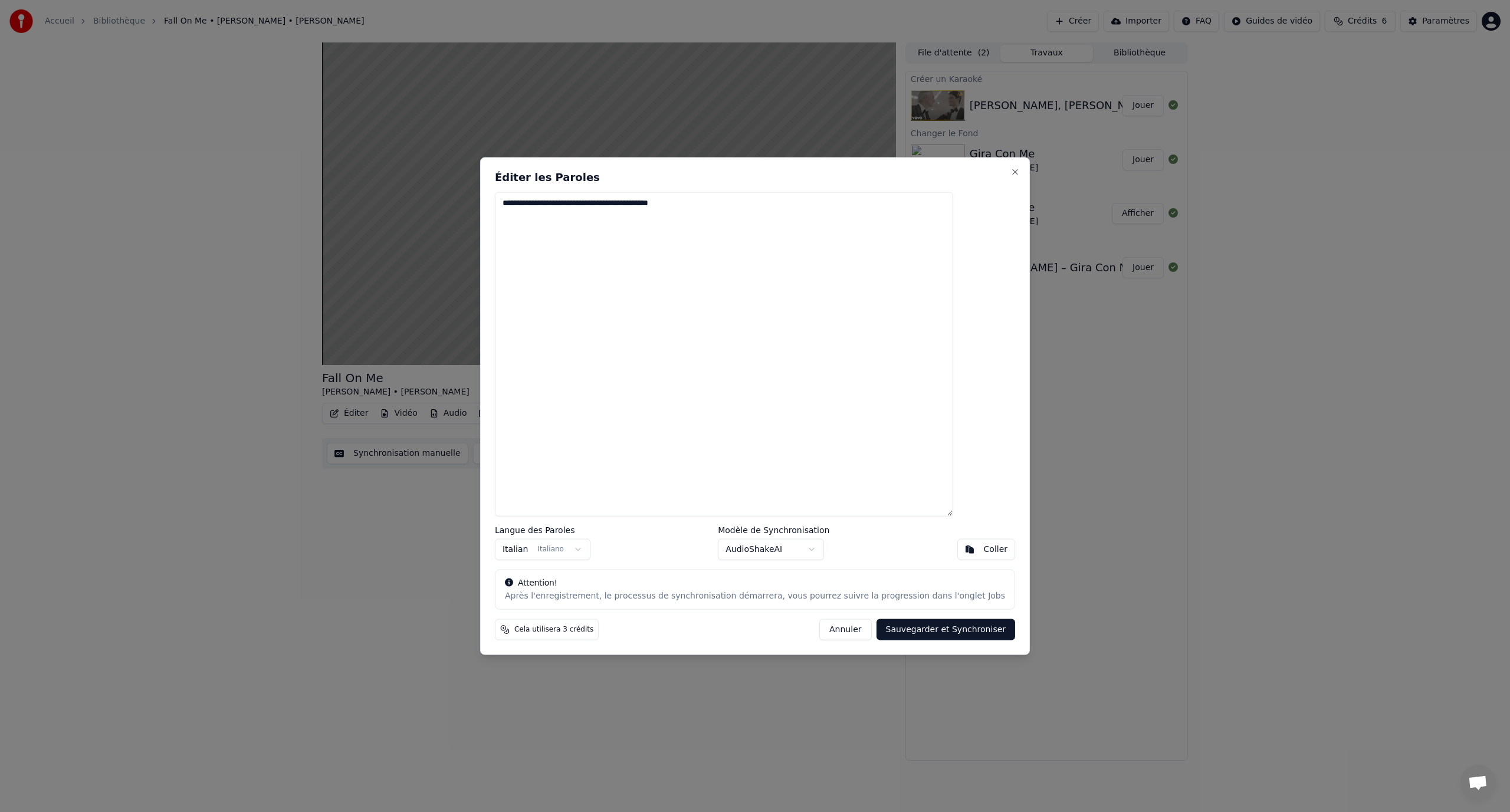
click at [913, 630] on button "Sauvegarder et Synchroniser" at bounding box center [946, 629] width 139 height 22
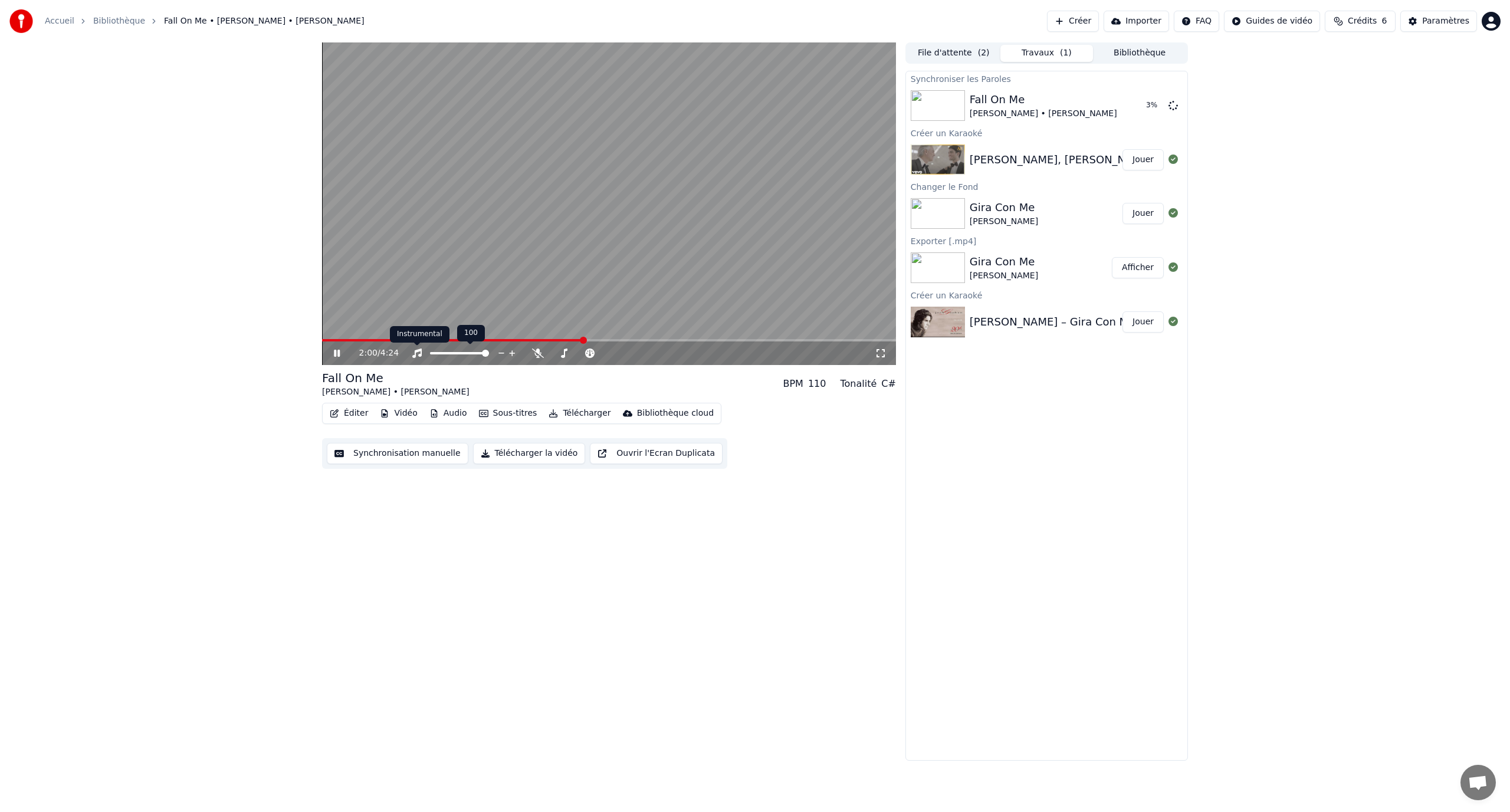
click at [416, 354] on icon at bounding box center [417, 353] width 12 height 9
click at [339, 353] on icon at bounding box center [337, 354] width 6 height 8
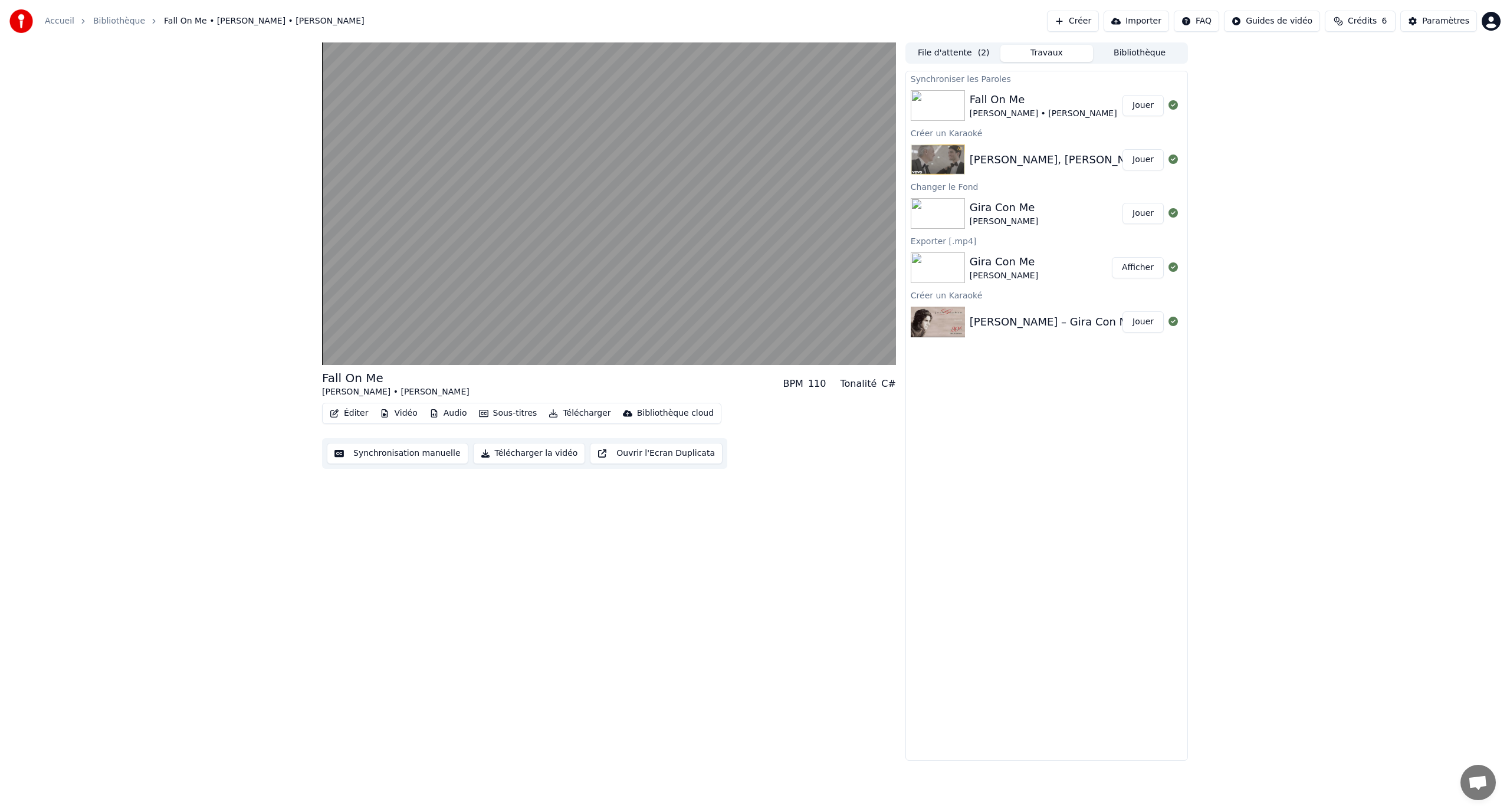
click at [1149, 109] on button "Jouer" at bounding box center [1143, 105] width 41 height 22
click at [352, 342] on span at bounding box center [609, 340] width 574 height 3
click at [381, 337] on video at bounding box center [609, 203] width 574 height 323
click at [384, 339] on div "0:17 / 4:24" at bounding box center [609, 203] width 574 height 323
click at [395, 341] on span at bounding box center [609, 340] width 574 height 3
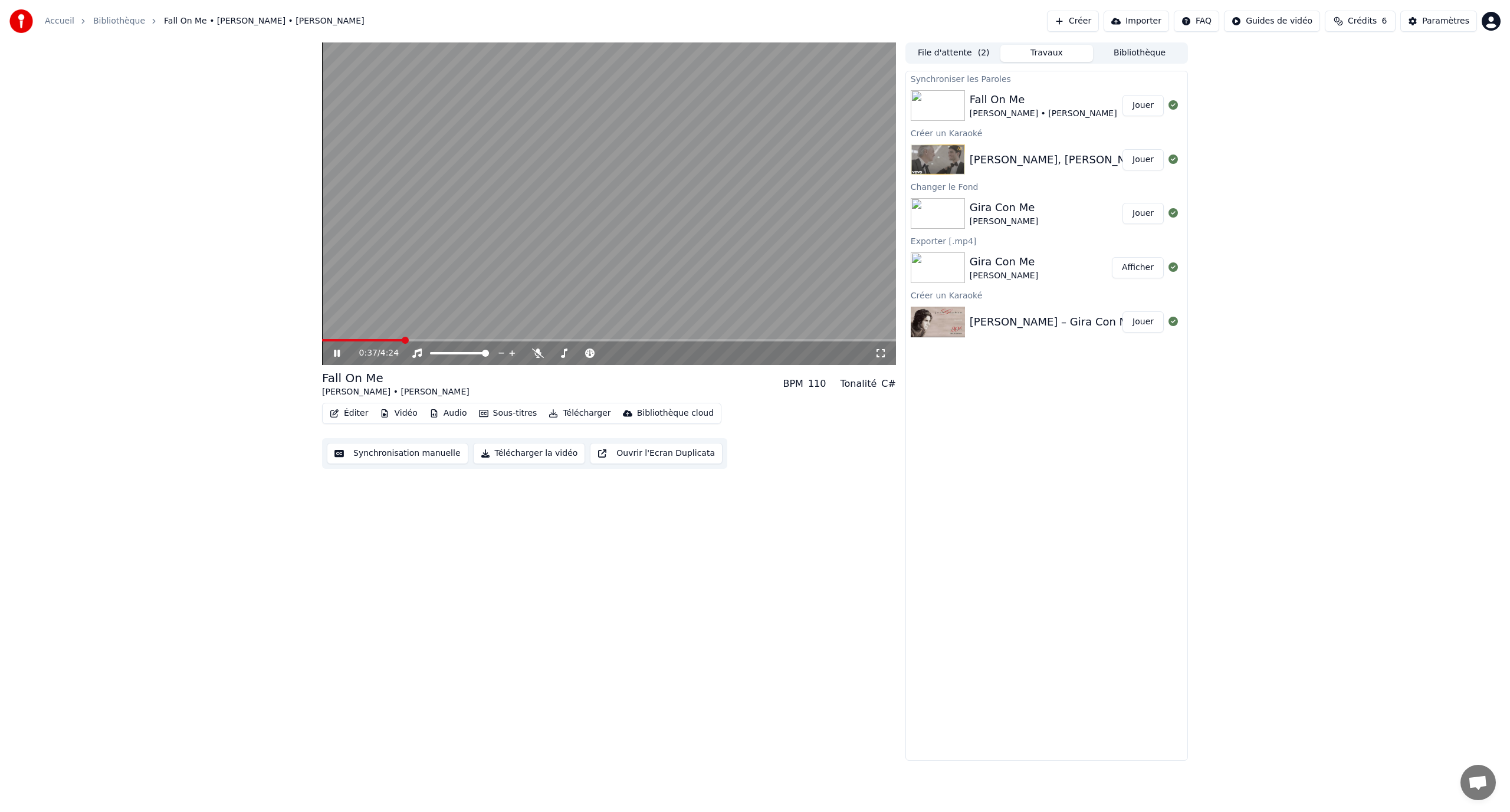
click at [336, 353] on icon at bounding box center [337, 354] width 6 height 8
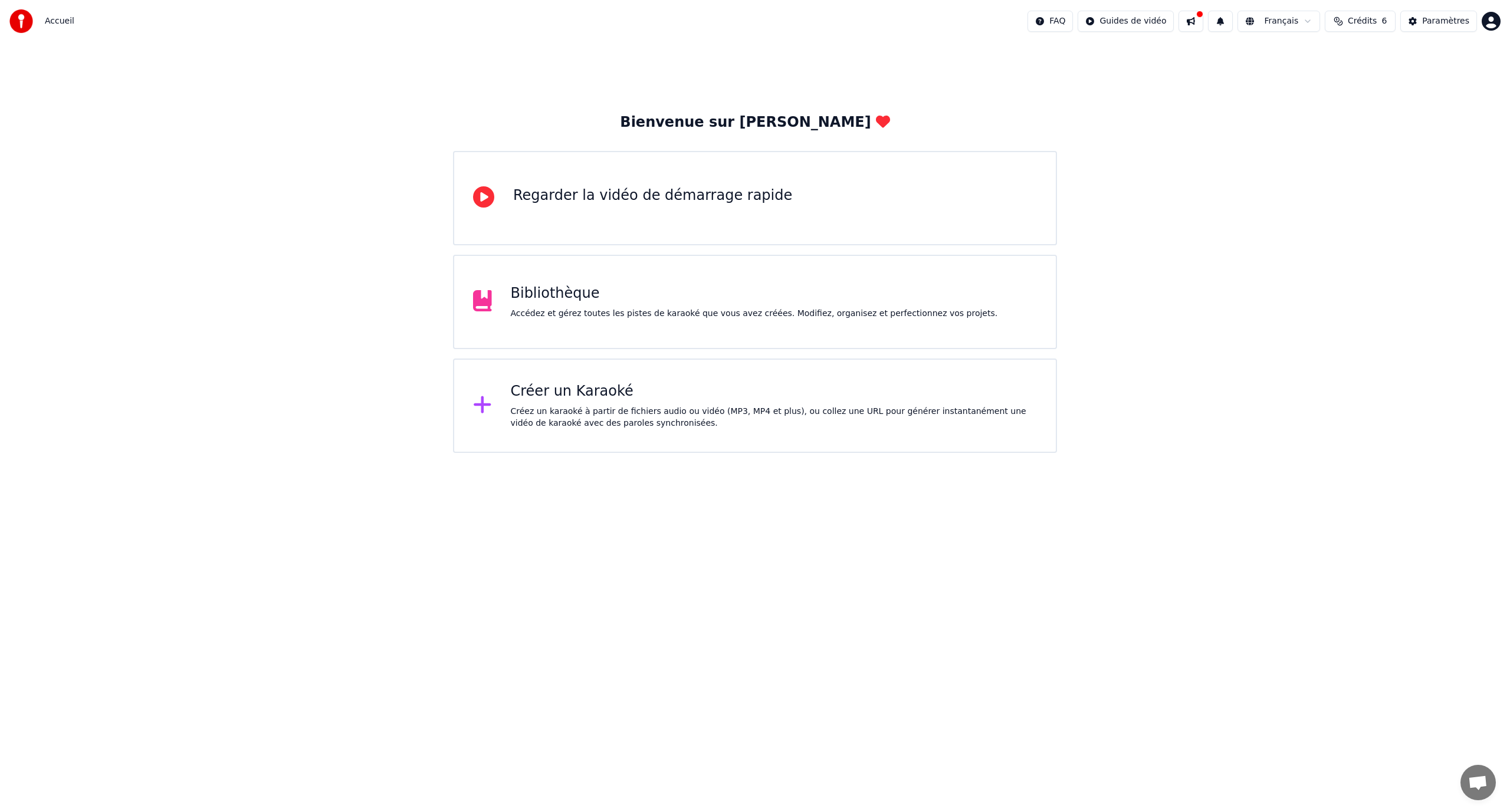
click at [565, 295] on div "Bibliothèque" at bounding box center [755, 294] width 488 height 19
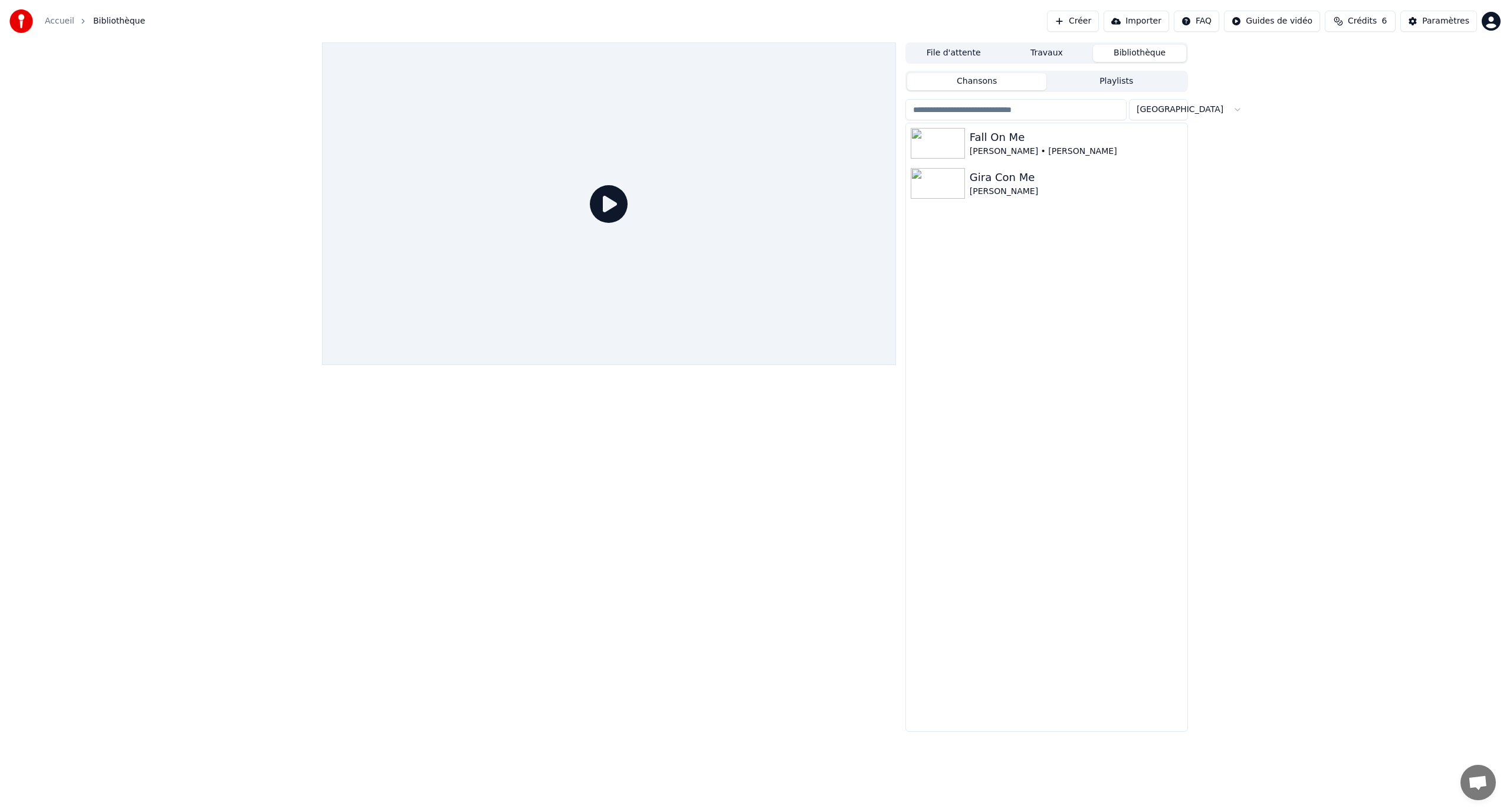
click at [614, 199] on icon at bounding box center [609, 204] width 38 height 38
click at [952, 139] on img at bounding box center [938, 143] width 55 height 31
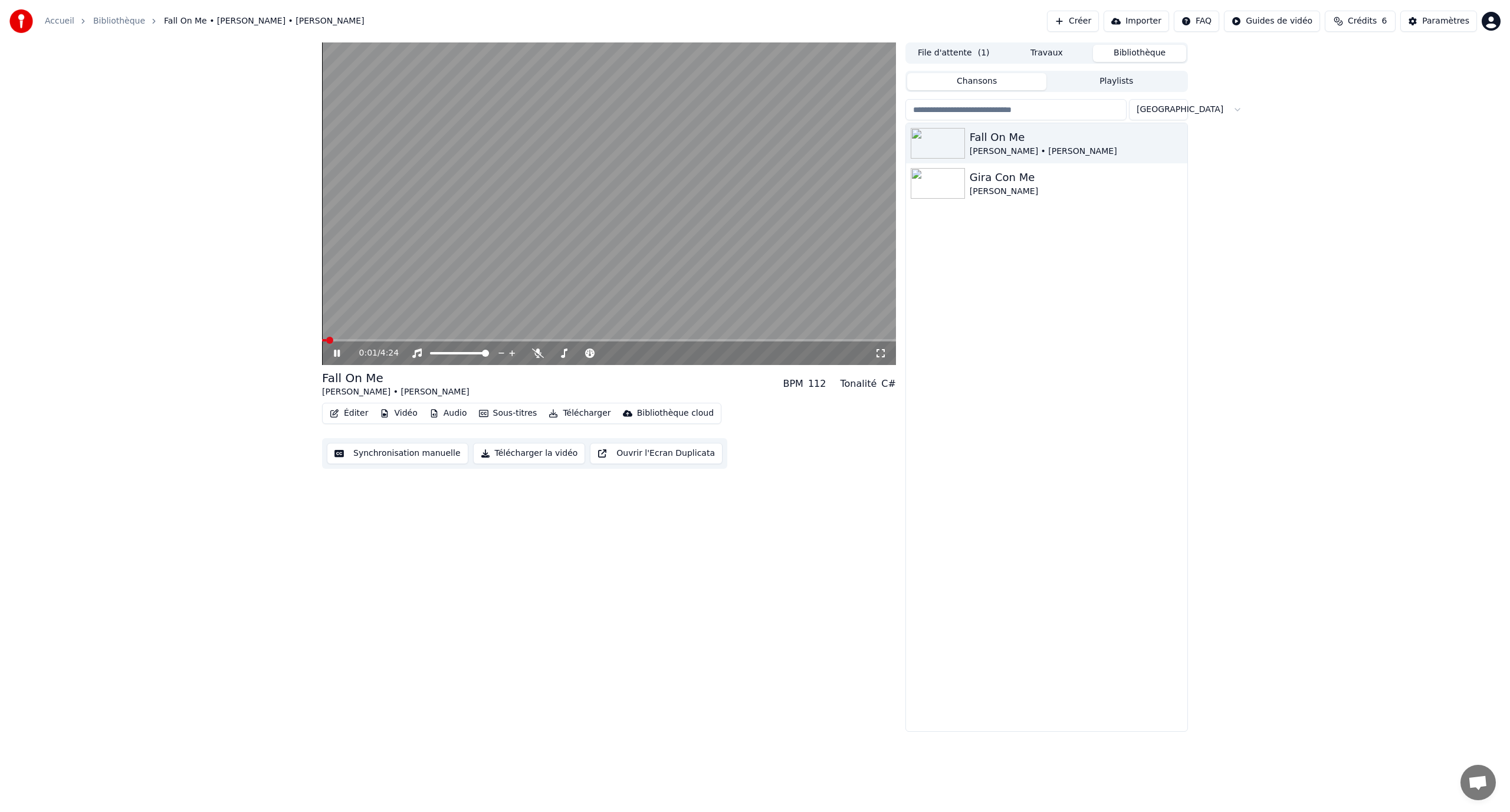
click at [383, 337] on video at bounding box center [609, 203] width 574 height 323
click at [399, 345] on div "0:02 / 4:24" at bounding box center [609, 353] width 574 height 24
click at [408, 341] on span at bounding box center [609, 340] width 574 height 3
click at [338, 353] on icon at bounding box center [337, 353] width 8 height 8
click at [1269, 272] on div "0:41 / 4:24 Fall On Me Andrea Bocelli • Matteo Bocelli BPM 112 Tonalité C# Édit…" at bounding box center [755, 387] width 1510 height 689
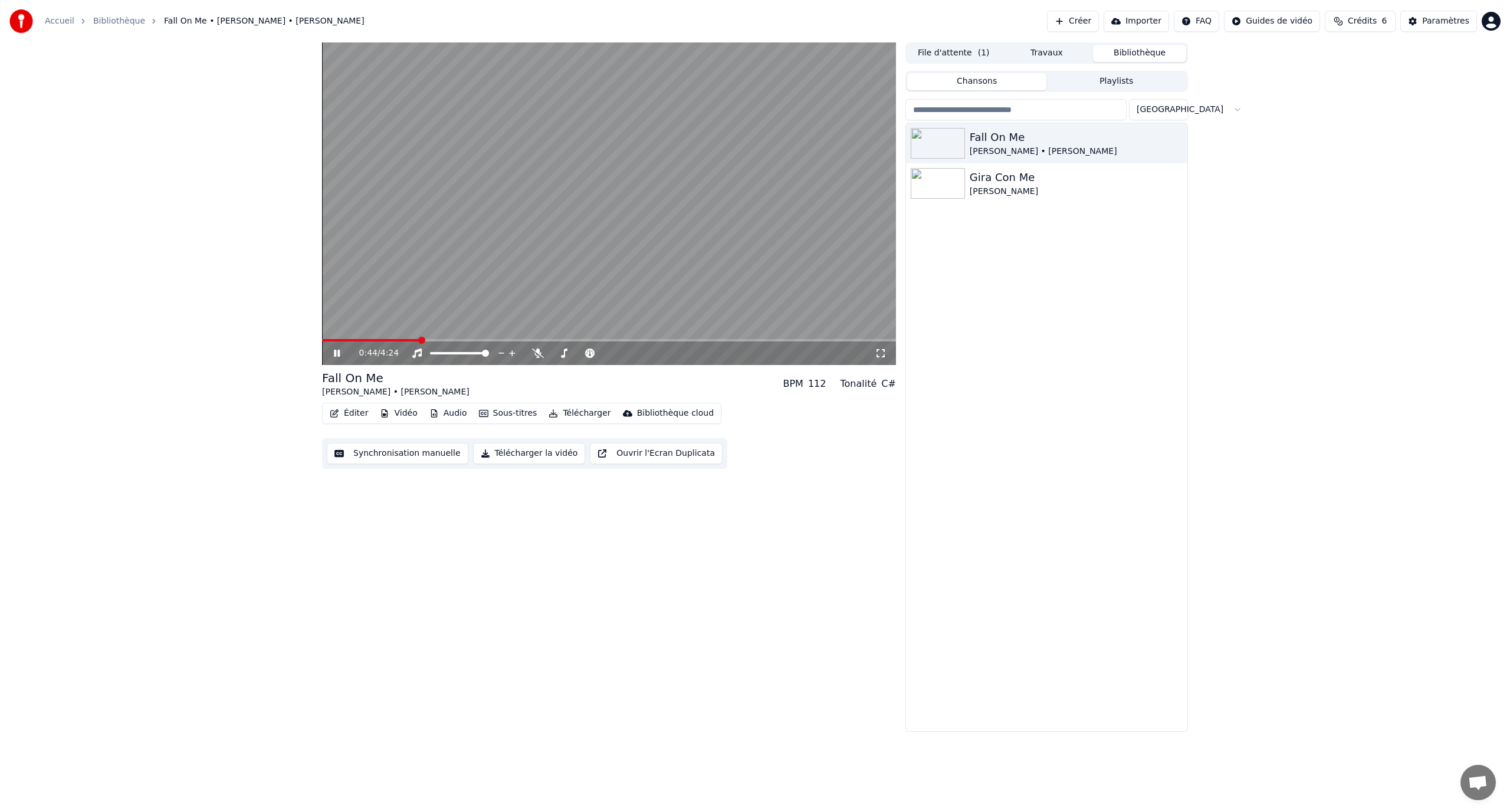
click at [340, 353] on icon at bounding box center [337, 354] width 6 height 8
click at [1149, 17] on button "Importer" at bounding box center [1136, 21] width 66 height 22
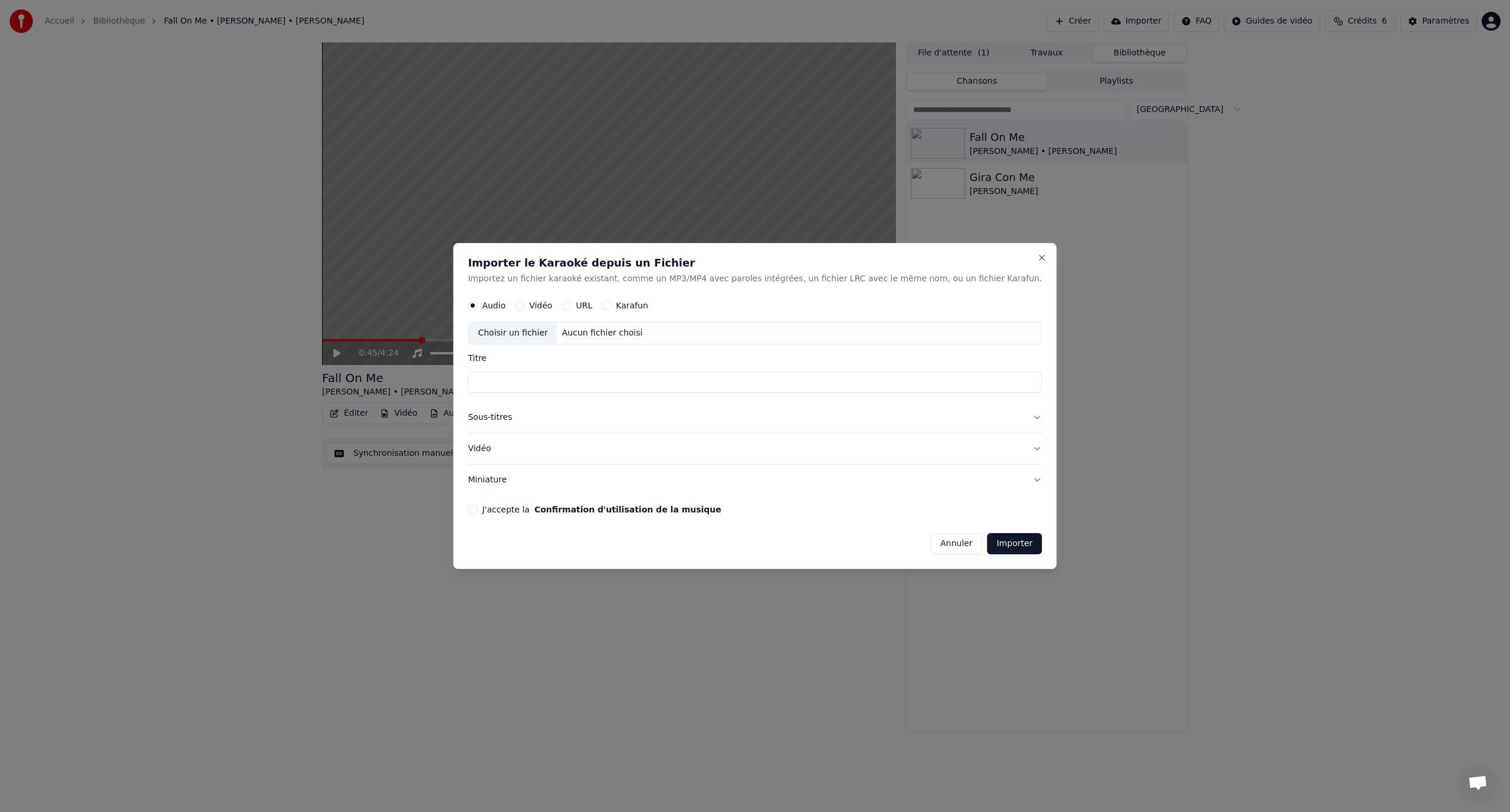
click at [611, 303] on button "Karafun" at bounding box center [606, 306] width 9 height 9
click at [477, 509] on button "J'accepte la Confirmation d'utilisation de la musique" at bounding box center [473, 509] width 9 height 9
click at [506, 308] on label "Audio" at bounding box center [493, 306] width 24 height 8
click at [477, 308] on button "Audio" at bounding box center [473, 306] width 9 height 9
click at [1037, 257] on button "Close" at bounding box center [1042, 258] width 9 height 9
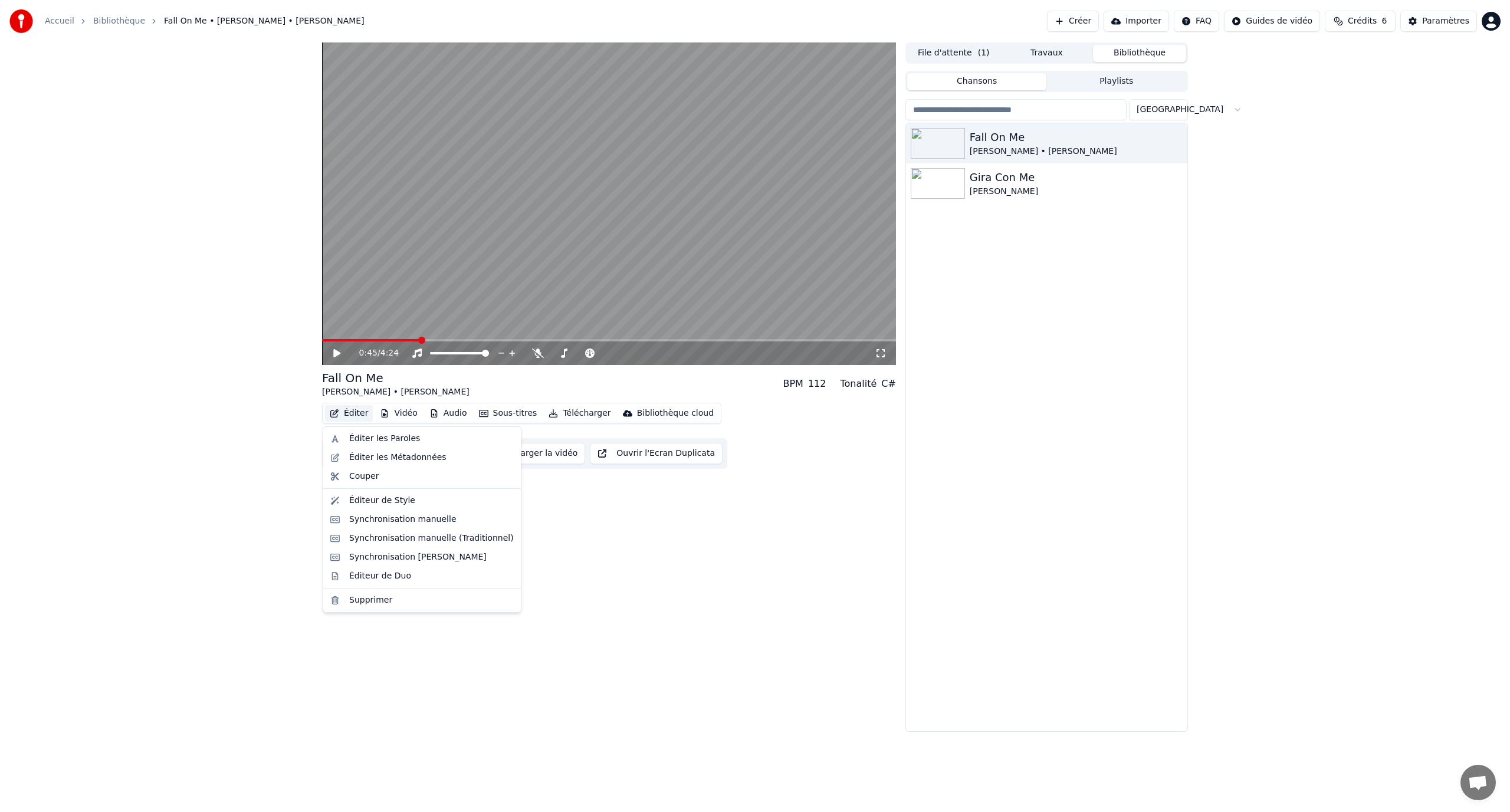
click at [355, 416] on button "Éditer" at bounding box center [348, 413] width 48 height 17
click at [387, 441] on div "Éditer les Paroles" at bounding box center [384, 438] width 71 height 12
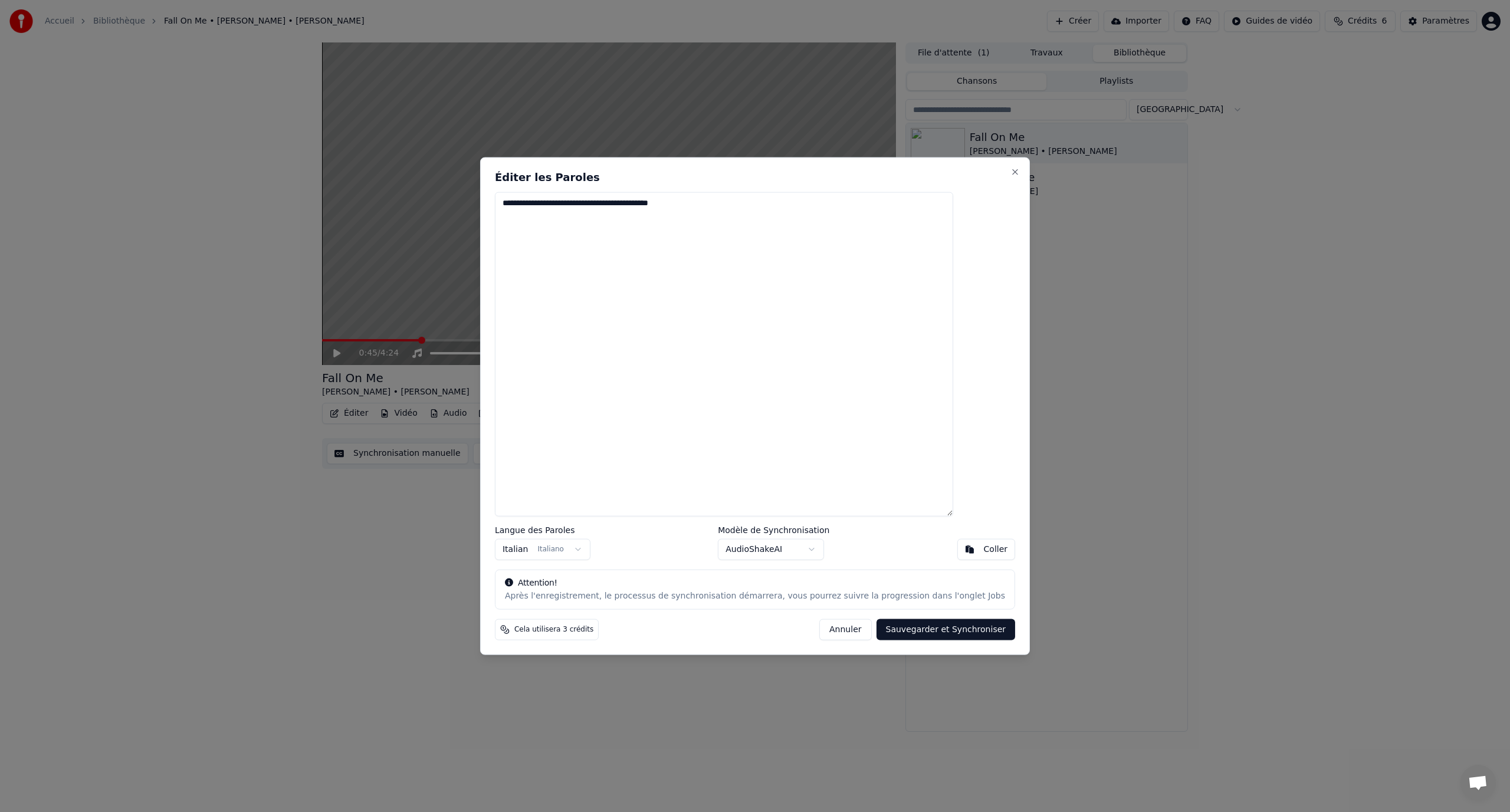
drag, startPoint x: 750, startPoint y: 202, endPoint x: 523, endPoint y: 204, distance: 227.0
click at [523, 204] on div "**********" at bounding box center [755, 406] width 550 height 498
click at [957, 547] on button "Coller" at bounding box center [987, 549] width 58 height 22
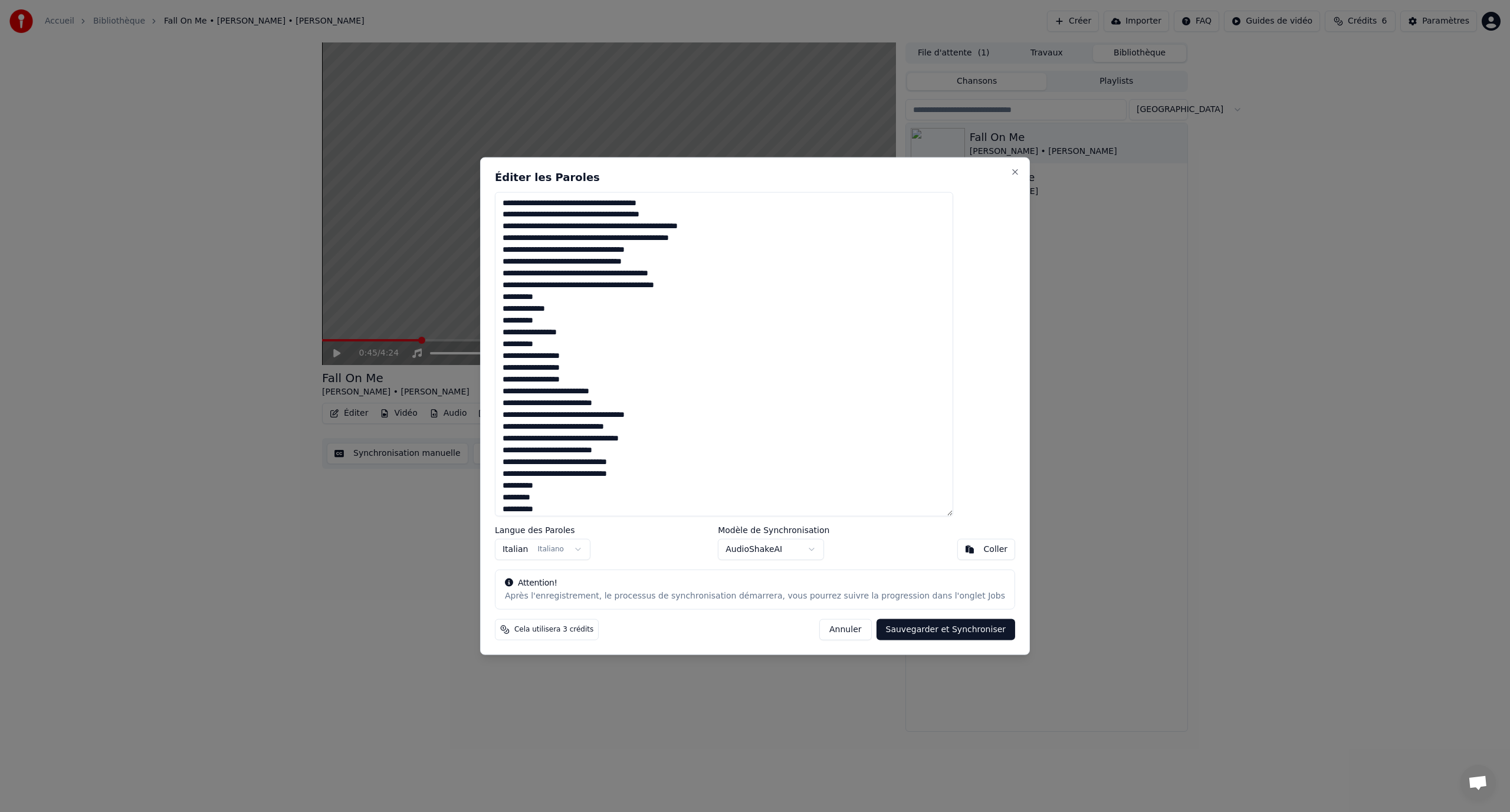
click at [916, 630] on button "Sauvegarder et Synchroniser" at bounding box center [946, 629] width 139 height 22
type textarea "**********"
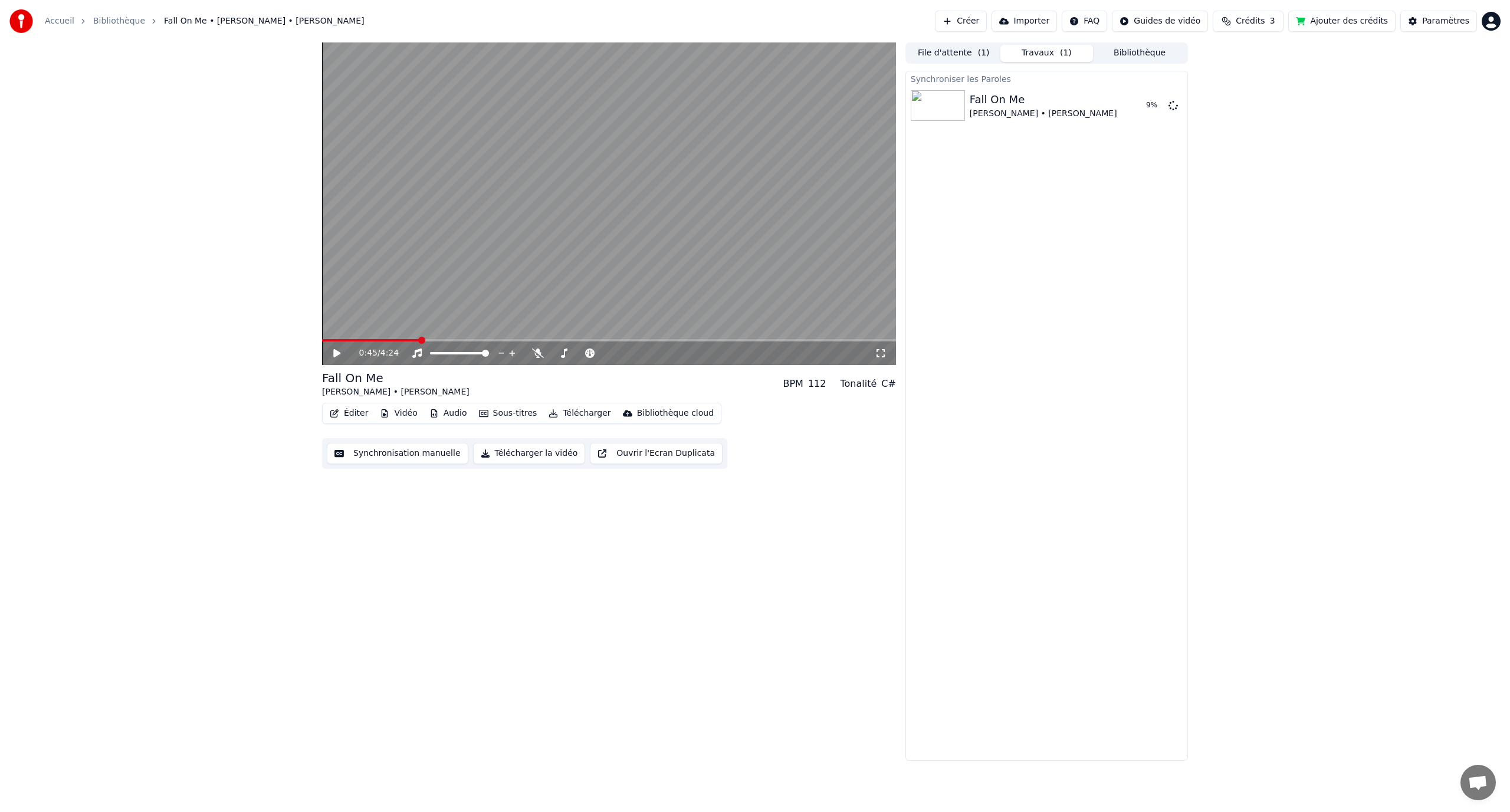
click at [1340, 24] on button "Ajouter des crédits" at bounding box center [1341, 21] width 107 height 22
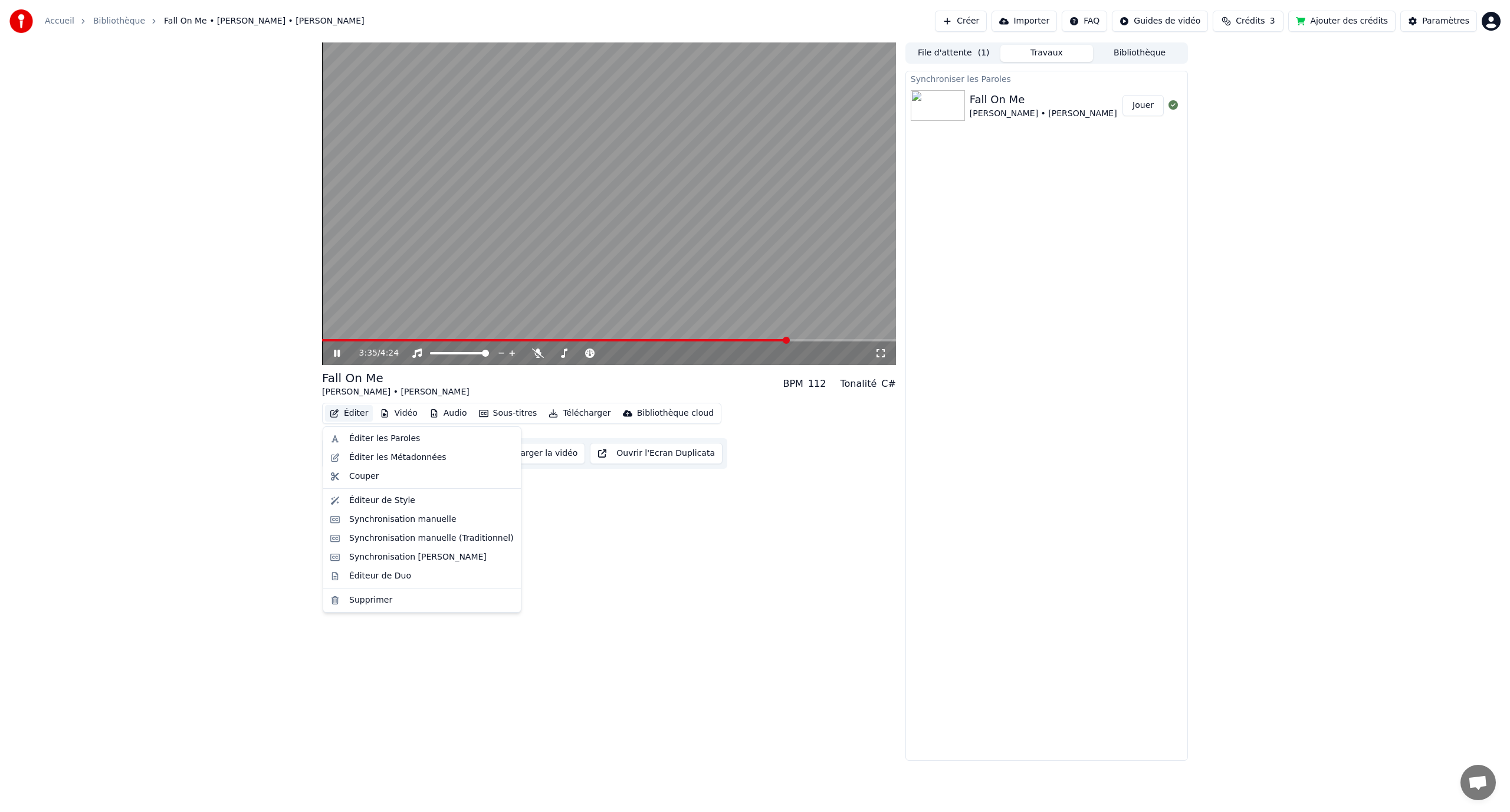
click at [342, 413] on button "Éditer" at bounding box center [348, 413] width 48 height 17
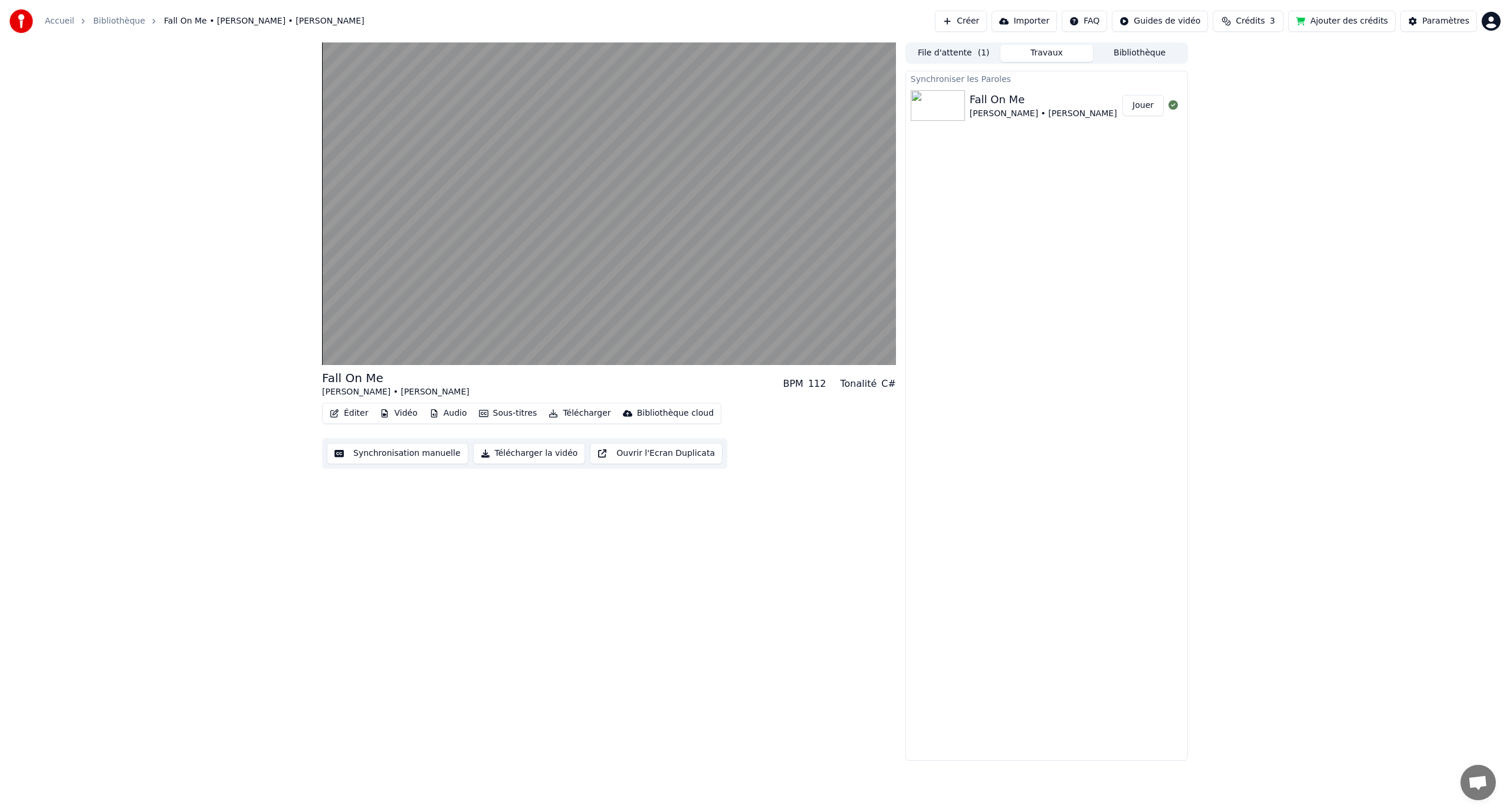
click at [1064, 380] on div "Synchroniser les Paroles Fall On Me Andrea Bocelli • Matteo Bocelli Jouer" at bounding box center [1047, 415] width 282 height 690
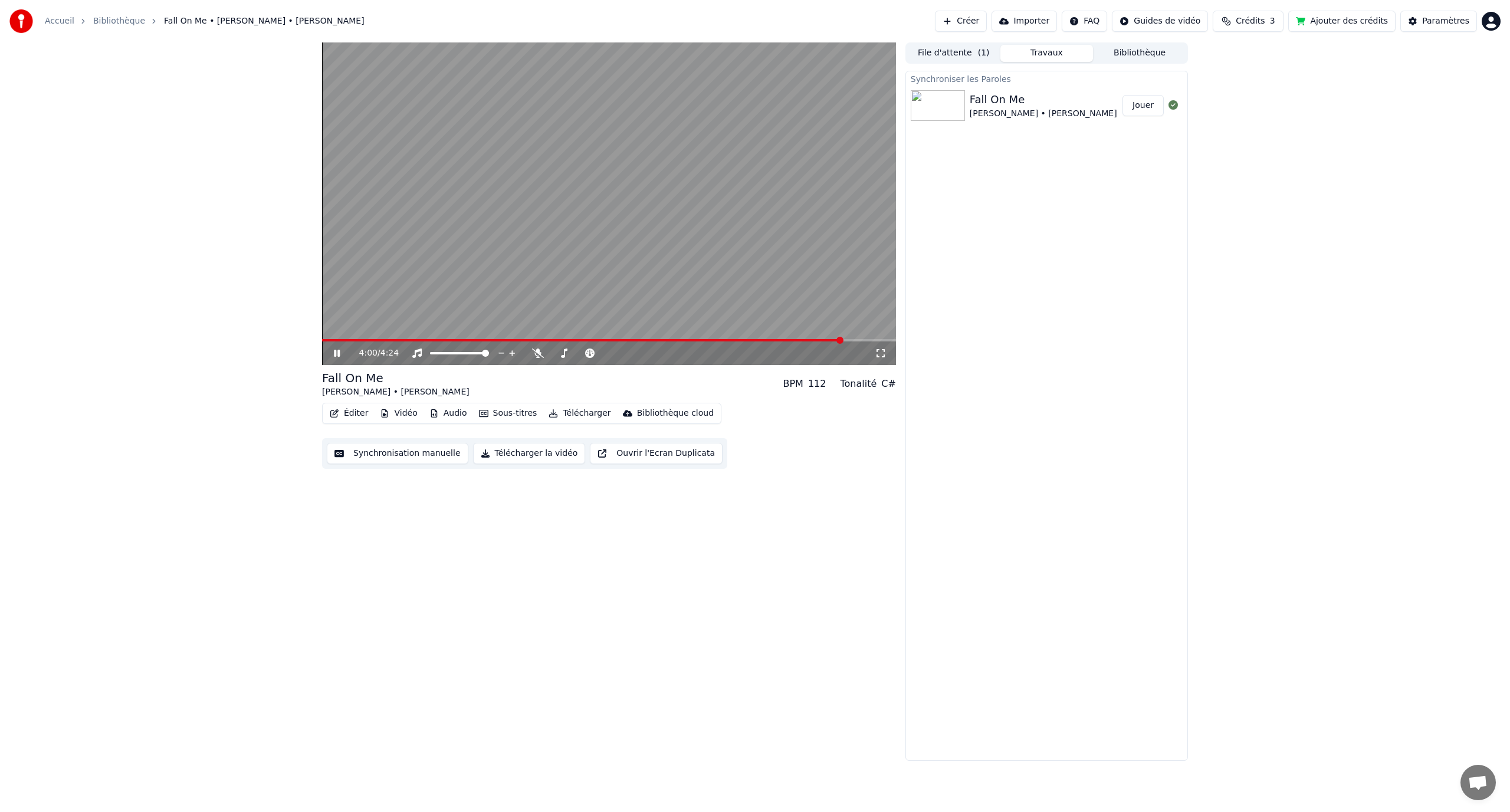
click at [336, 350] on icon at bounding box center [337, 354] width 6 height 8
